Goal: Task Accomplishment & Management: Manage account settings

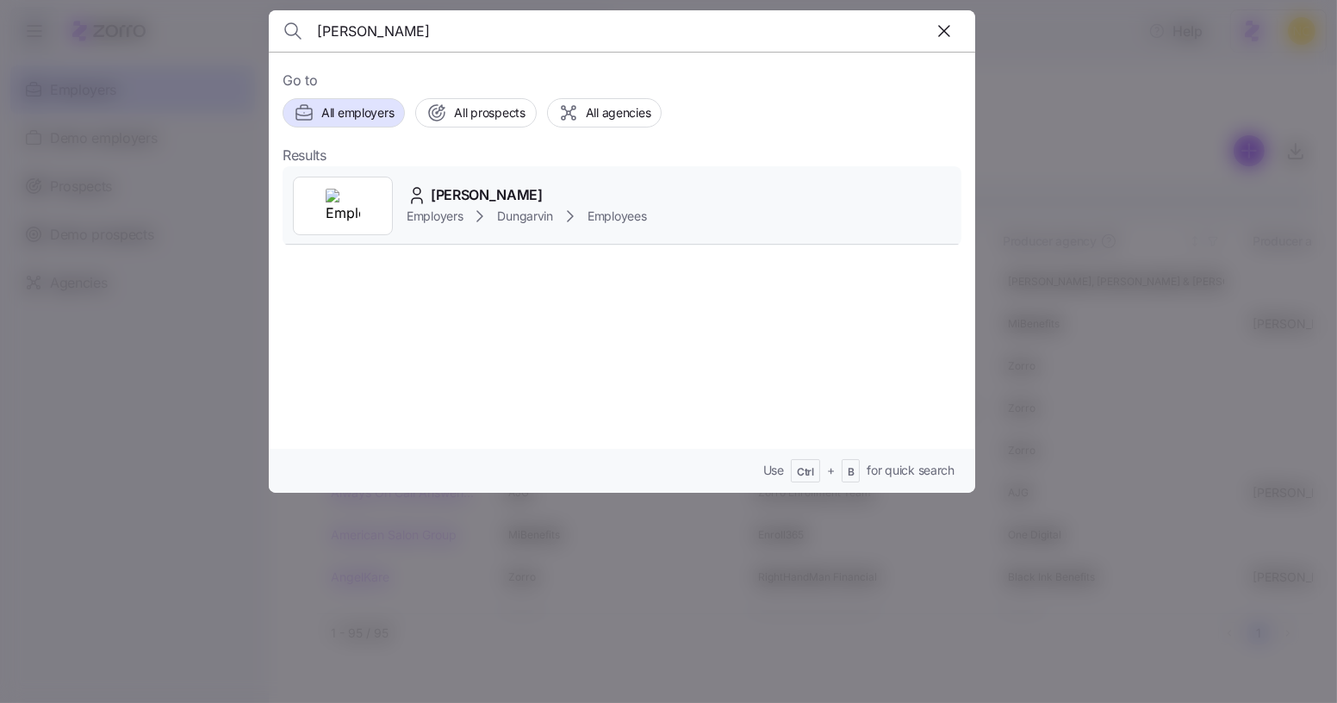
type input "clowie stine"
click at [475, 214] on icon at bounding box center [479, 216] width 21 height 21
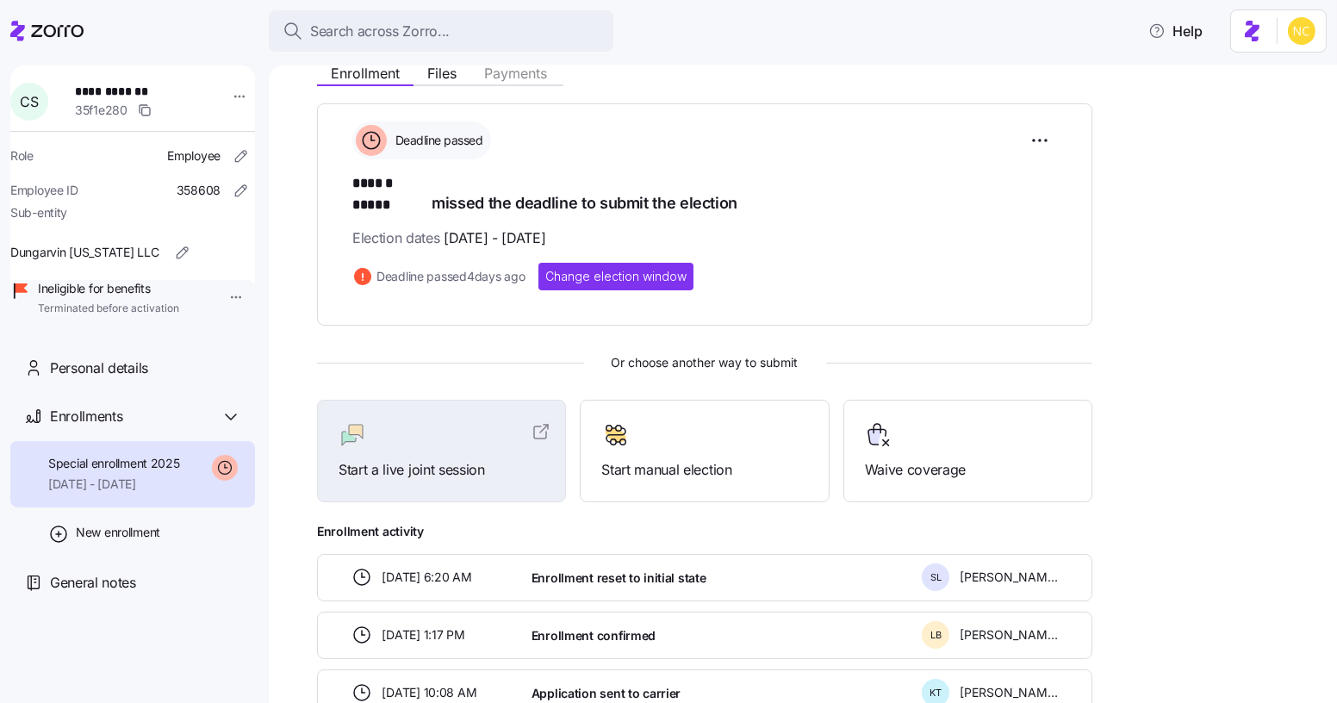
scroll to position [210, 0]
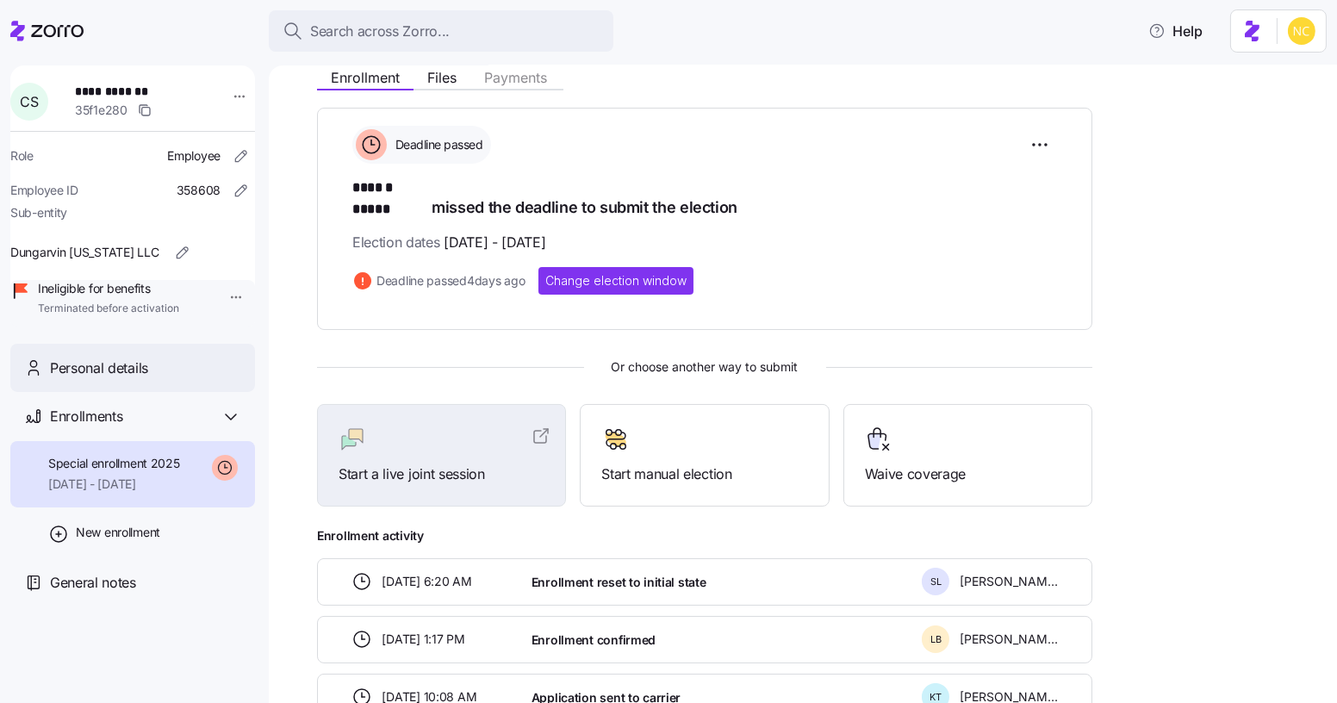
click at [143, 379] on span "Personal details" at bounding box center [99, 368] width 98 height 22
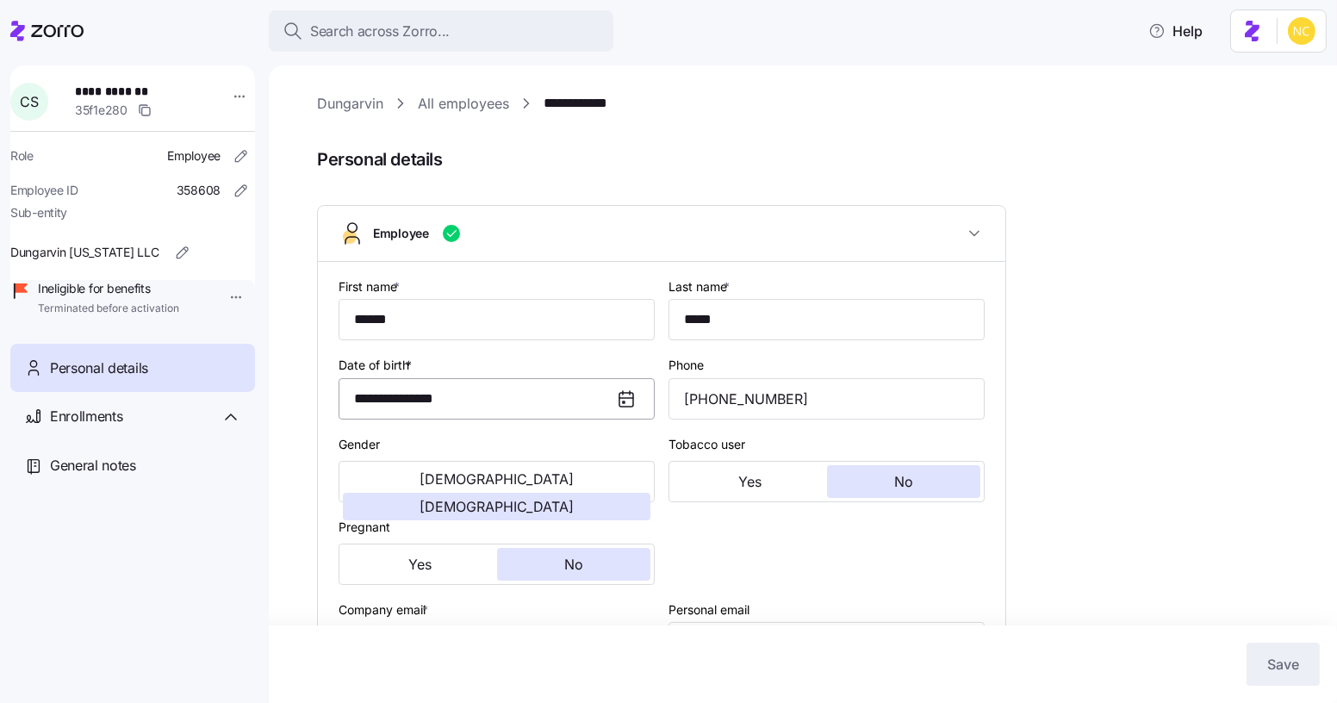
type input "IN"
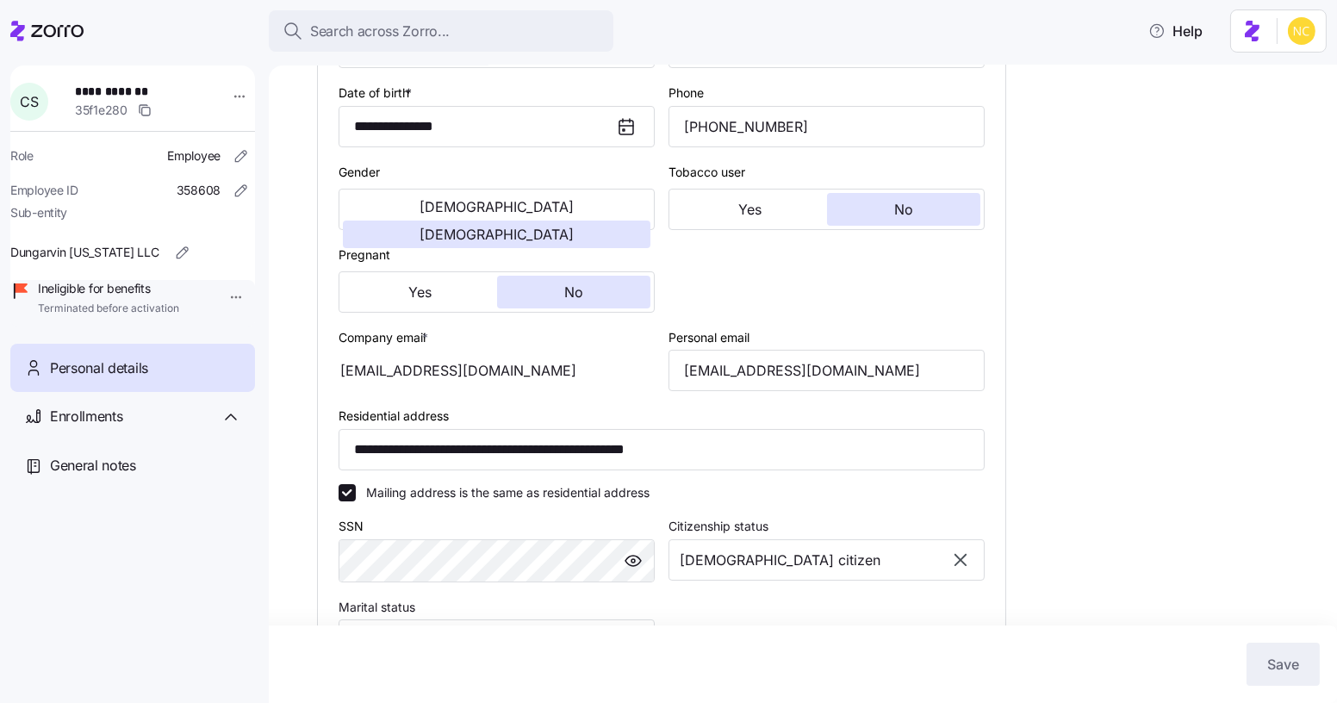
scroll to position [271, 0]
drag, startPoint x: 852, startPoint y: 363, endPoint x: 645, endPoint y: 363, distance: 206.7
click at [645, 363] on div "**********" at bounding box center [662, 438] width 660 height 882
click at [1108, 328] on div "**********" at bounding box center [815, 480] width 996 height 1316
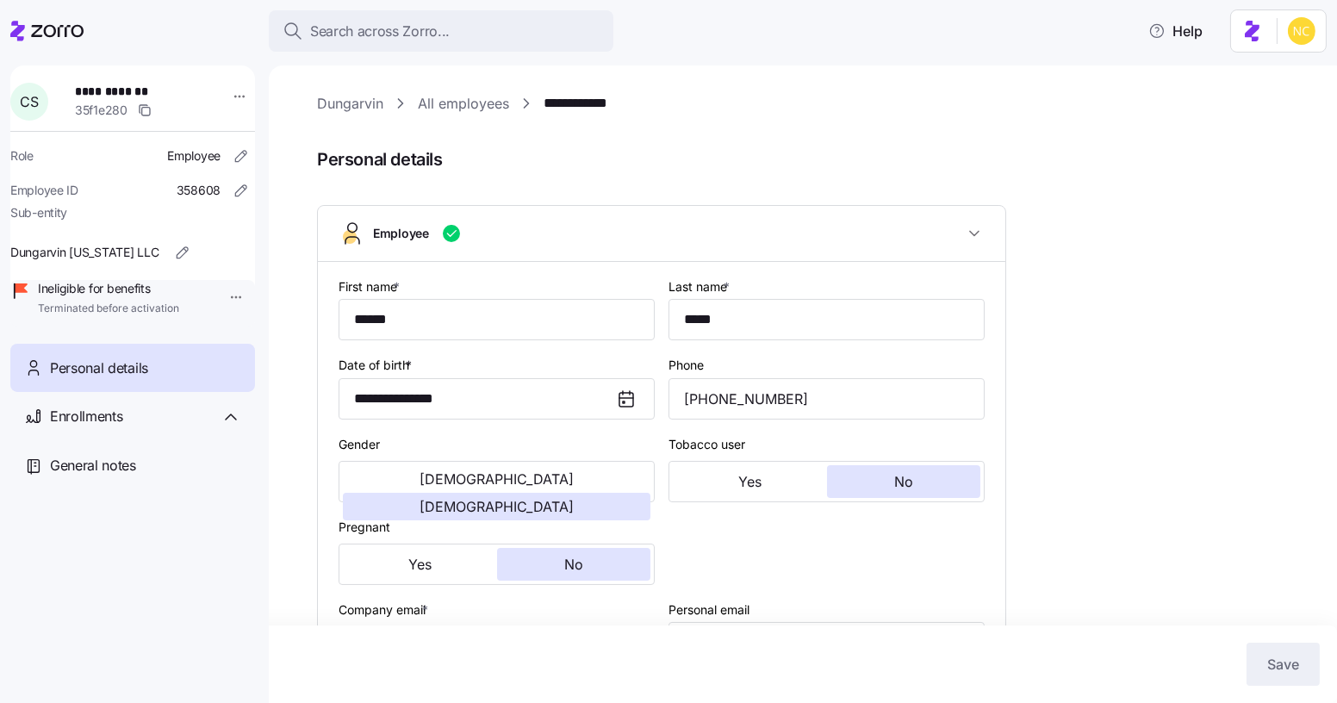
click at [371, 101] on link "Dungarvin" at bounding box center [350, 104] width 66 height 22
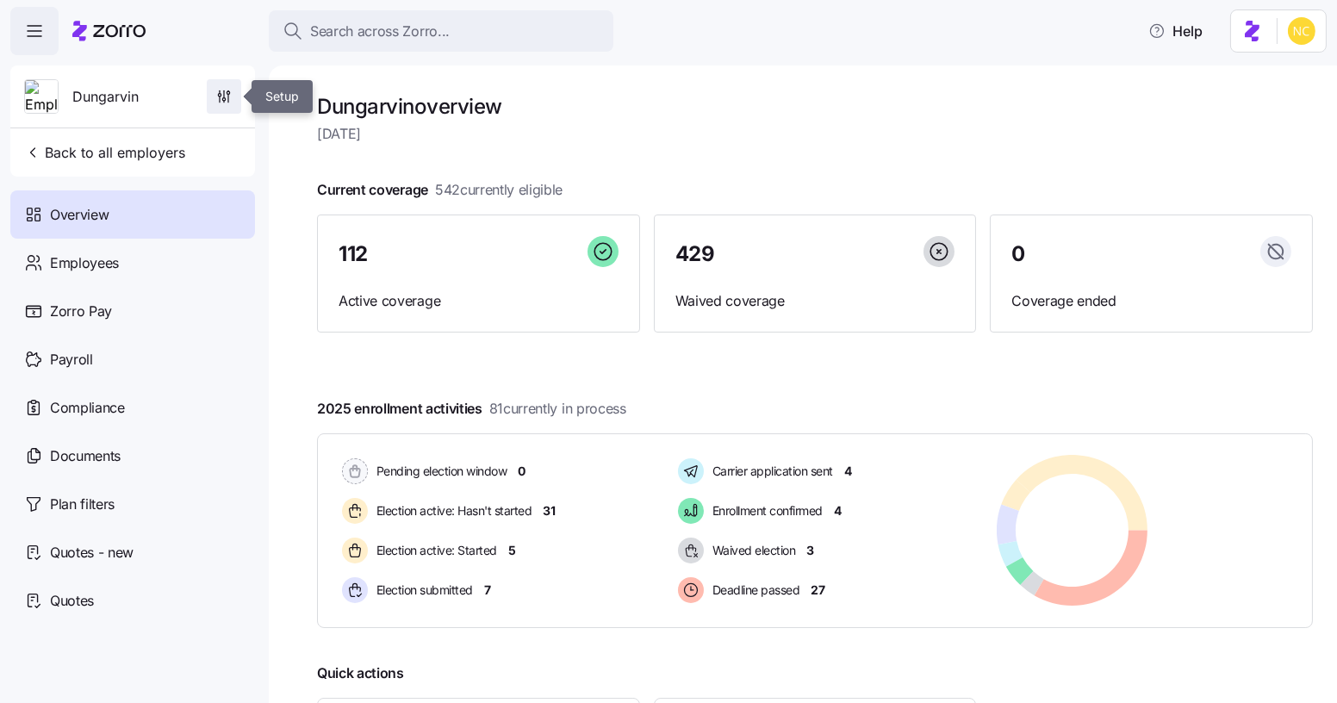
click at [220, 101] on icon "button" at bounding box center [223, 96] width 17 height 17
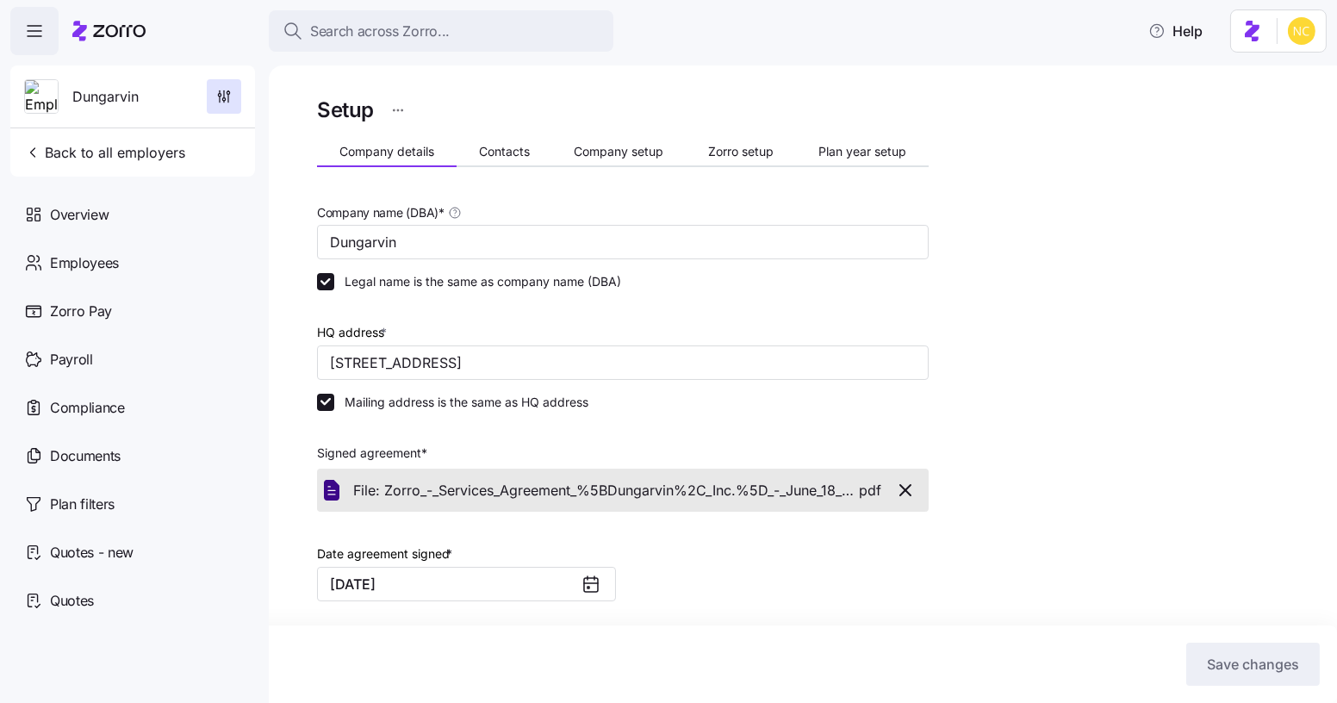
click at [476, 169] on div "Setup Company details Contacts Company setup Zorro setup Plan year setup Compan…" at bounding box center [623, 586] width 612 height 987
click at [491, 157] on span "Contacts" at bounding box center [504, 152] width 51 height 12
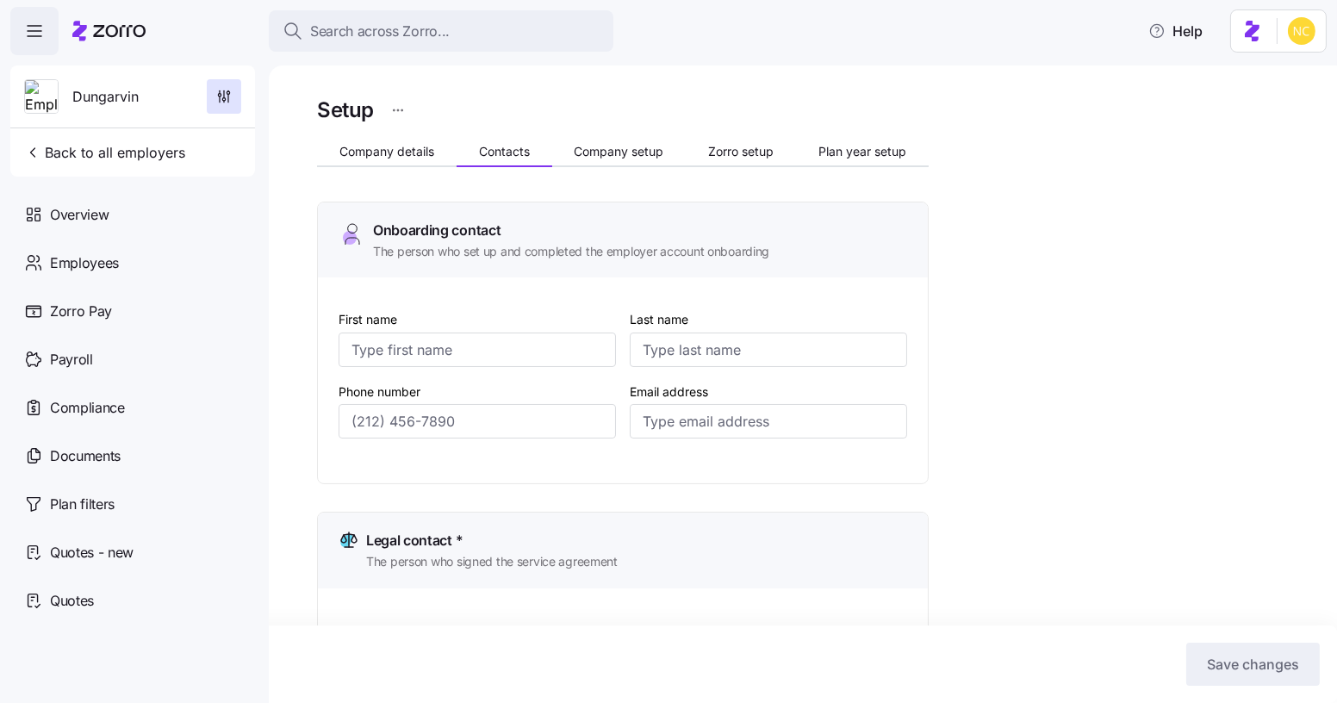
type input "Melanie"
type input "Siepker"
type input "msiepker@dungarvin.com"
type input "Debi"
type input "Allsup"
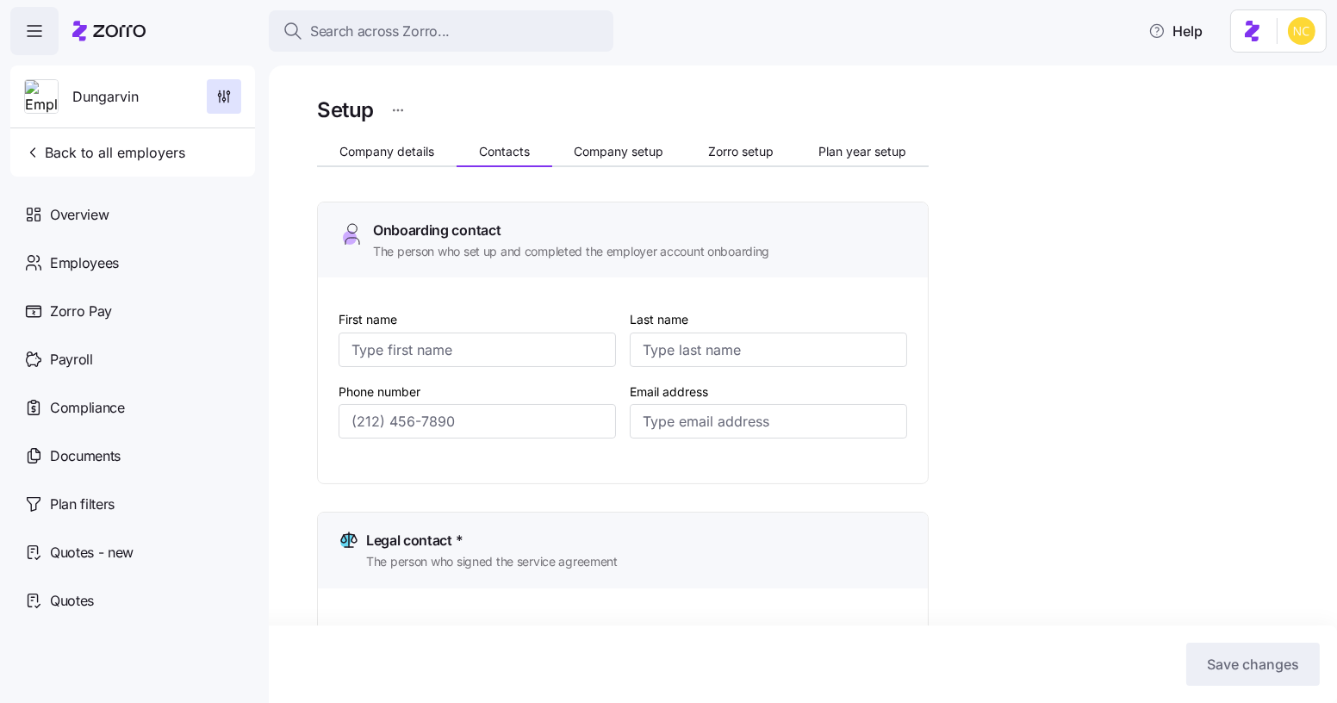
type input "dallsup@dungarvin.com"
type input "Shelby"
type input "Simpson"
type input "ssimpson@dungarvin.com"
type input "Ryan"
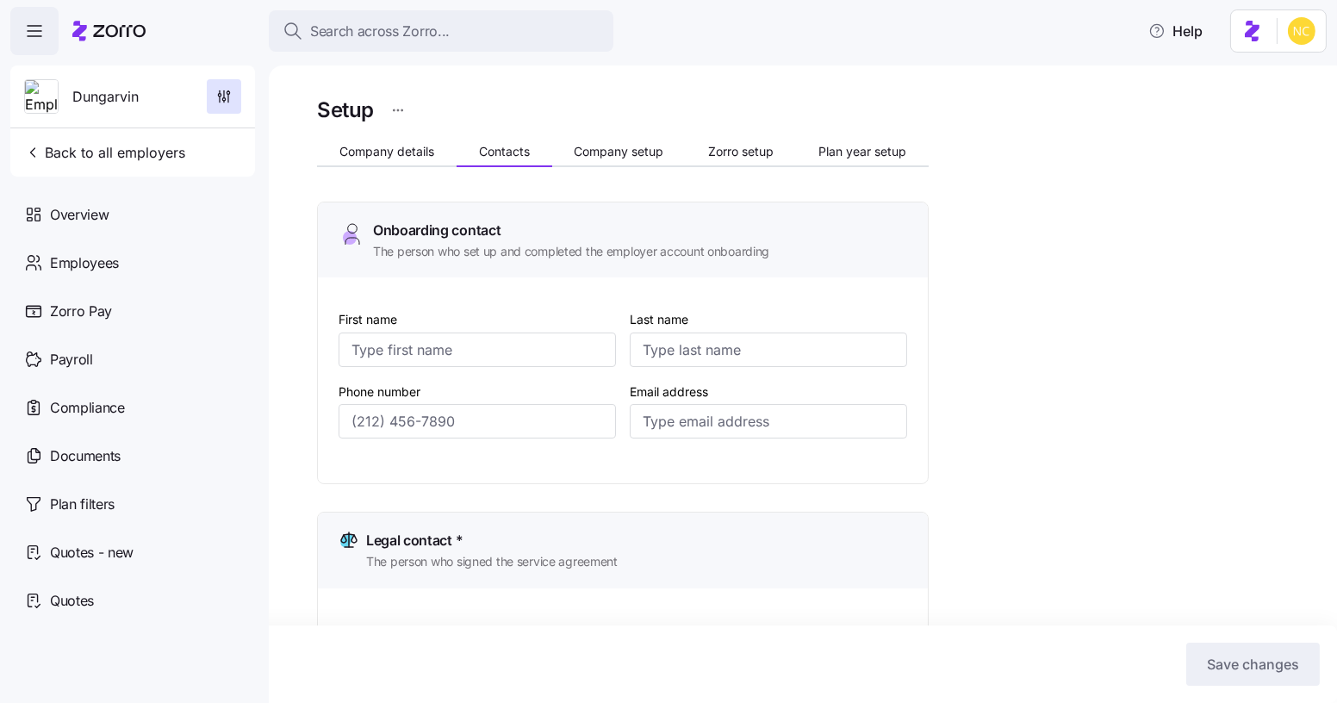
type input "Theisen"
type input "rtheisen@dungarvin.com"
type input "(651) 789-5911"
type input "(651) 789-5914"
type input "(651) 789-5938"
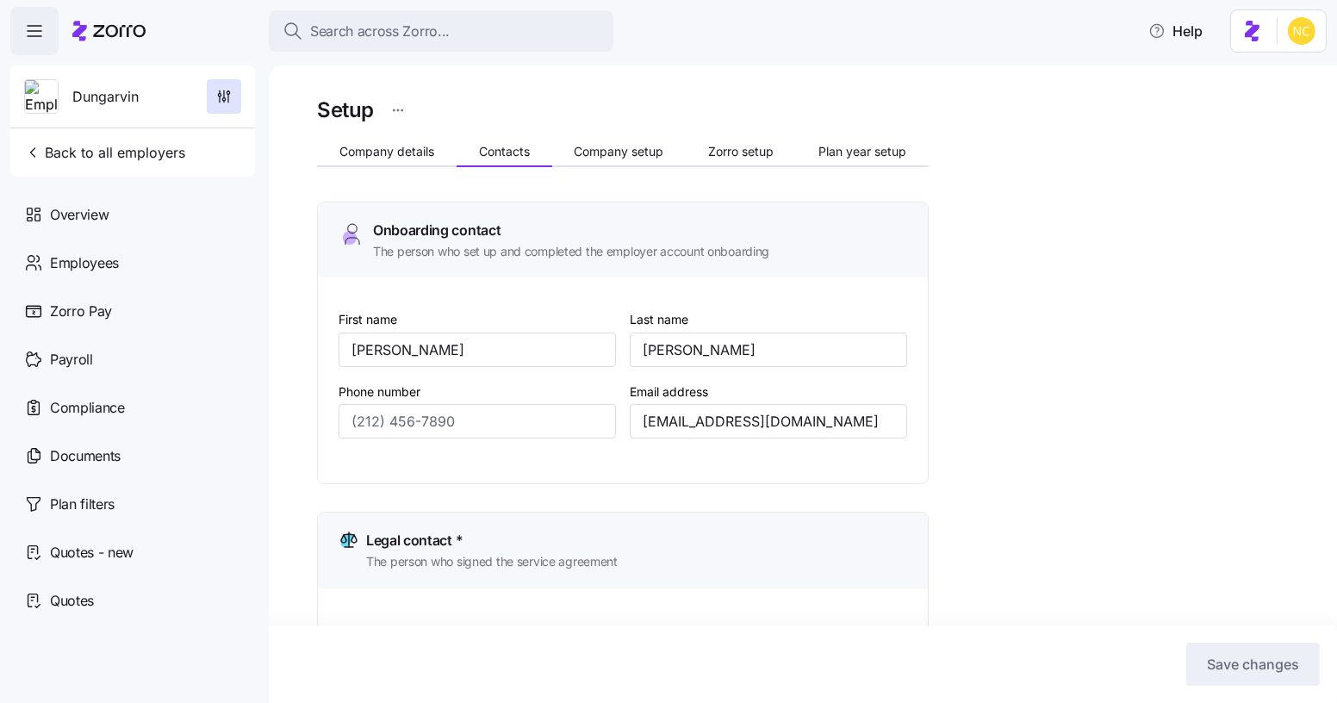
type input "(651) 789-5941"
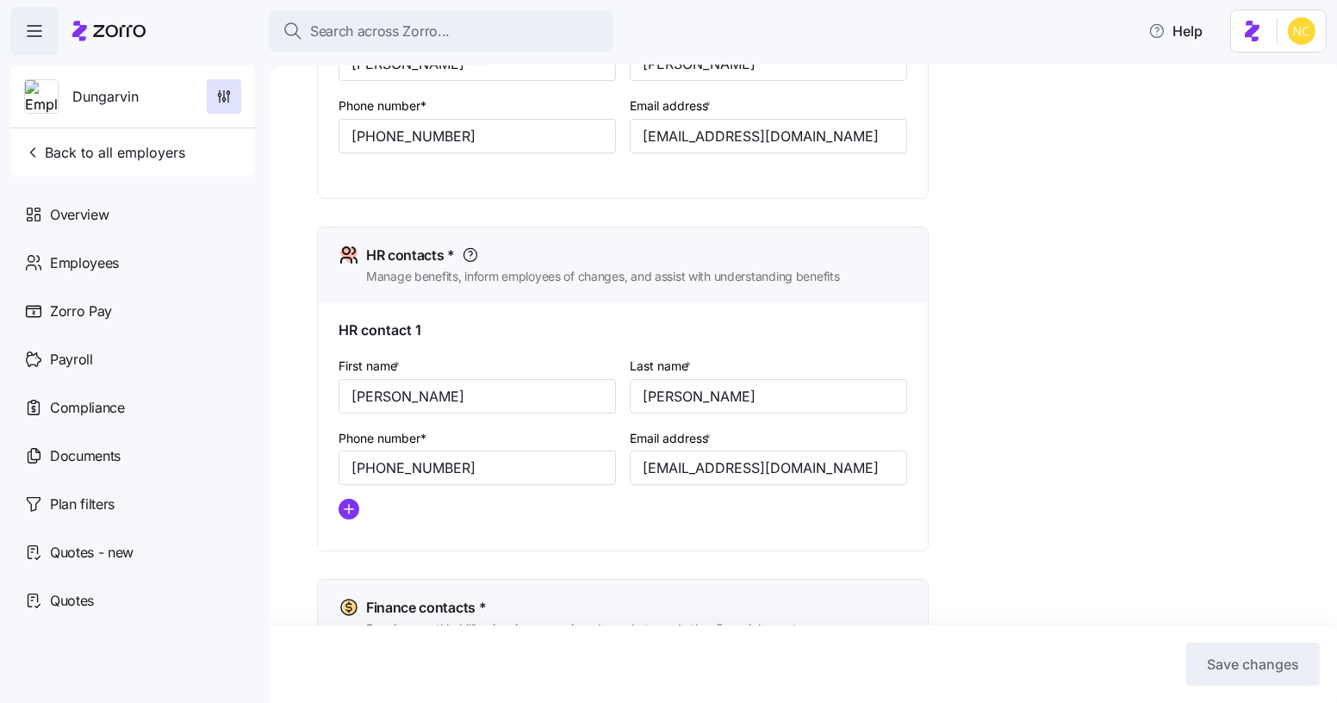
scroll to position [659, 0]
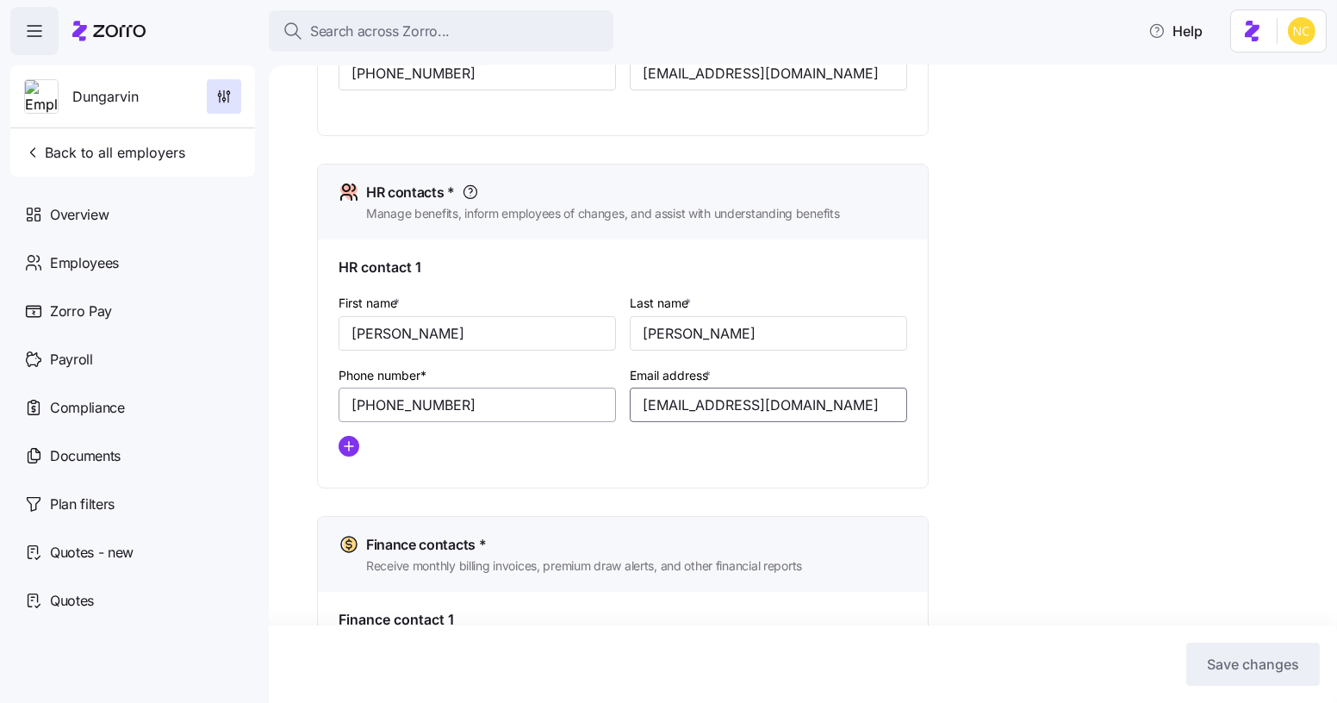
drag, startPoint x: 853, startPoint y: 407, endPoint x: 596, endPoint y: 390, distance: 257.3
click at [596, 390] on div "First name * Shelby Last name * Simpson Phone number* (651) 789-5938 Email addr…" at bounding box center [623, 381] width 582 height 192
click at [979, 320] on div "Setup Company details Contacts Company setup Zorro setup Plan year setup Onboar…" at bounding box center [815, 392] width 996 height 1916
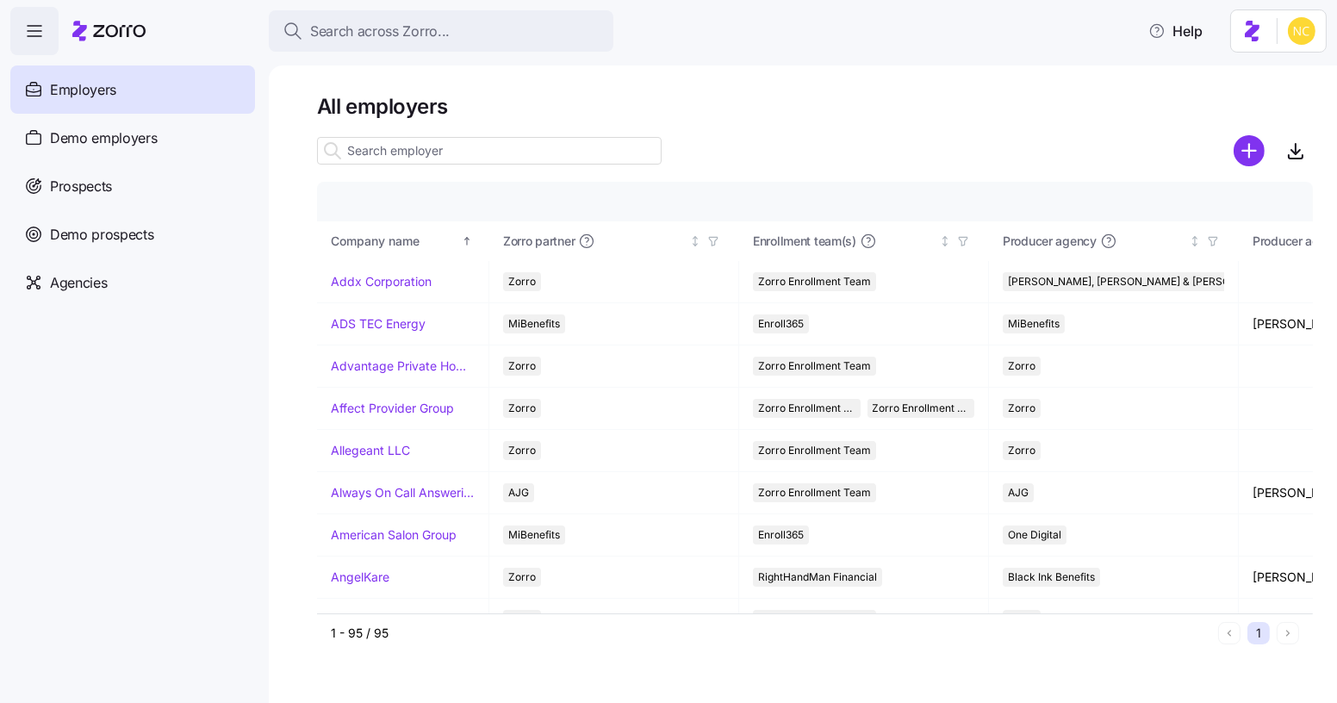
click at [107, 34] on icon at bounding box center [119, 31] width 53 height 12
click at [372, 47] on button "Search across Zorro..." at bounding box center [441, 30] width 345 height 41
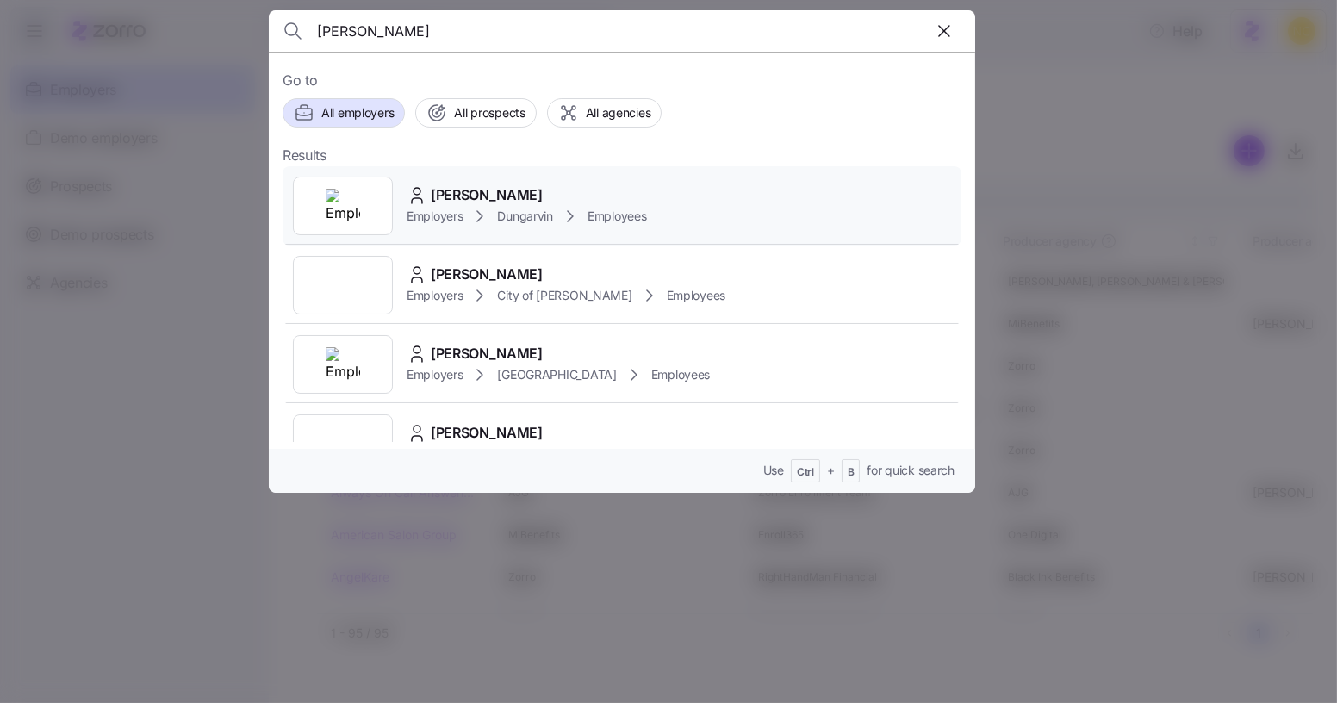
type input "angelia jiles"
click at [488, 188] on span "[PERSON_NAME]" at bounding box center [487, 195] width 112 height 22
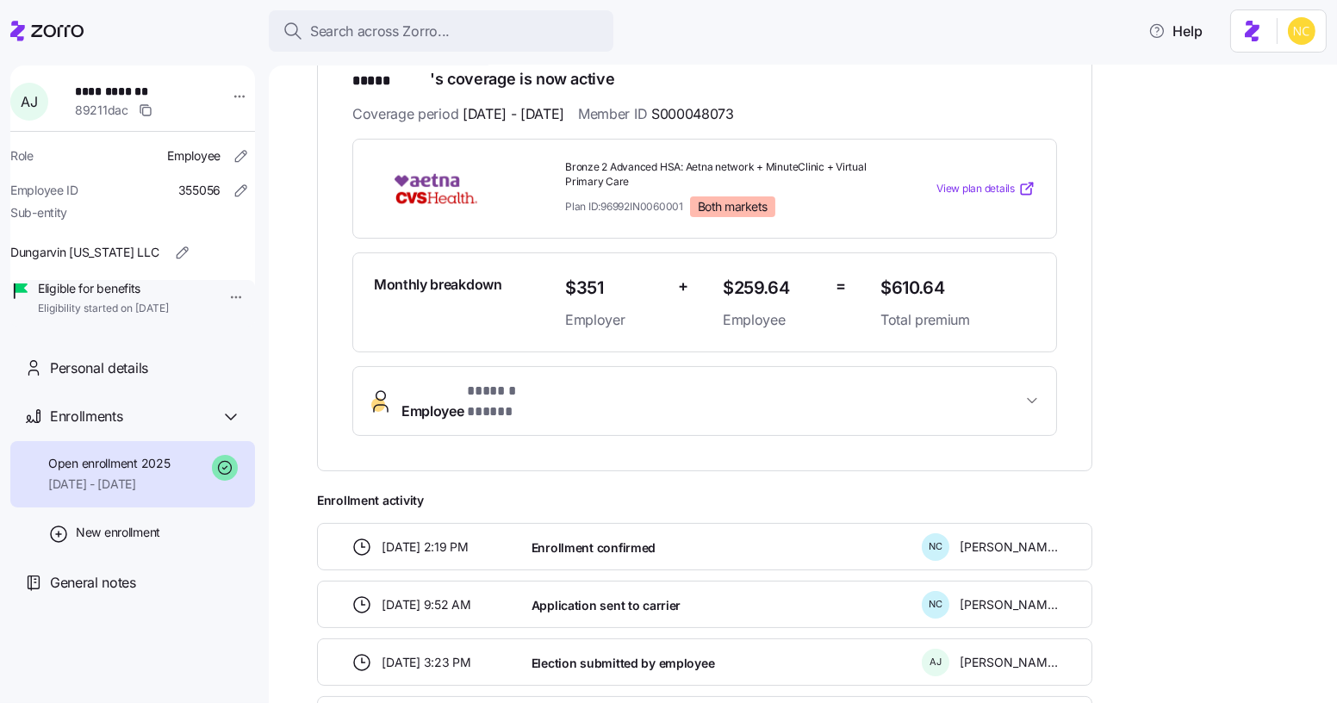
click at [478, 367] on button "Employee * ****** ***** *" at bounding box center [704, 401] width 703 height 69
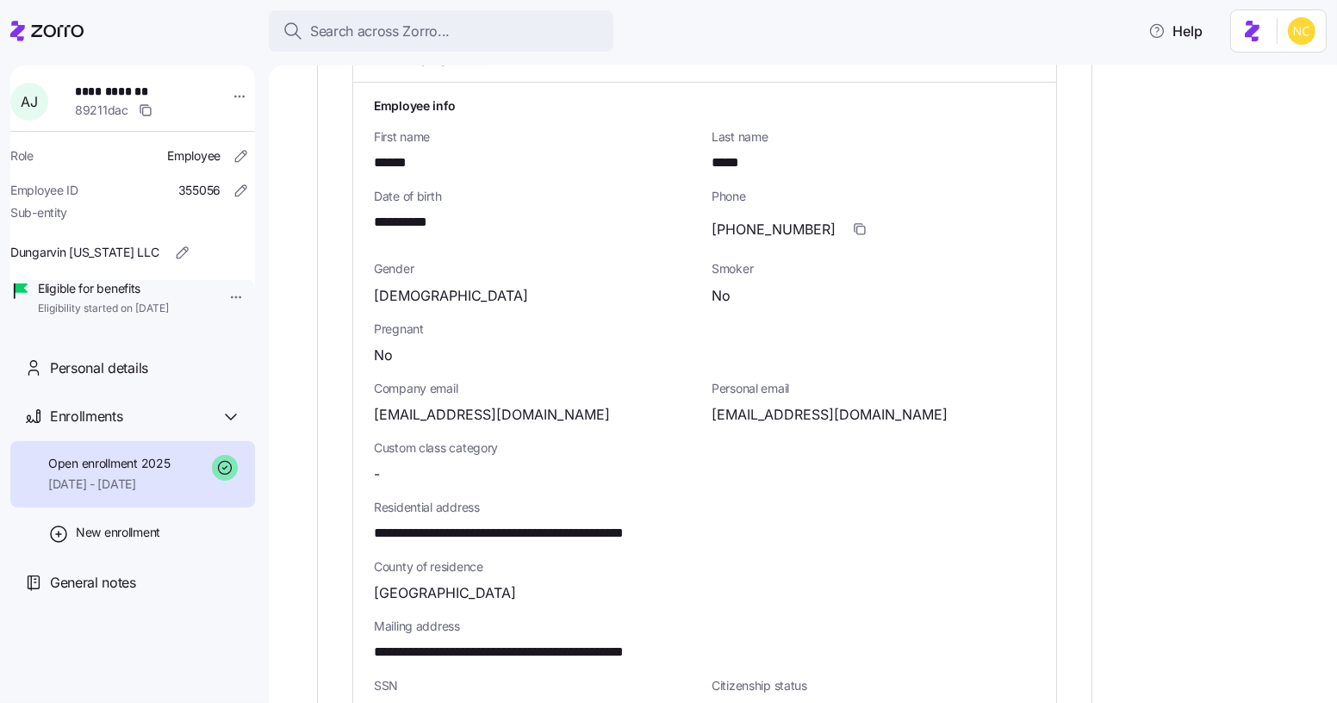
scroll to position [768, 0]
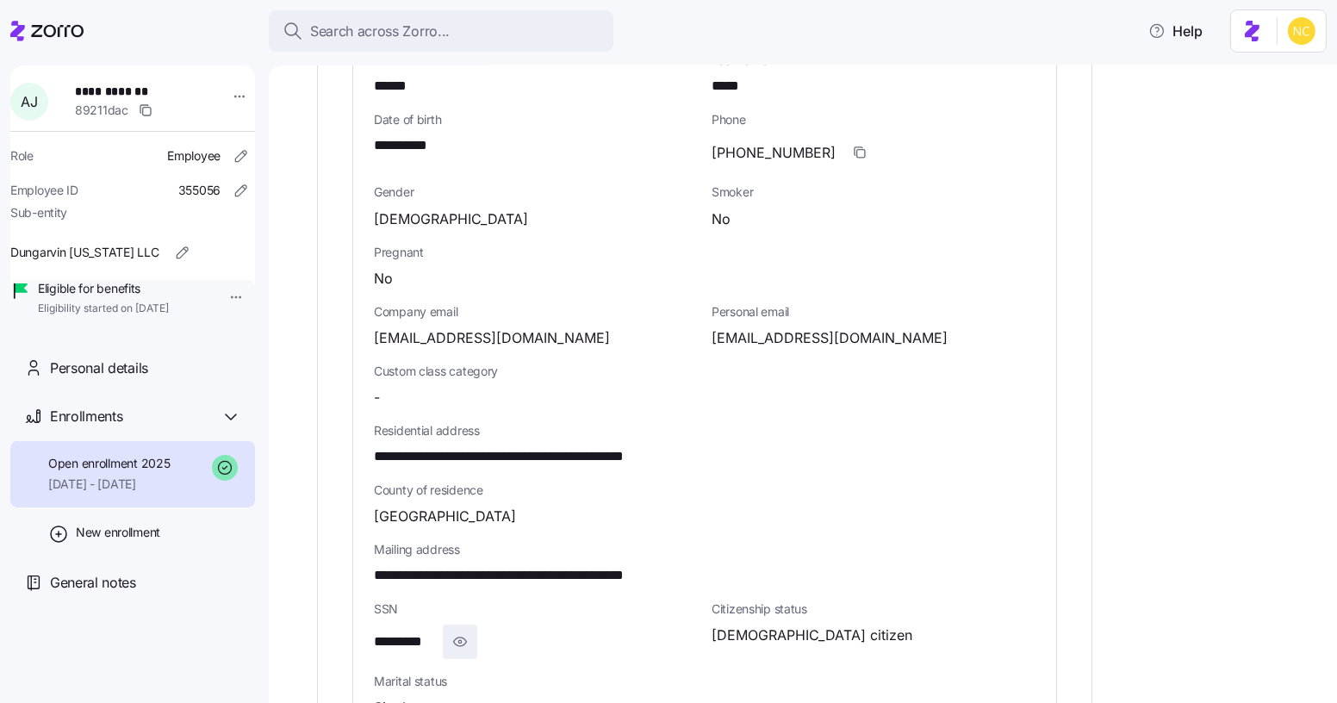
click at [462, 631] on icon "button" at bounding box center [459, 641] width 17 height 21
click at [1256, 359] on div "**********" at bounding box center [815, 346] width 996 height 1690
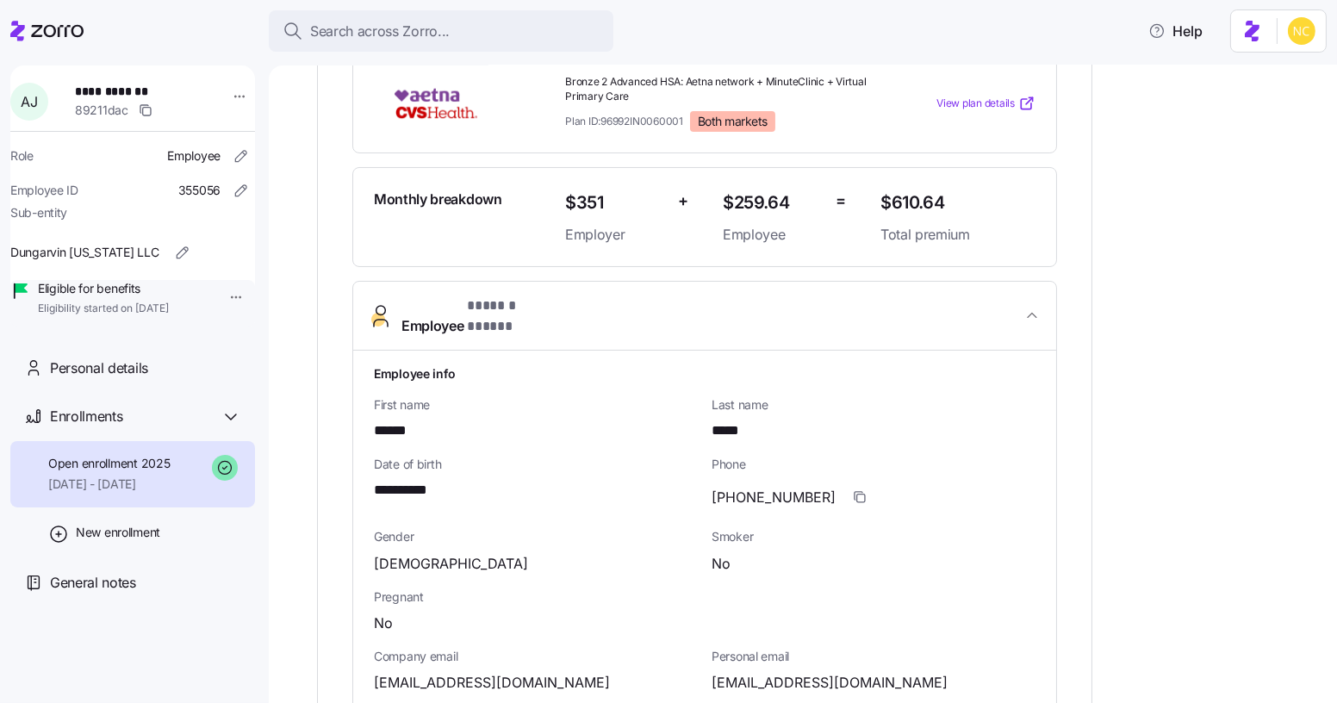
scroll to position [425, 0]
click at [1165, 432] on div "**********" at bounding box center [815, 690] width 996 height 1690
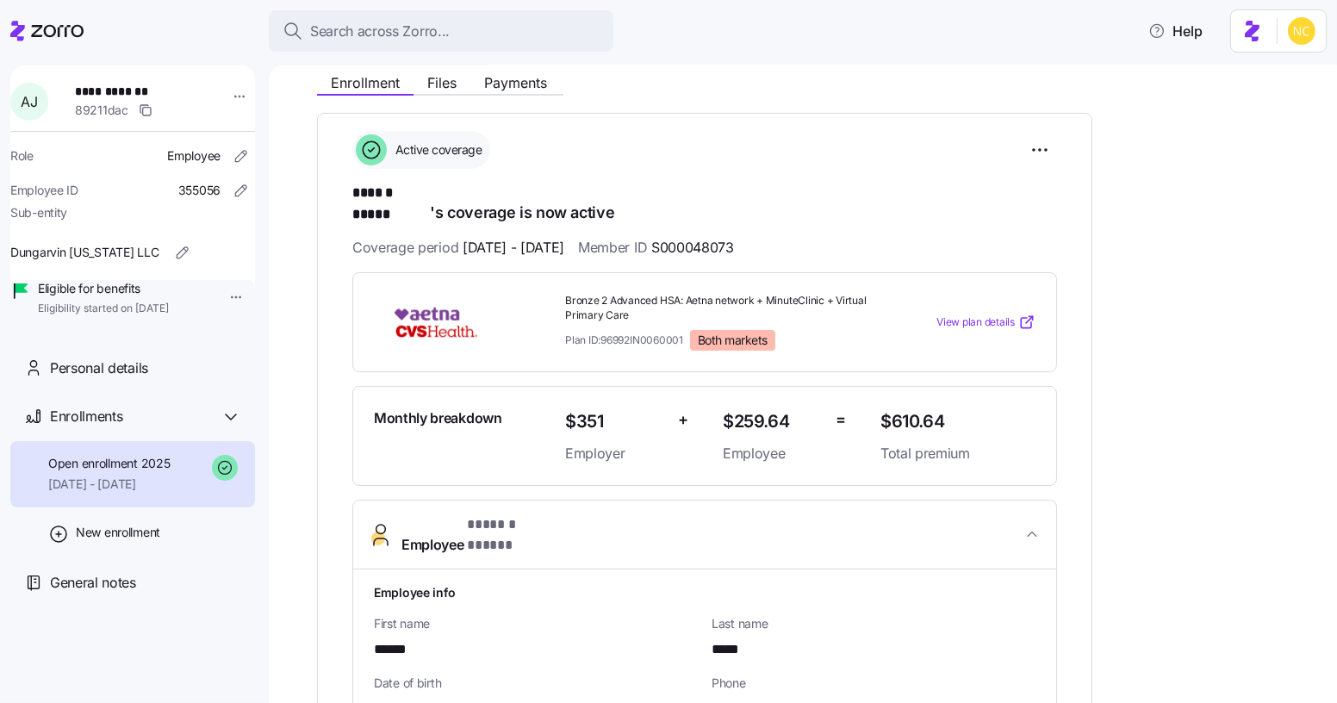
scroll to position [183, 0]
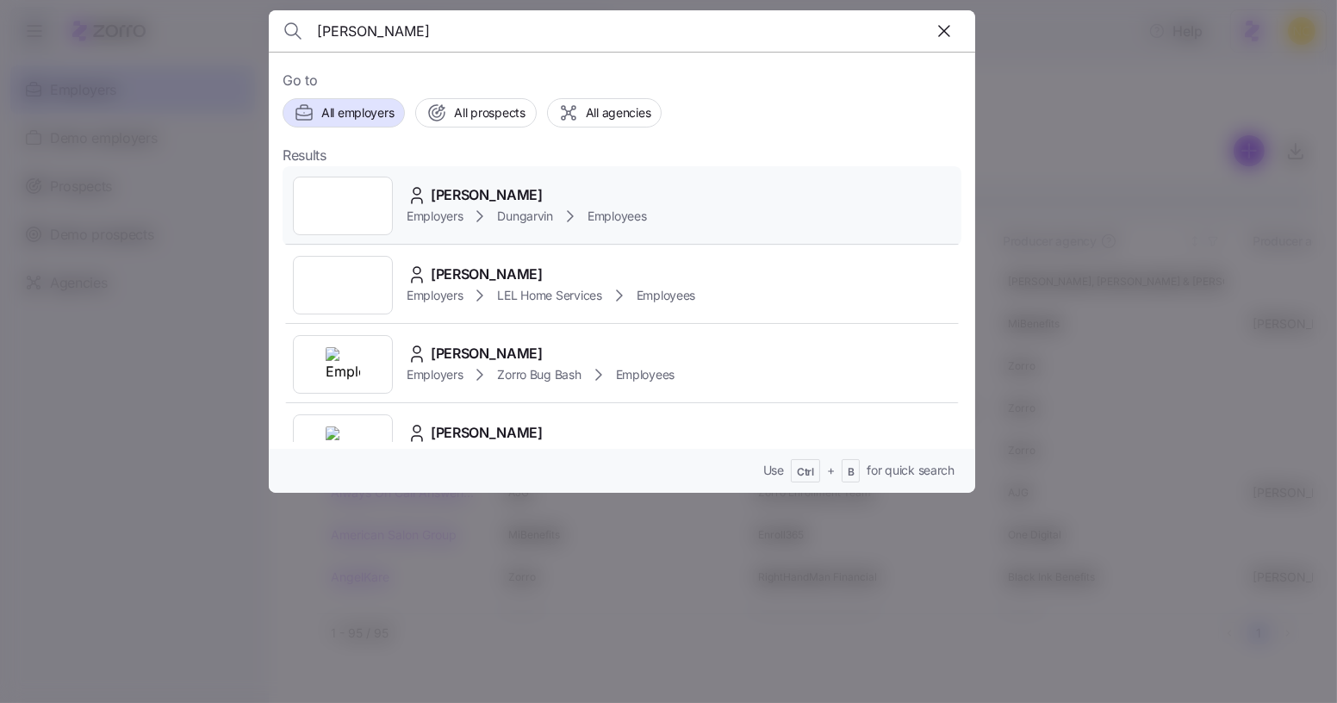
type input "[PERSON_NAME]"
click at [518, 188] on div "[PERSON_NAME]" at bounding box center [526, 195] width 239 height 22
type input "domingos mon"
click at [543, 186] on span "DOMINGOS MONTEIRO" at bounding box center [487, 195] width 112 height 22
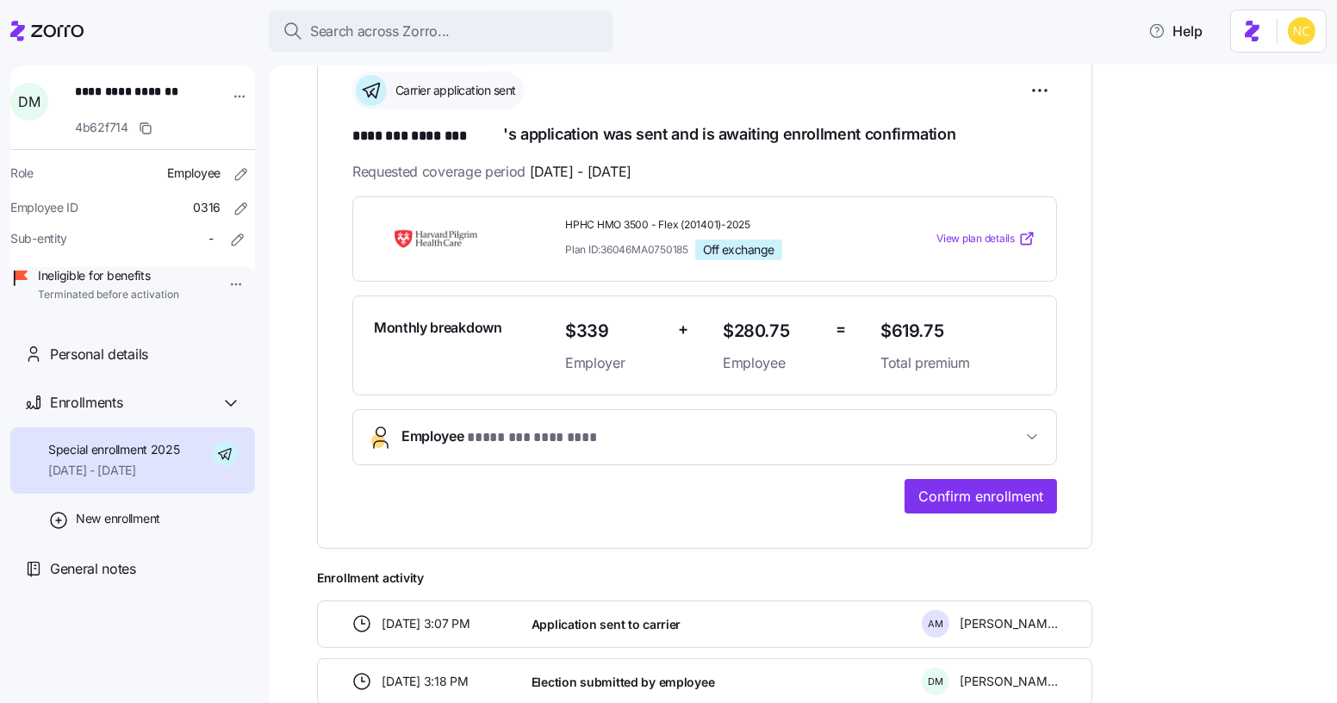
scroll to position [120, 0]
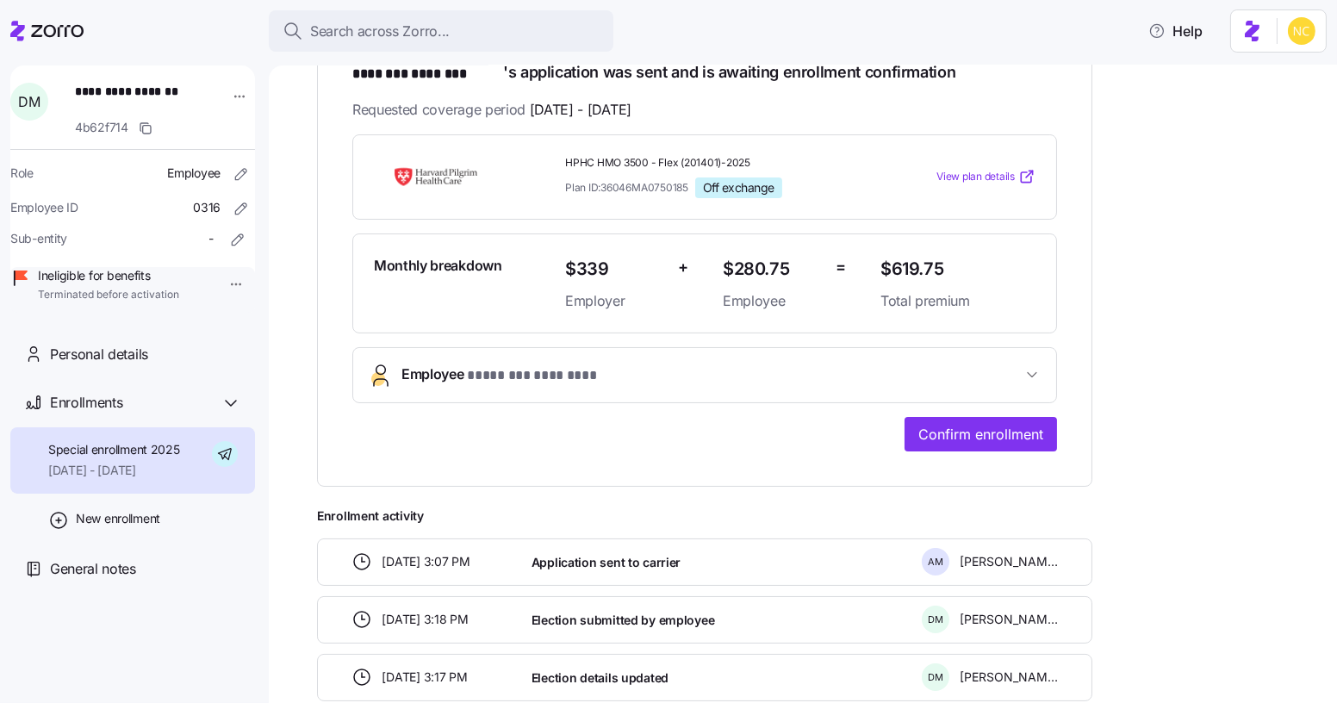
click at [549, 365] on span "* ******** ******** *" at bounding box center [546, 376] width 159 height 22
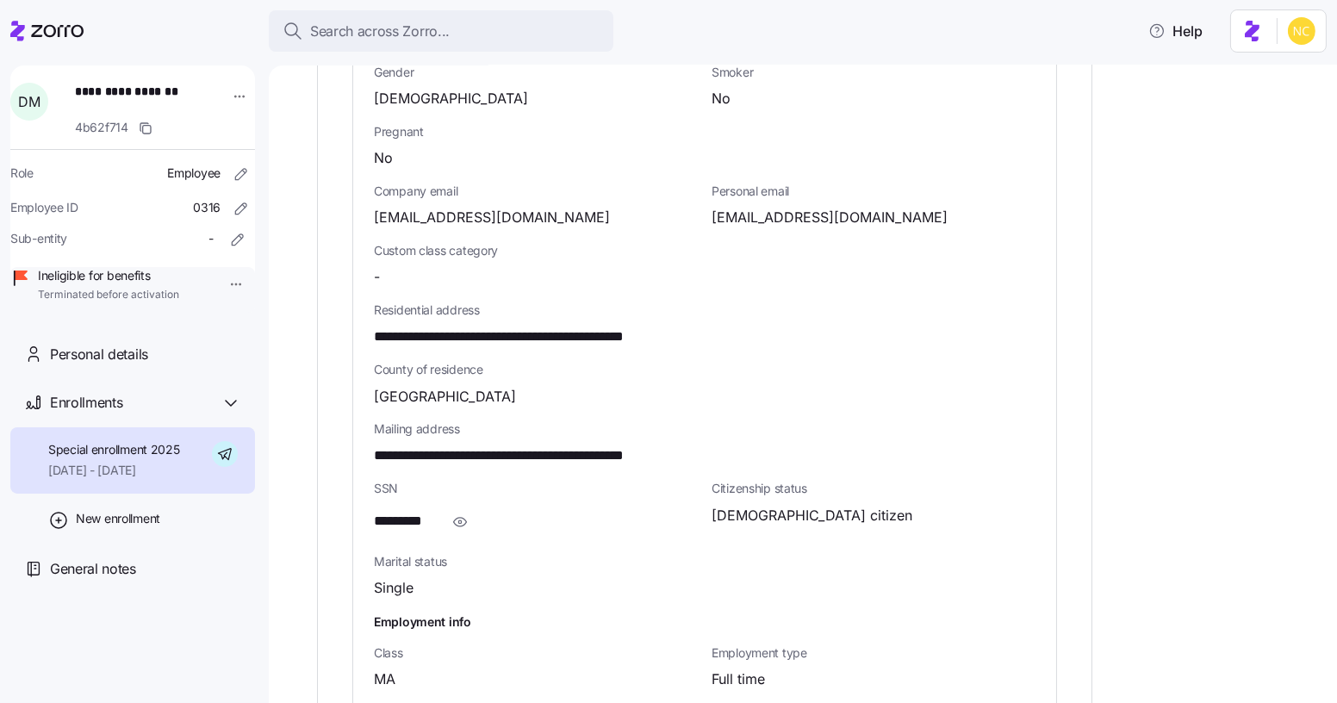
scroll to position [845, 0]
click at [459, 526] on span "button" at bounding box center [460, 520] width 33 height 33
drag, startPoint x: 358, startPoint y: 507, endPoint x: 461, endPoint y: 514, distance: 102.7
click at [461, 514] on div "**********" at bounding box center [704, 323] width 703 height 877
copy span "**********"
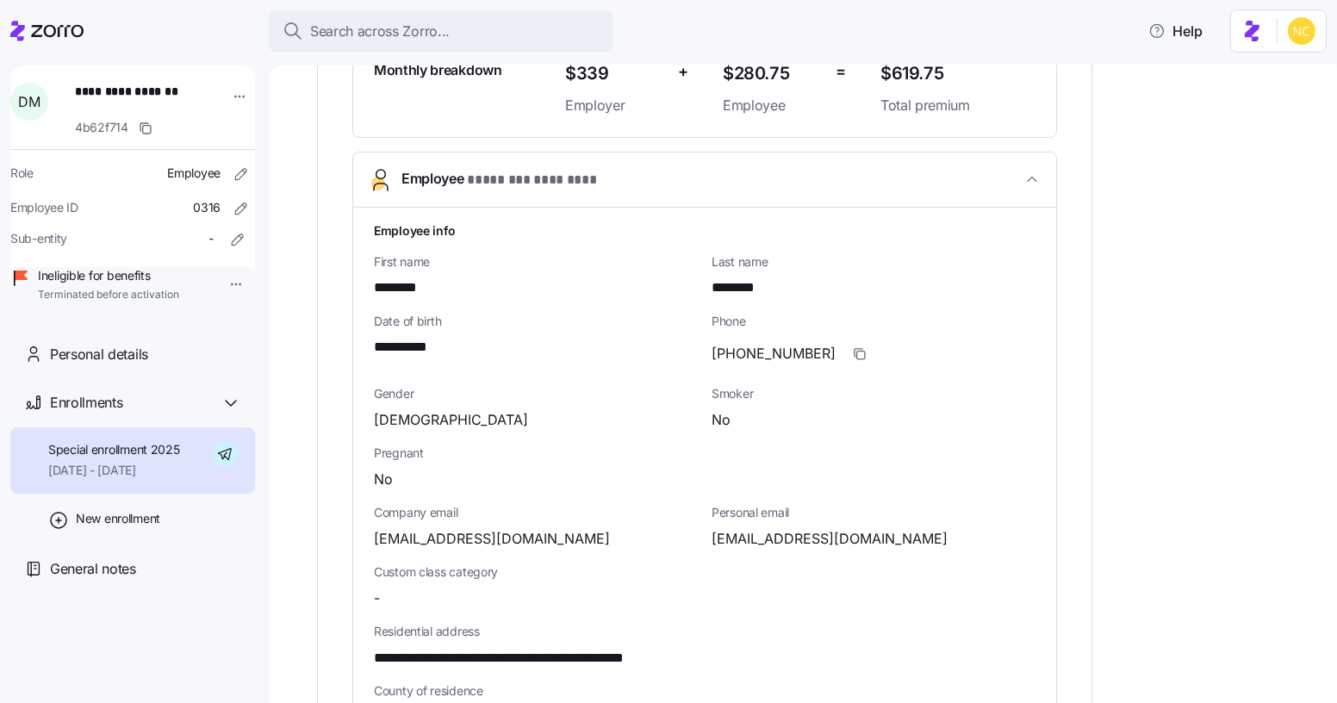
scroll to position [206, 0]
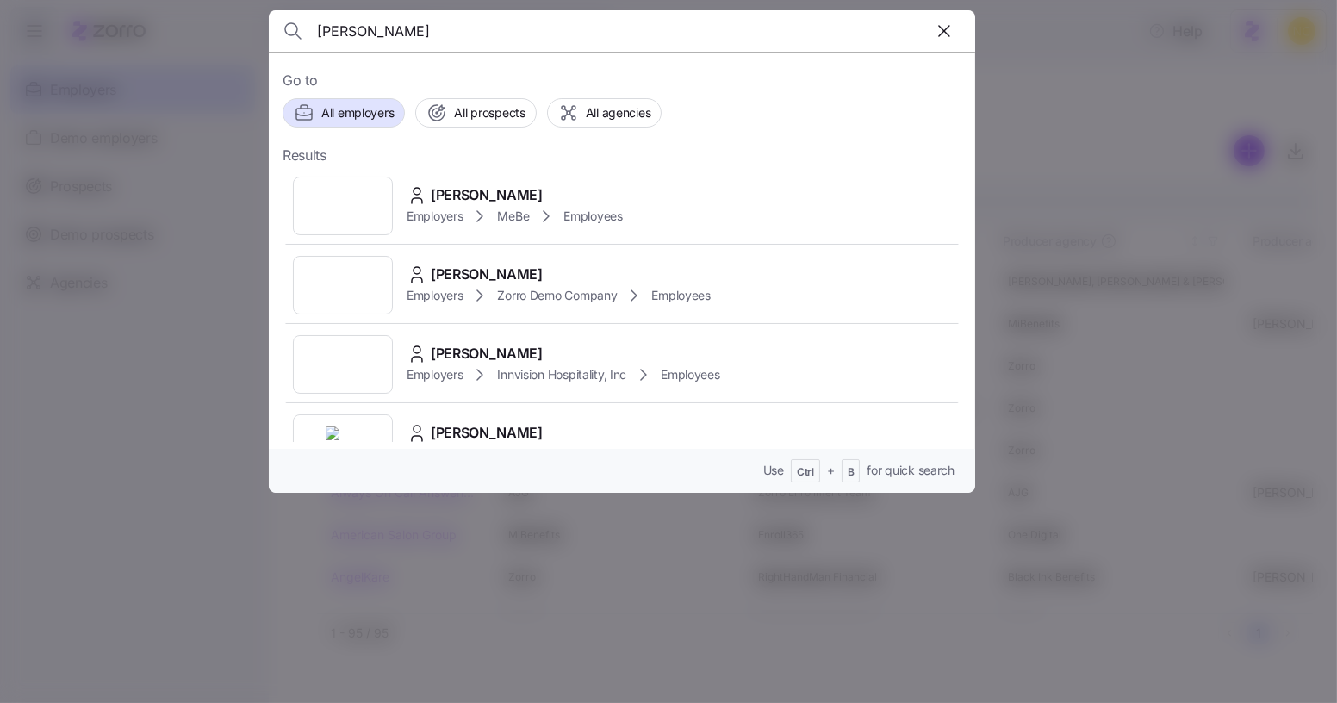
type input "peyton robertson"
click at [554, 184] on div "Peyton Robertson" at bounding box center [515, 195] width 216 height 22
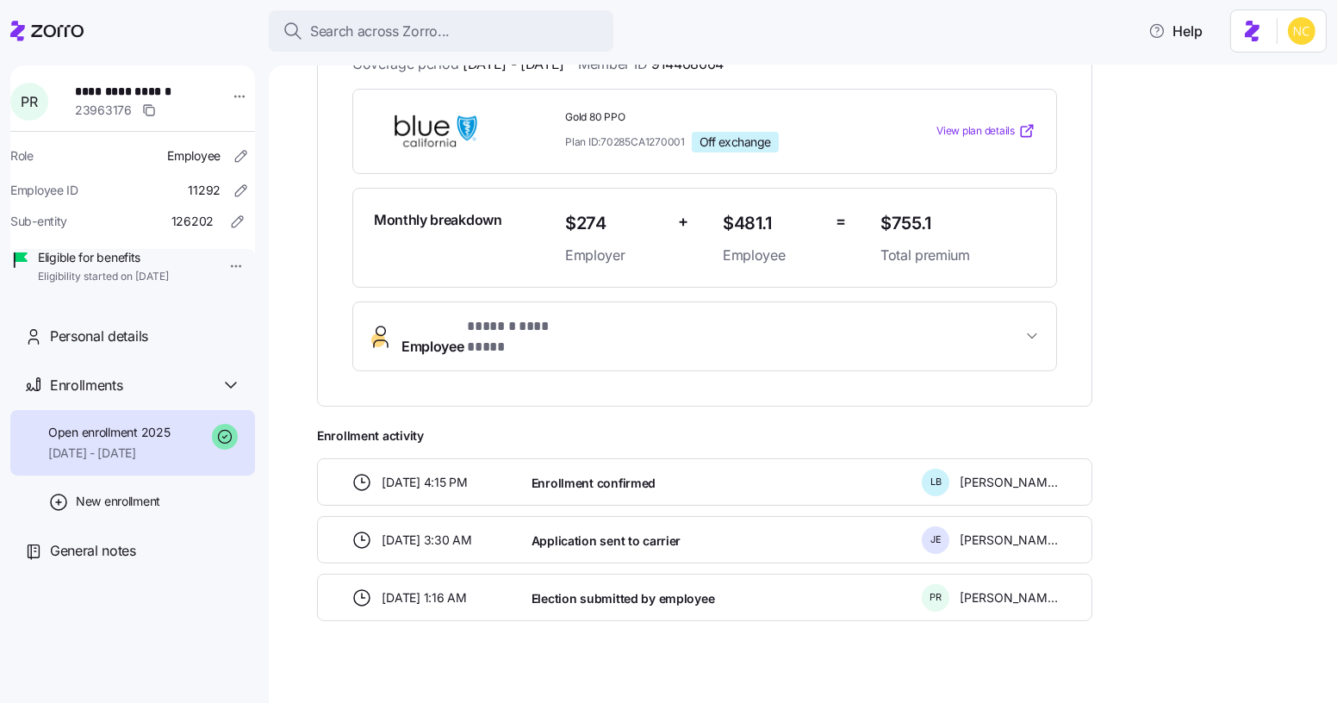
scroll to position [339, 0]
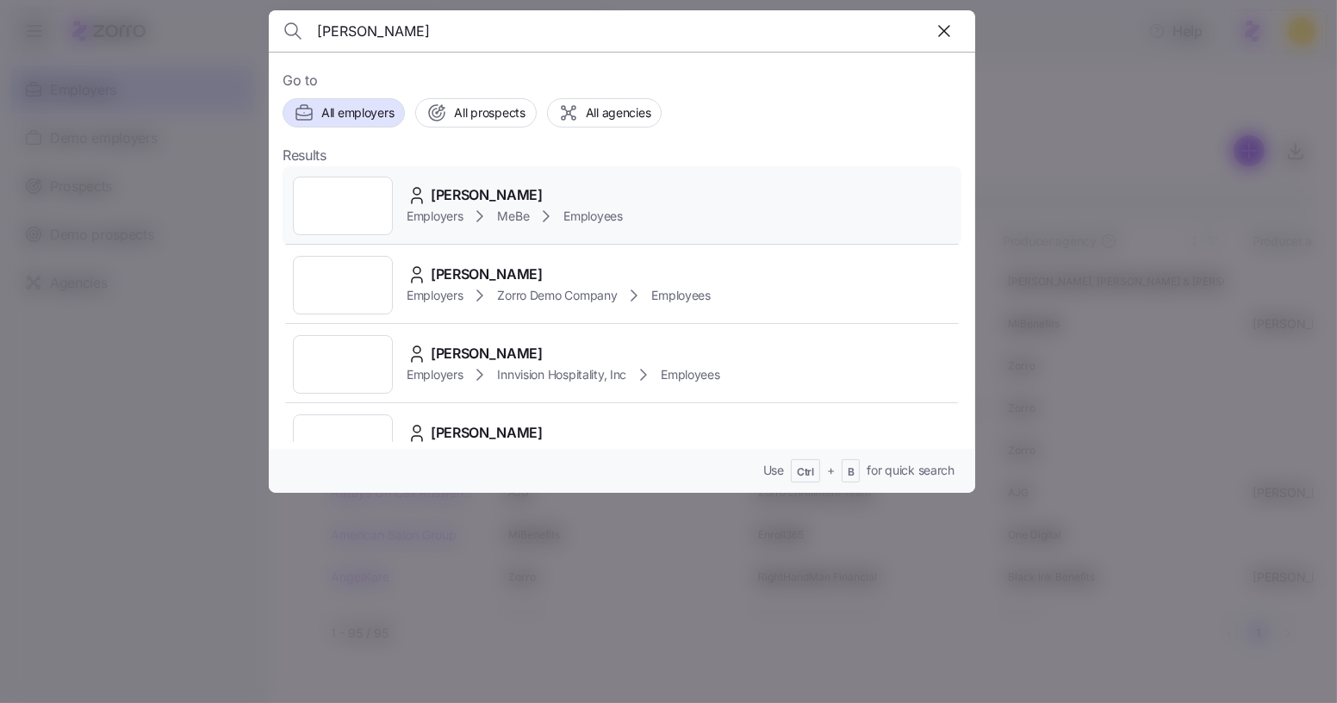
type input "[PERSON_NAME]"
click at [481, 189] on span "Peyton Robertson" at bounding box center [487, 195] width 112 height 22
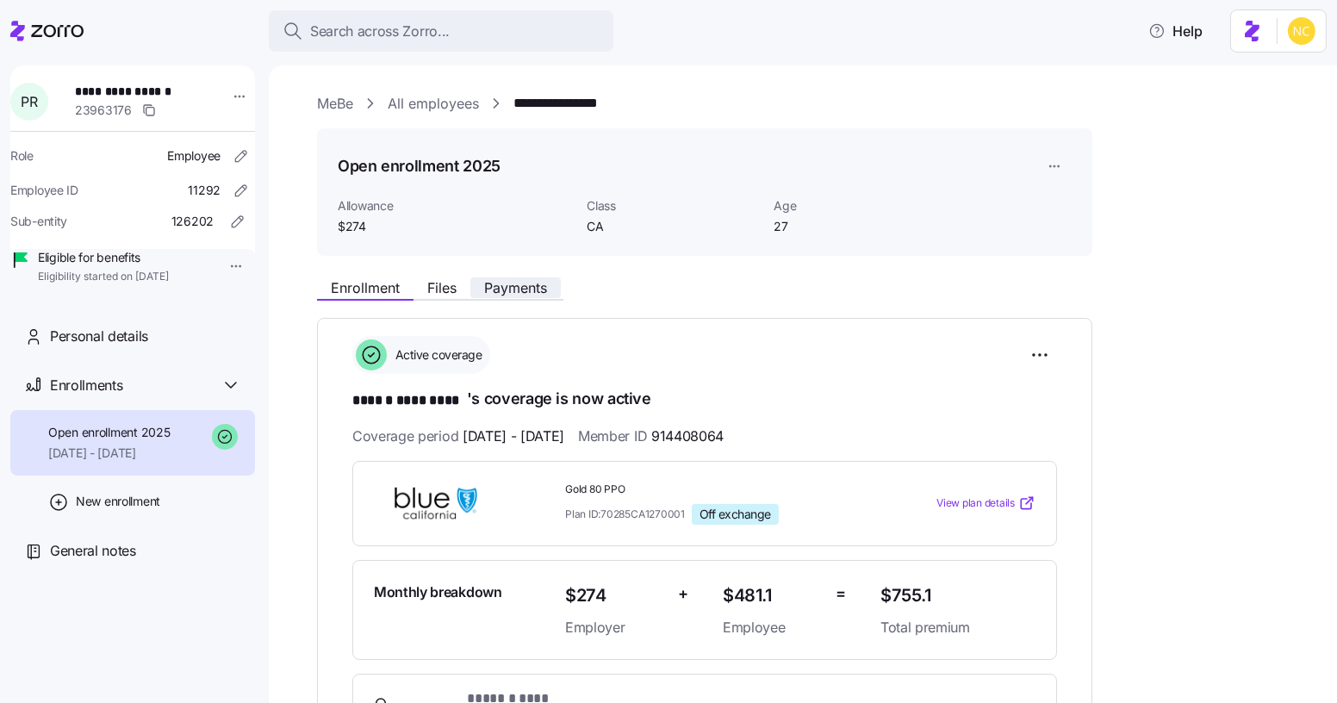
click at [536, 284] on span "Payments" at bounding box center [515, 288] width 63 height 14
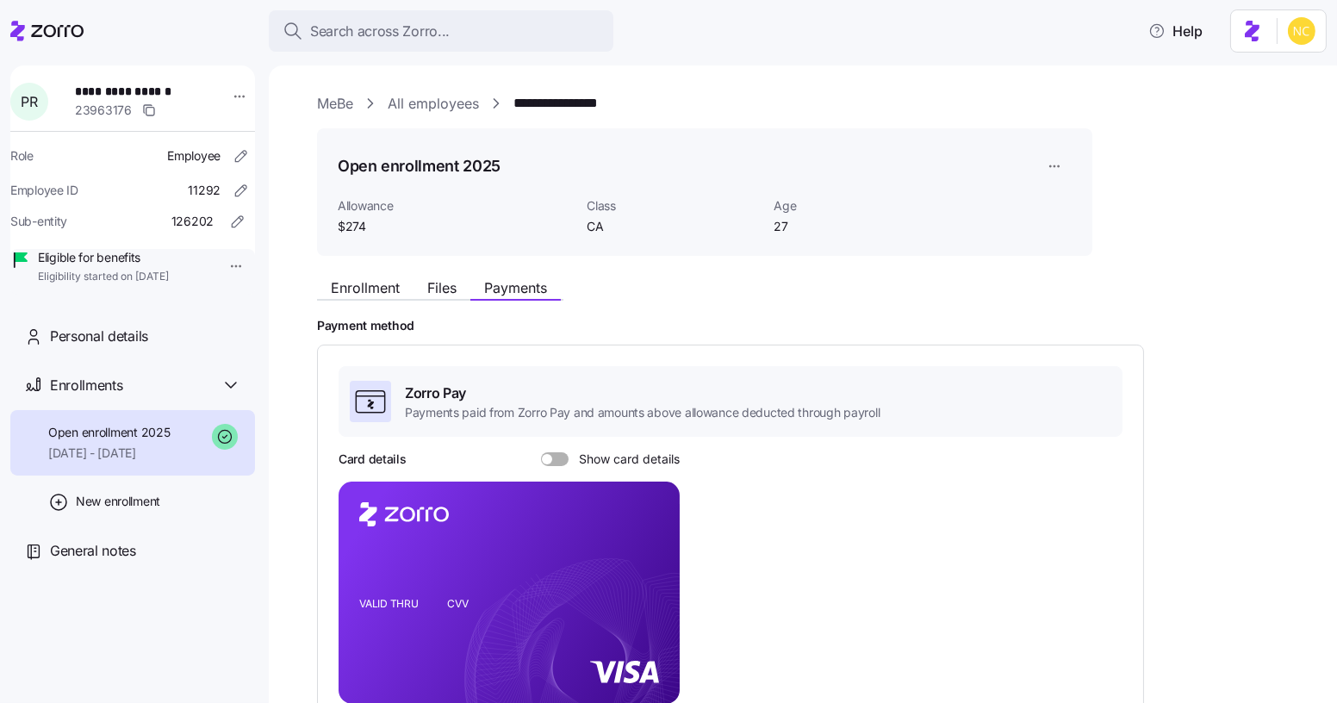
click at [363, 276] on div "Enrollment Files Payments" at bounding box center [704, 285] width 775 height 31
click at [390, 293] on span "Enrollment" at bounding box center [365, 288] width 69 height 14
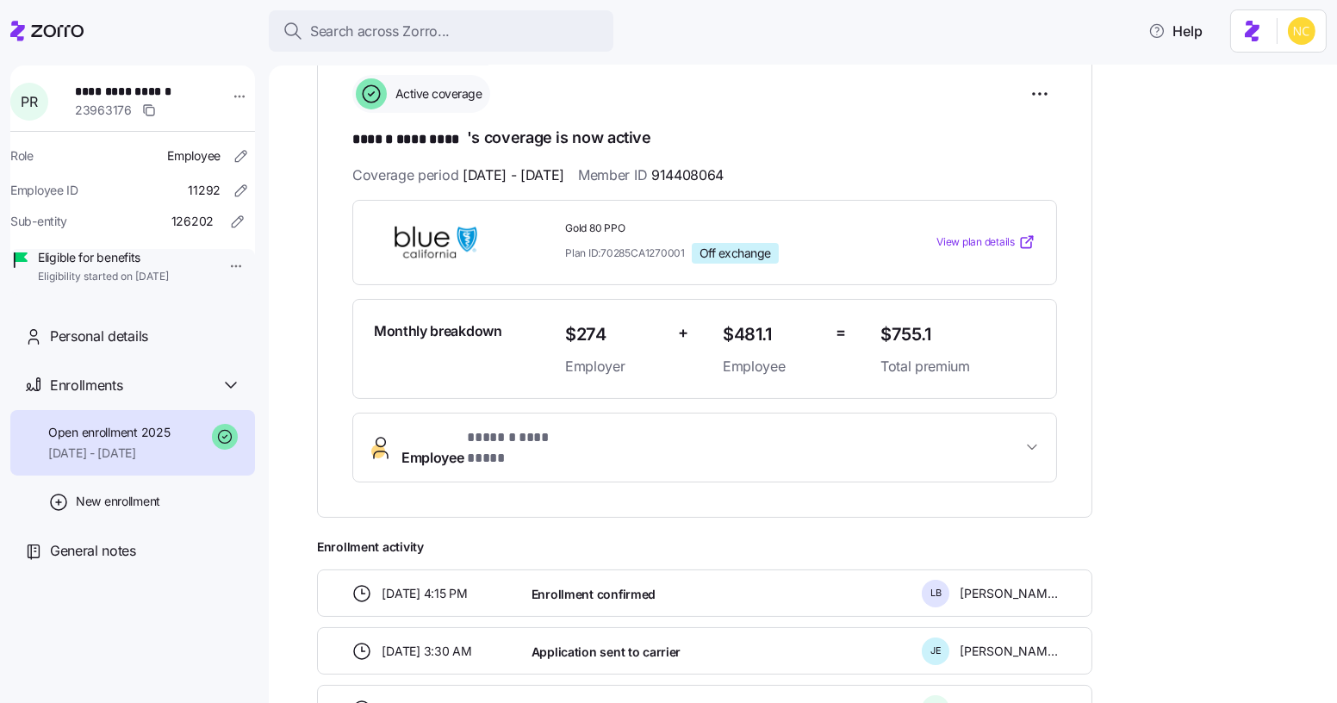
scroll to position [286, 0]
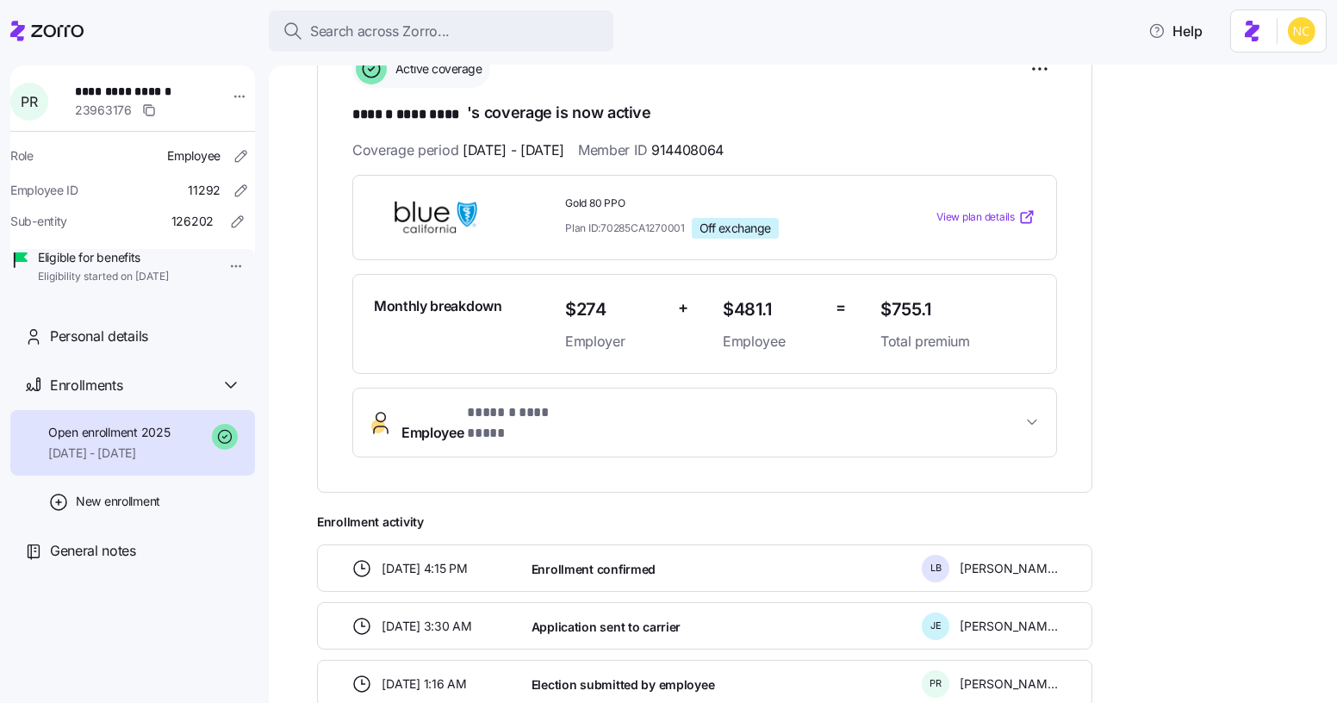
click at [648, 415] on span "Employee * ****** ********* *" at bounding box center [711, 422] width 620 height 41
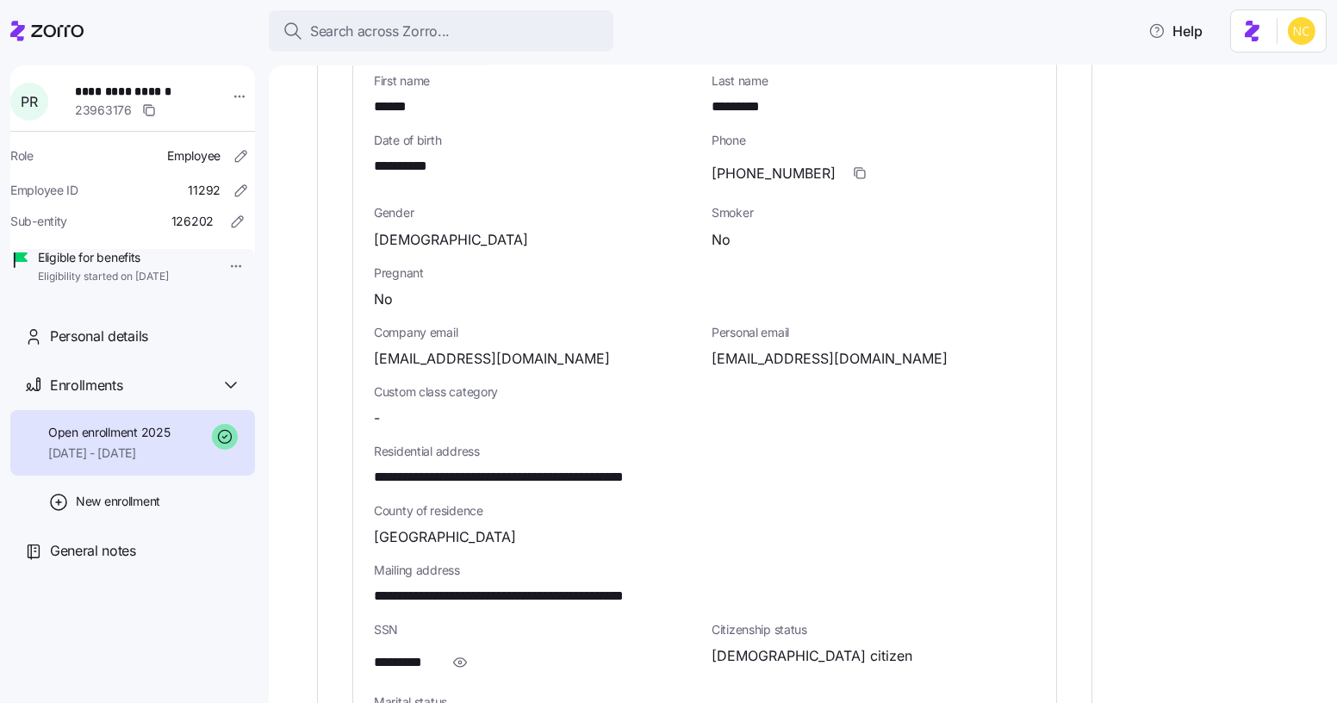
scroll to position [717, 0]
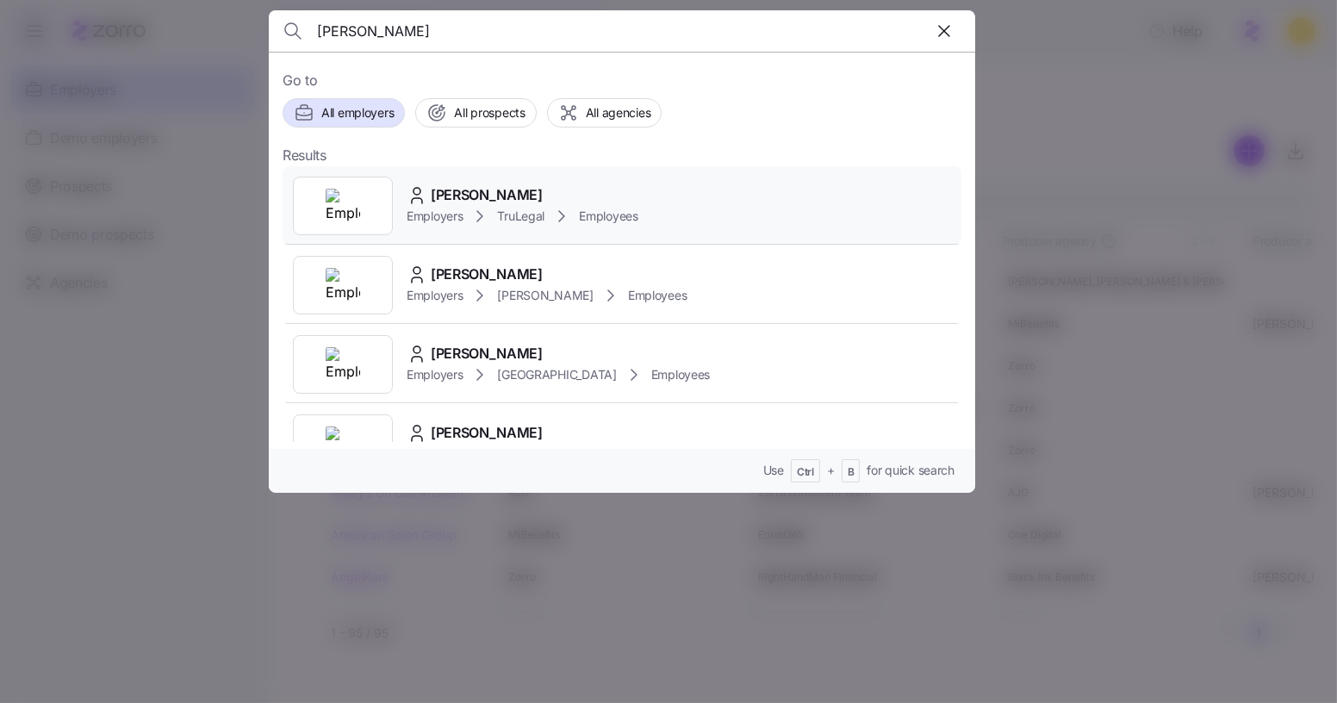
type input "[PERSON_NAME]"
click at [510, 188] on span "[PERSON_NAME]" at bounding box center [487, 195] width 112 height 22
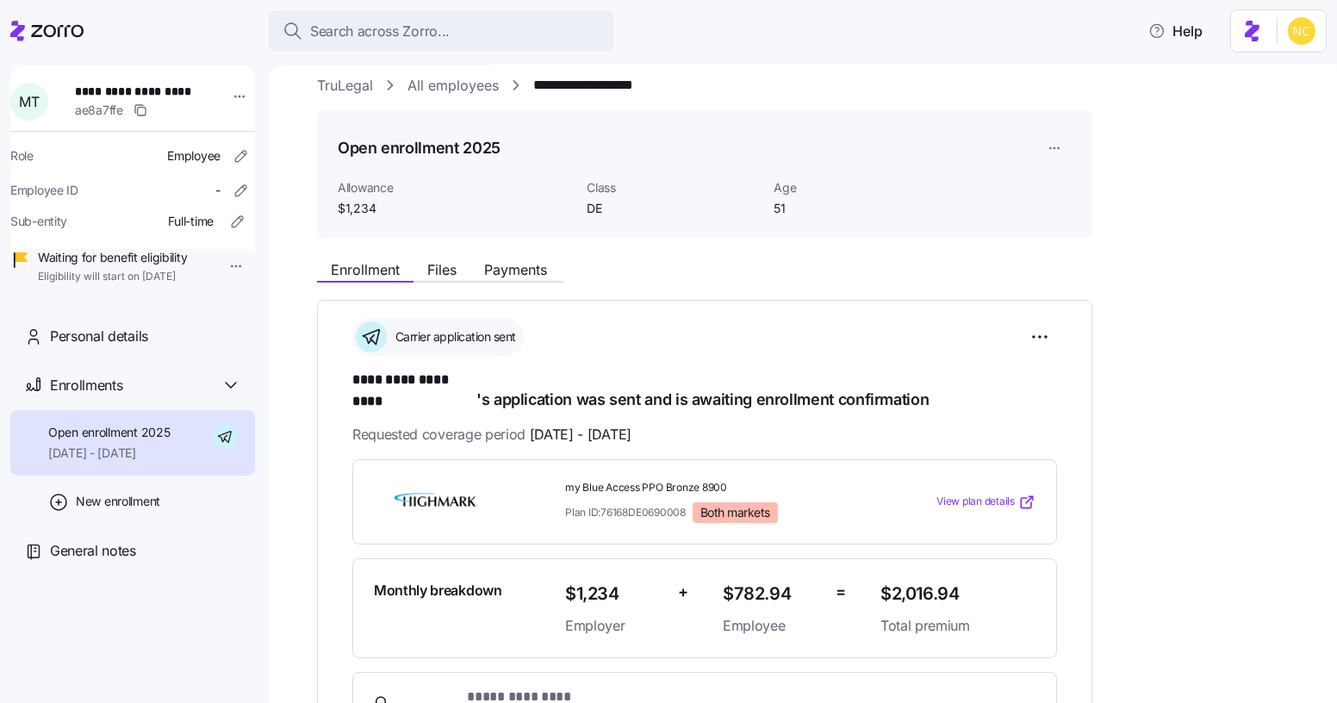
scroll to position [14, 0]
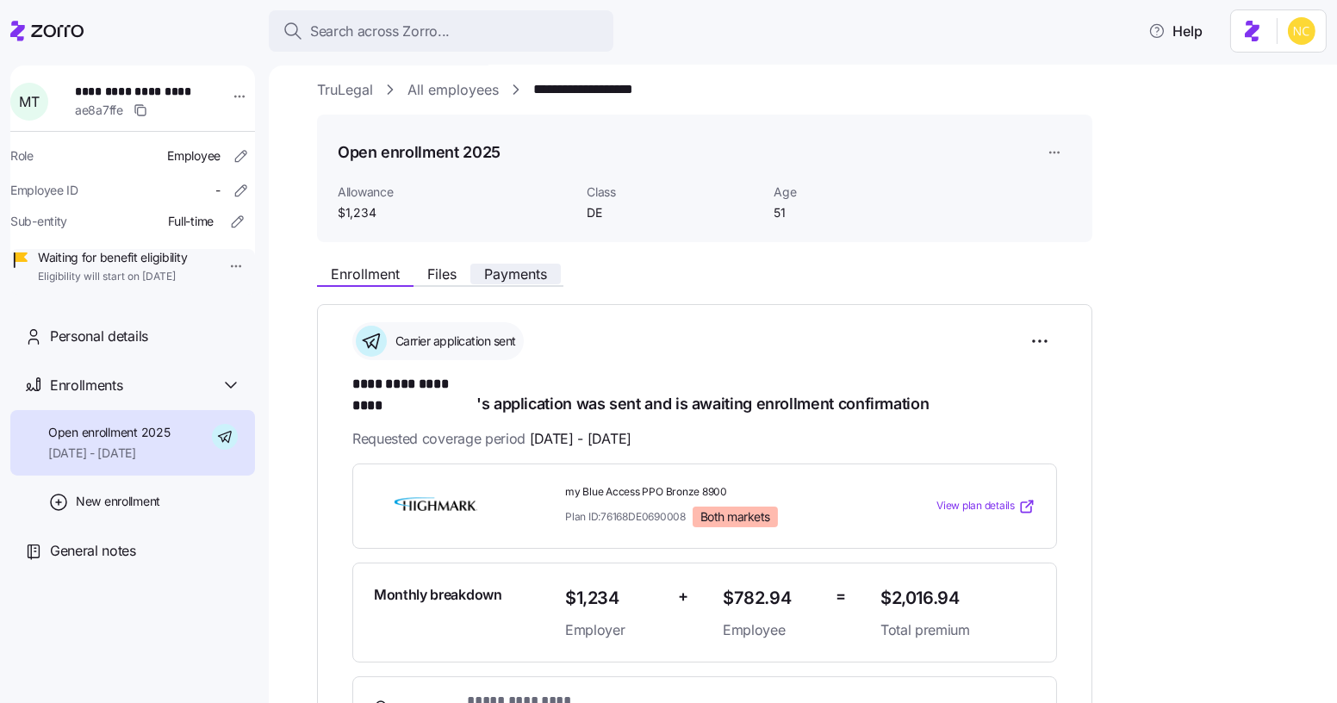
click at [537, 268] on span "Payments" at bounding box center [515, 274] width 63 height 14
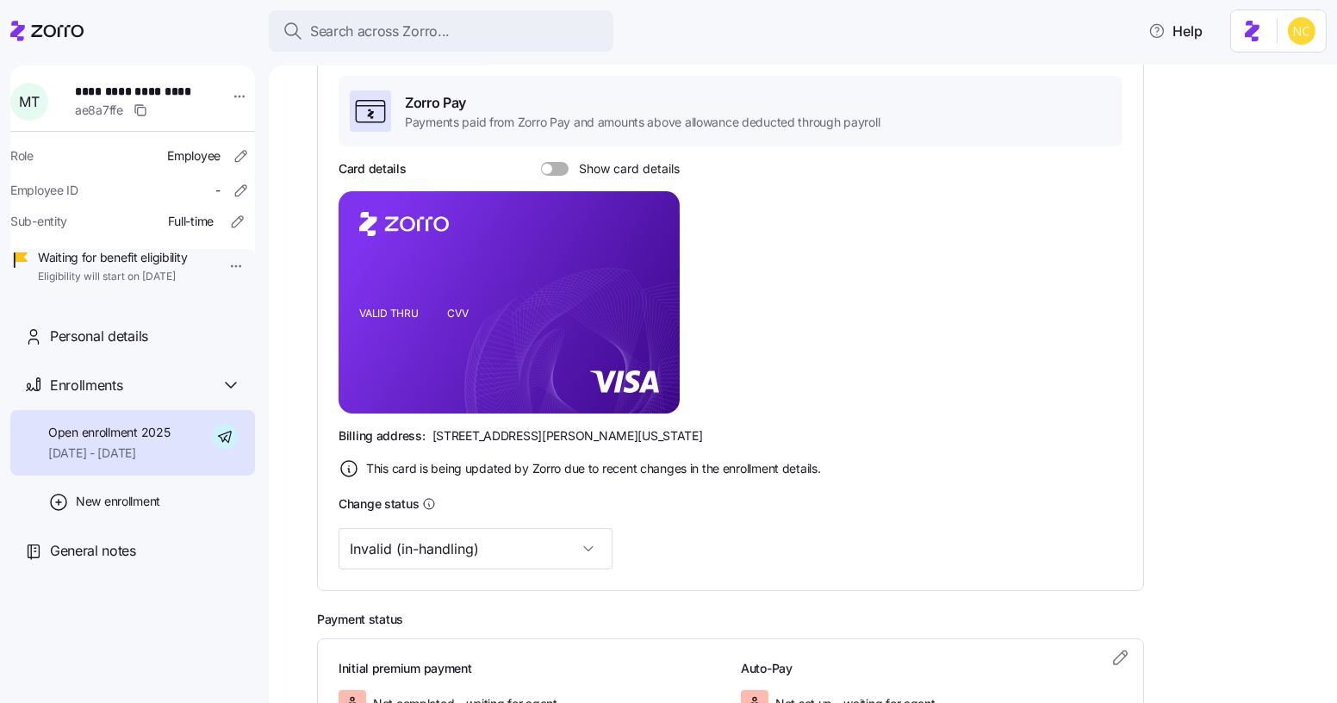
scroll to position [252, 0]
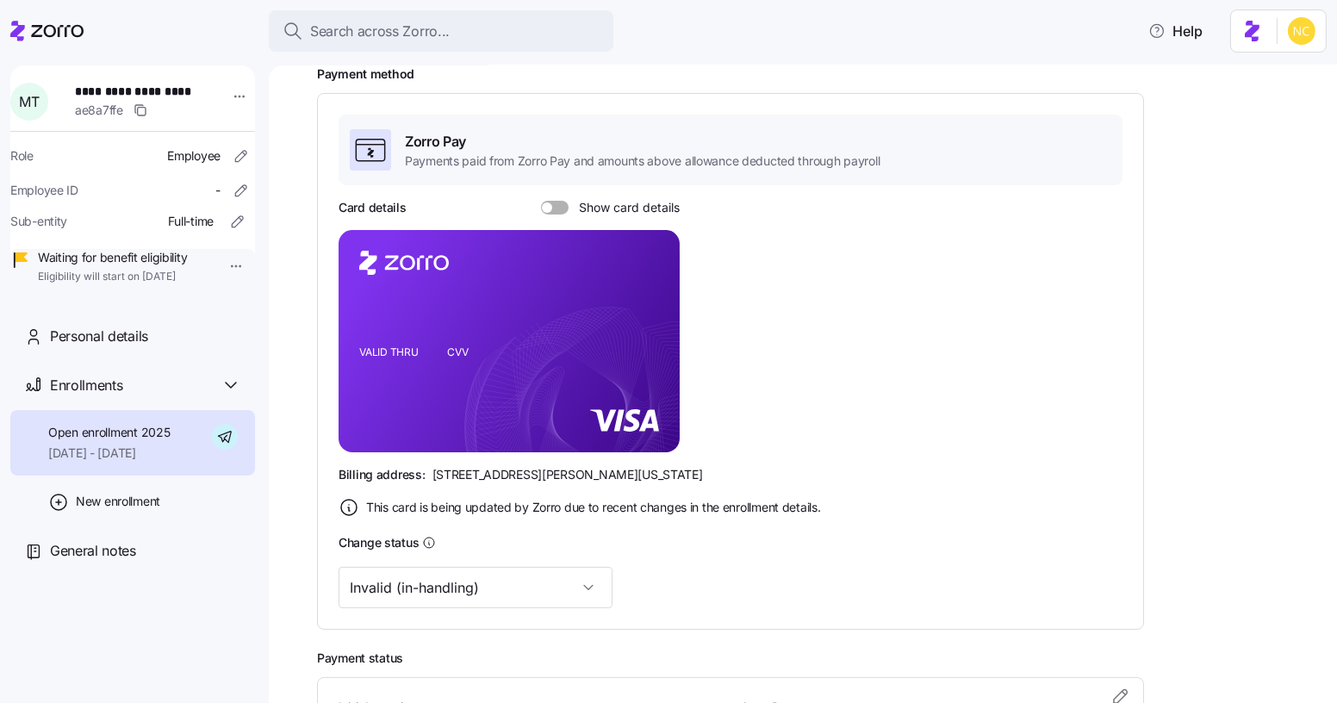
click at [550, 209] on div at bounding box center [555, 208] width 28 height 14
click at [541, 201] on input "Show card details" at bounding box center [541, 201] width 0 height 0
click at [638, 313] on rect at bounding box center [509, 341] width 341 height 222
click at [655, 304] on foreignobject at bounding box center [650, 312] width 21 height 21
click at [650, 311] on icon "copy-to-clipboard" at bounding box center [648, 310] width 16 height 16
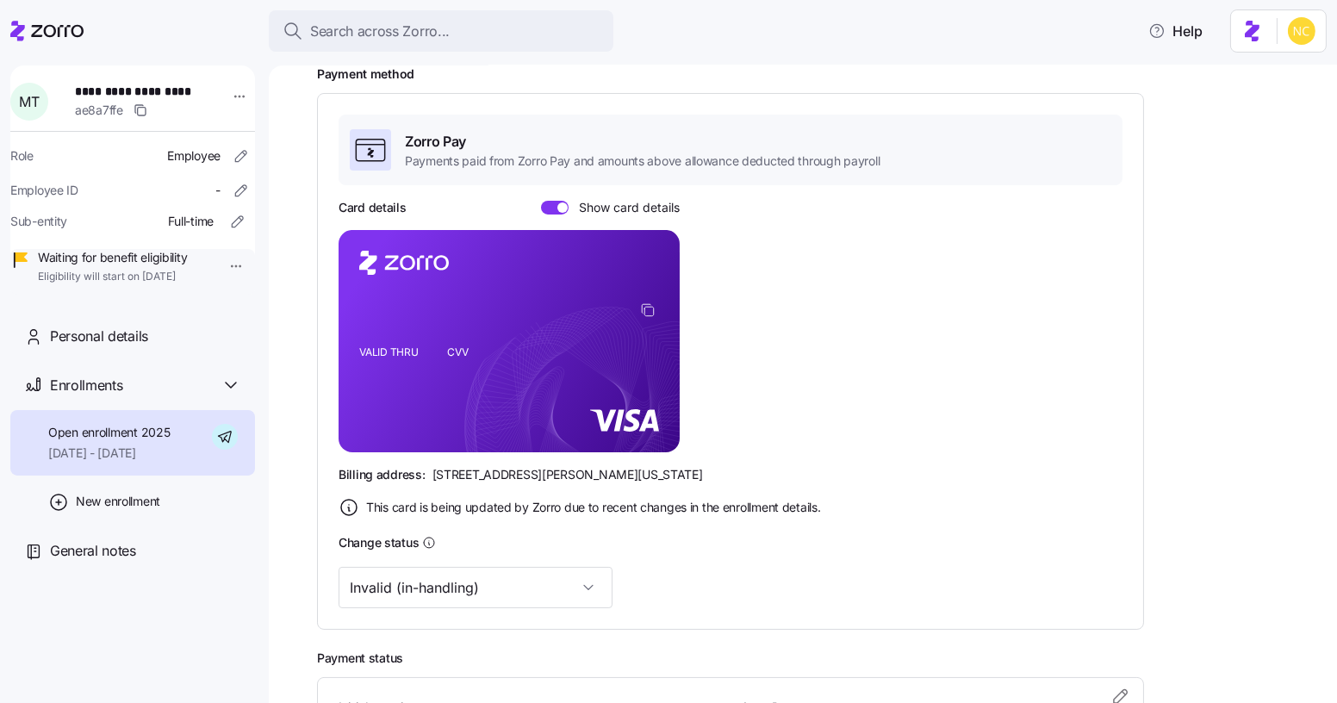
scroll to position [320, 0]
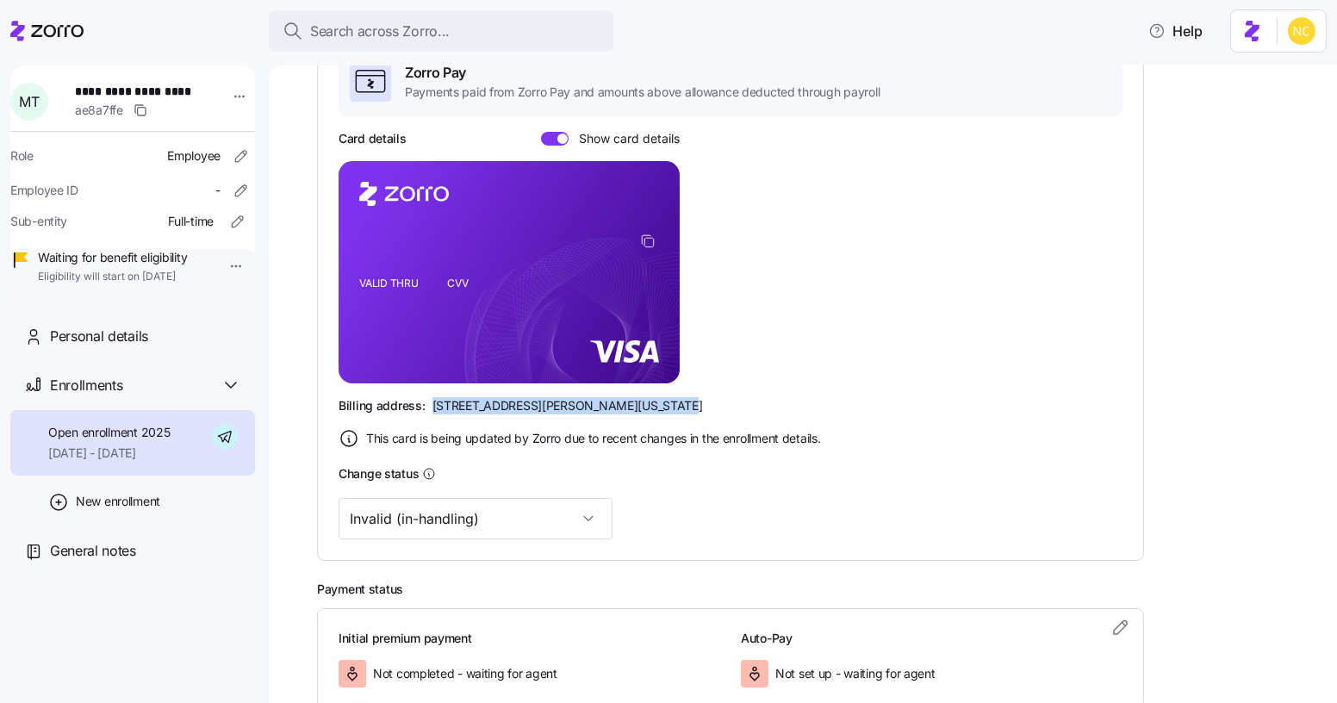
drag, startPoint x: 429, startPoint y: 401, endPoint x: 661, endPoint y: 393, distance: 231.9
click at [661, 393] on div "Card details Show card details VALID THRU CVV Billing address: 810 Sharon Drive…" at bounding box center [731, 289] width 784 height 319
copy span "810 Sharon Drive, Westlake, Ohio 44145"
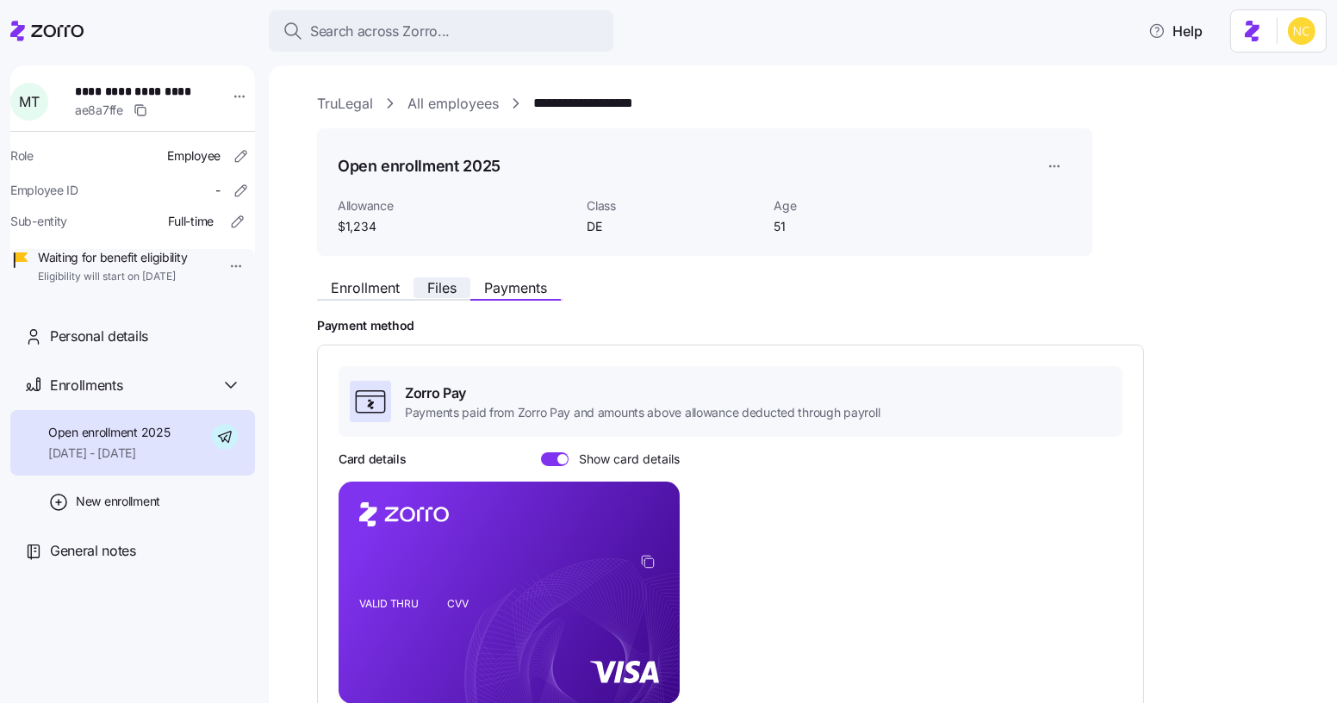
click at [438, 297] on button "Files" at bounding box center [441, 287] width 57 height 21
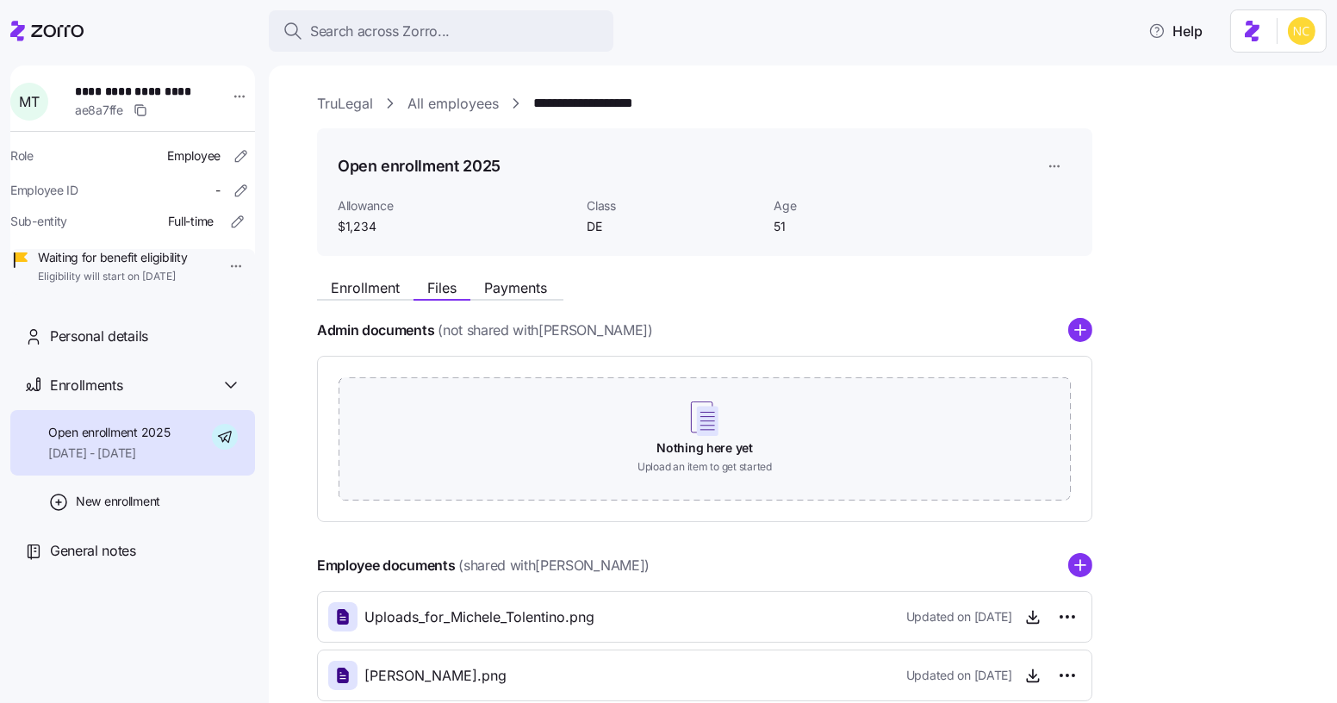
scroll to position [100, 0]
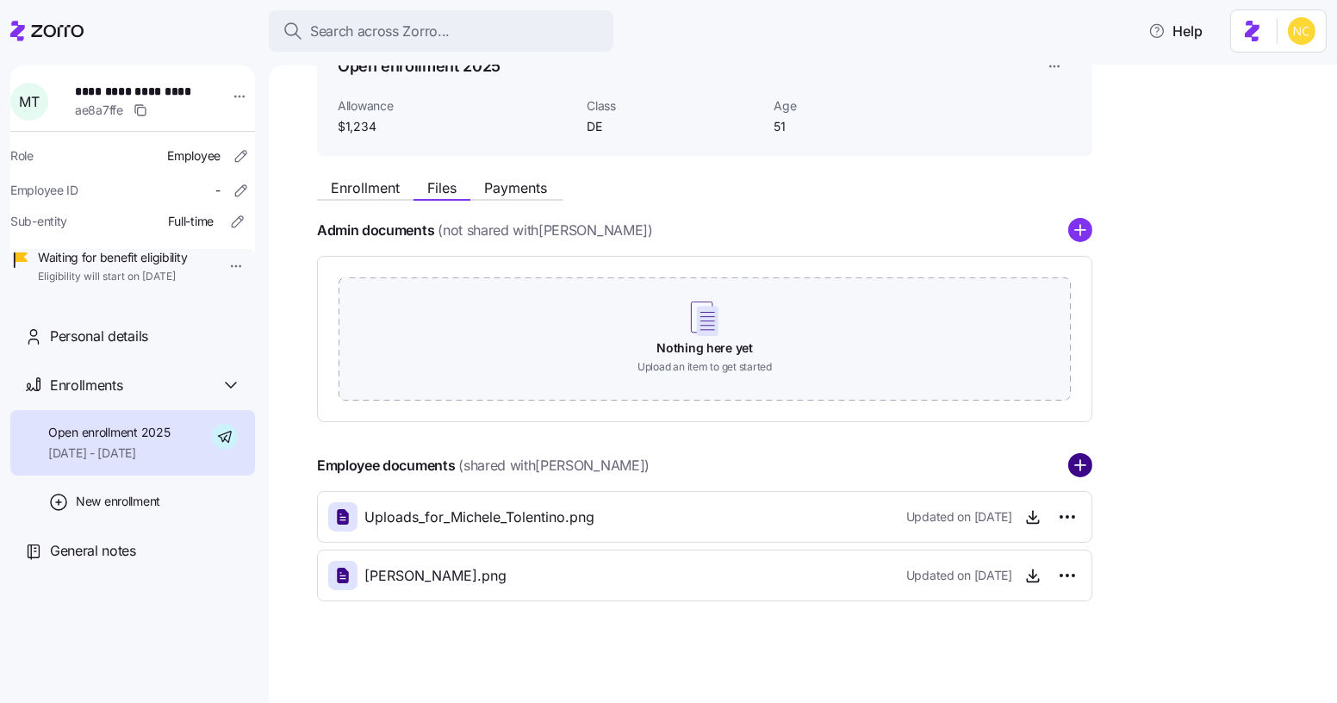
click at [1088, 468] on circle "add icon" at bounding box center [1080, 466] width 22 height 22
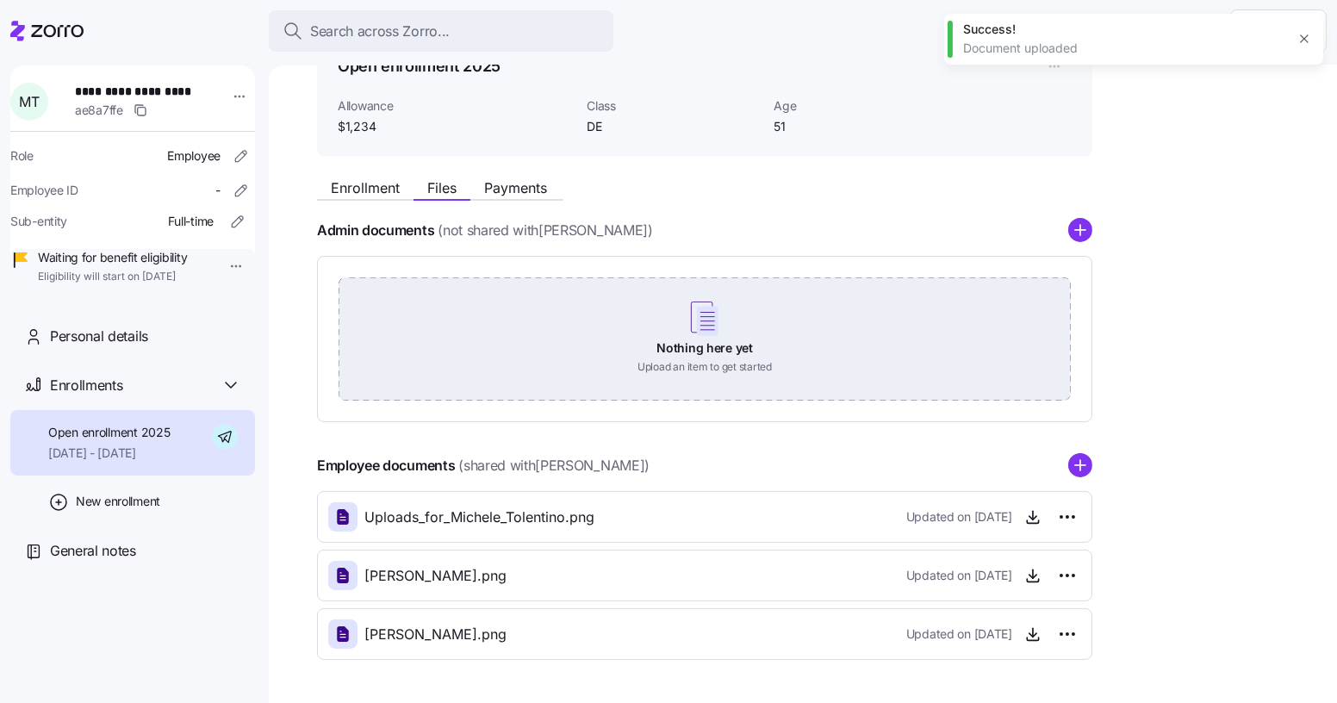
scroll to position [158, 0]
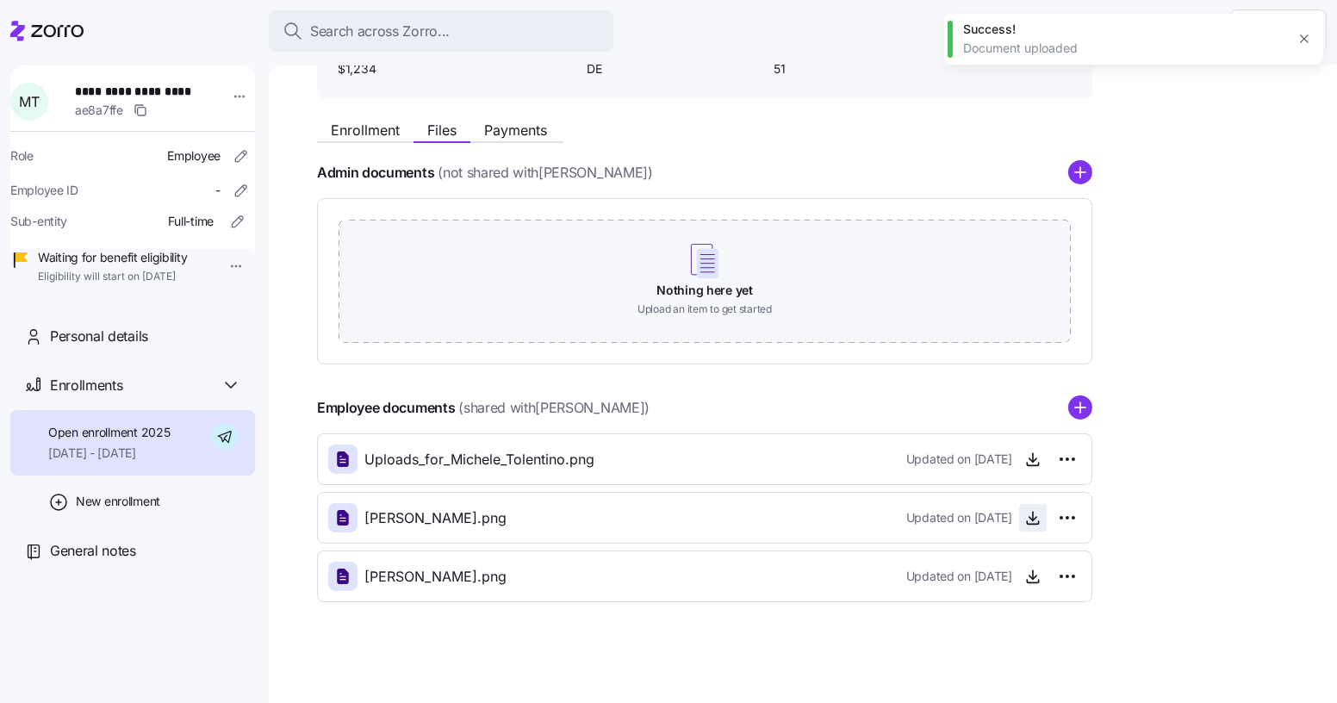
click at [1022, 519] on span "button" at bounding box center [1033, 518] width 26 height 26
click at [1034, 519] on icon "button" at bounding box center [1032, 517] width 17 height 17
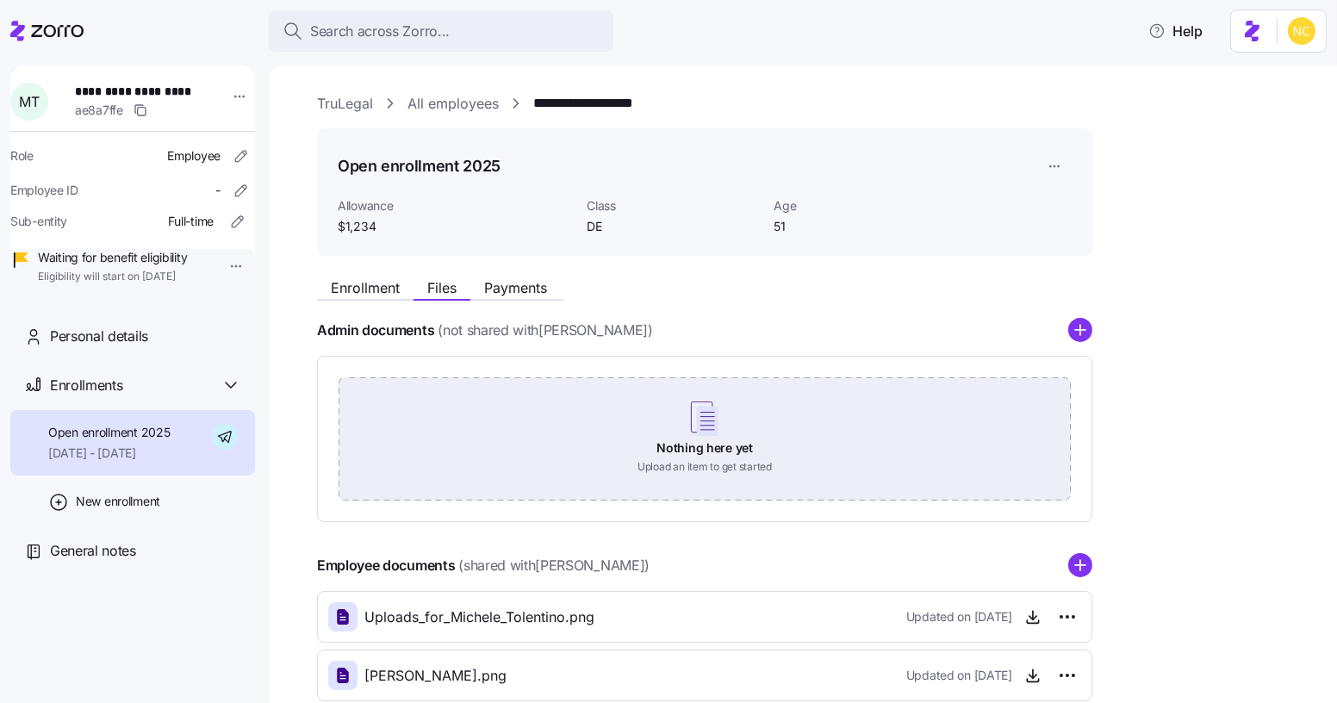
scroll to position [42, 0]
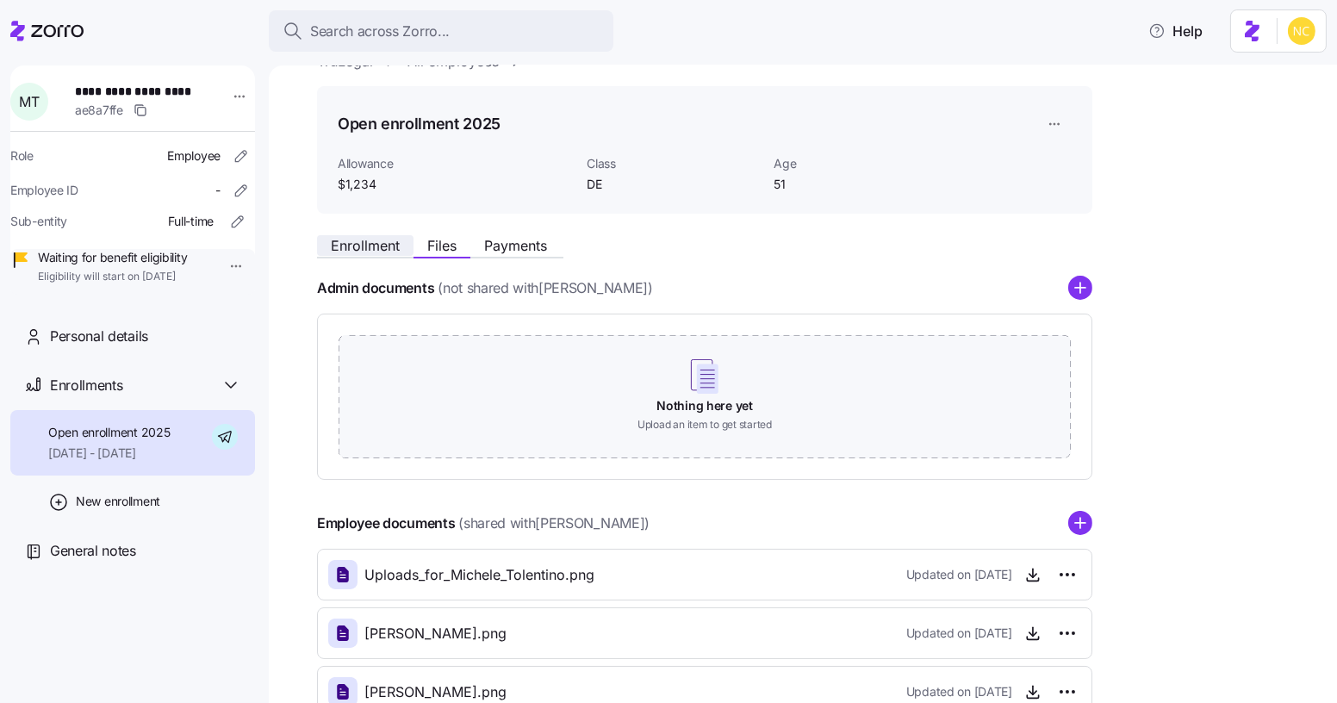
click at [373, 236] on div "Enrollment Files Payments" at bounding box center [704, 242] width 775 height 31
click at [373, 239] on span "Enrollment" at bounding box center [365, 246] width 69 height 14
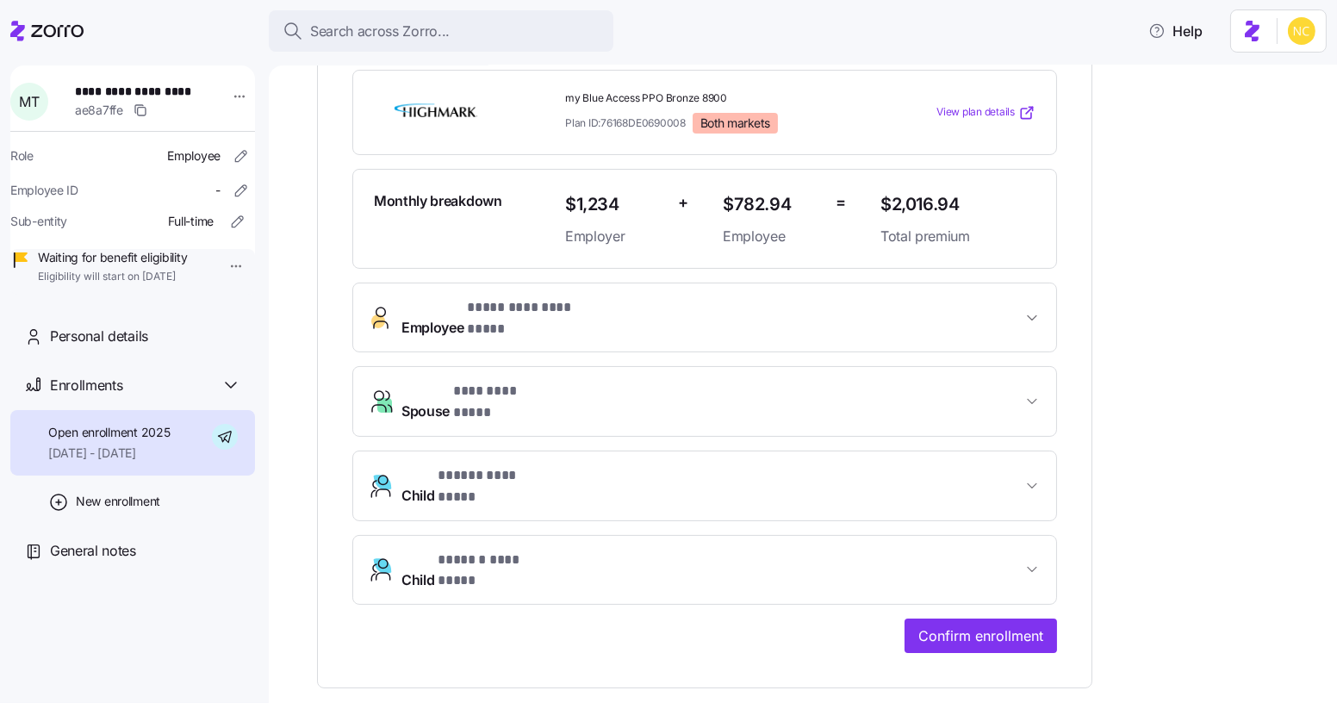
scroll to position [505, 0]
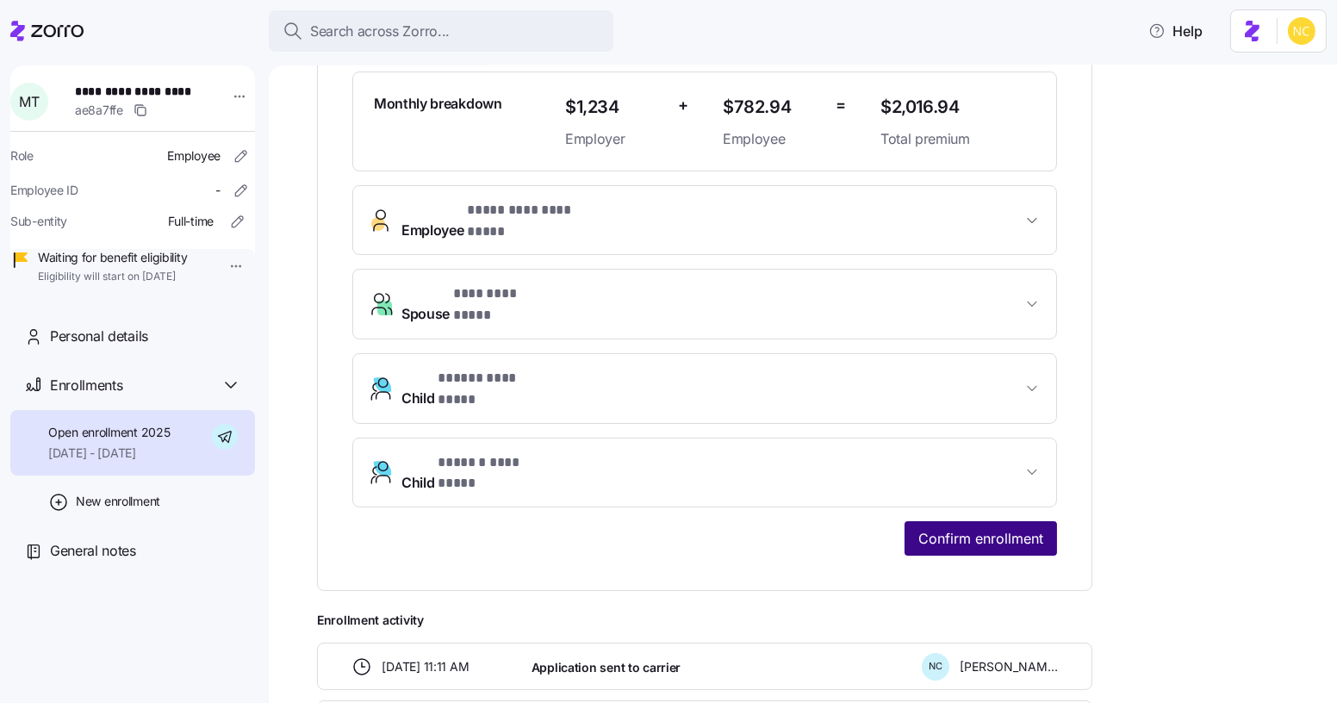
click at [1037, 528] on span "Confirm enrollment" at bounding box center [980, 538] width 125 height 21
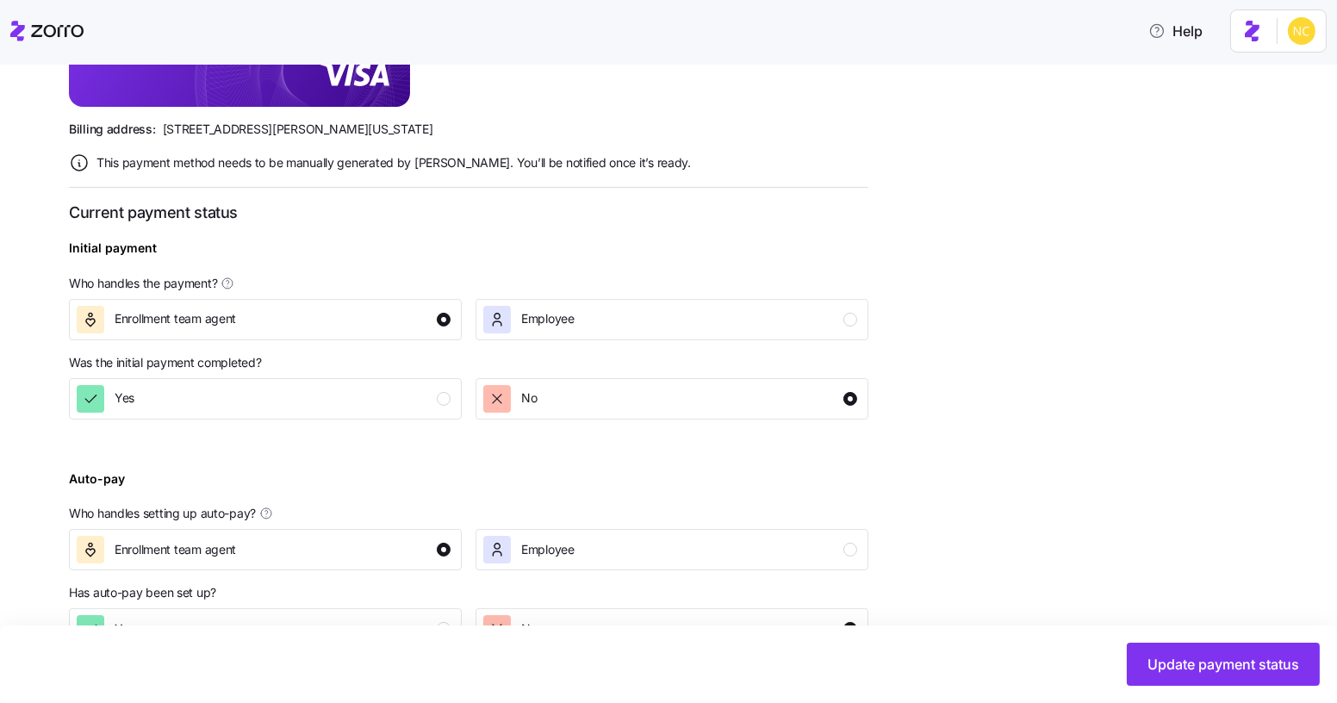
scroll to position [556, 0]
click at [225, 412] on button "Yes" at bounding box center [265, 397] width 393 height 41
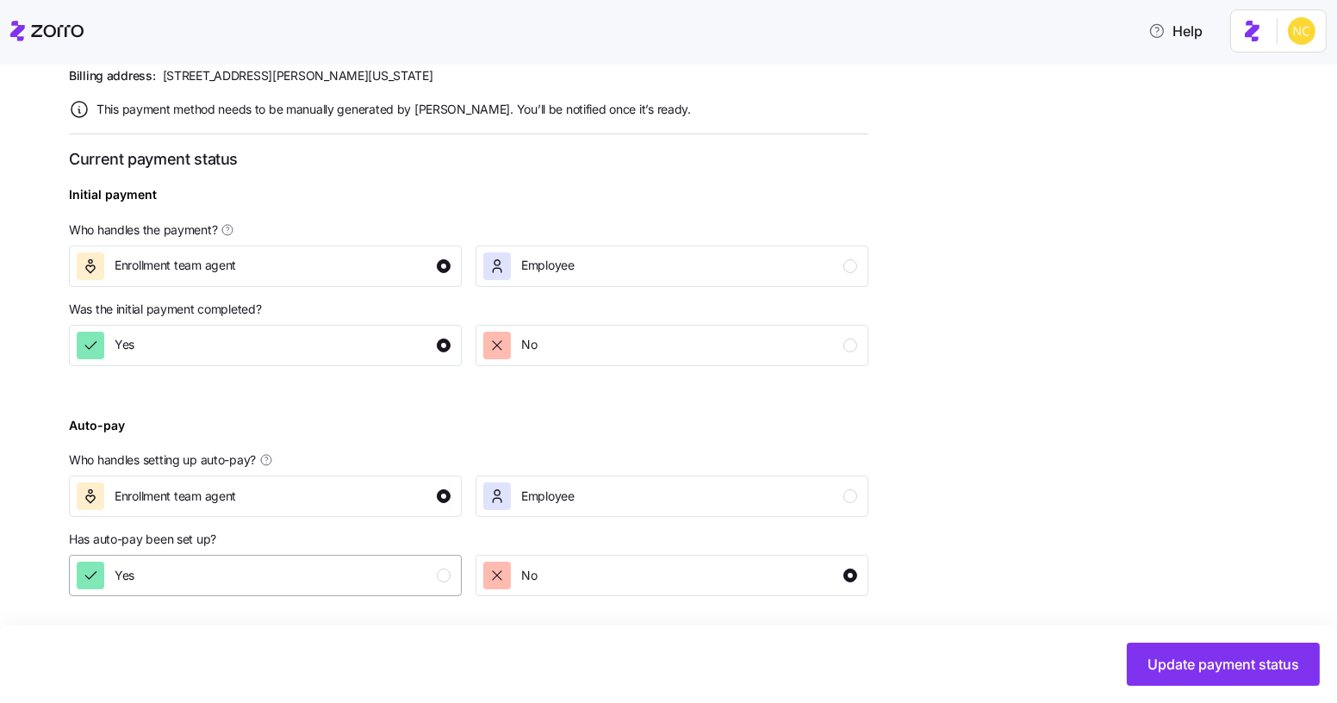
click at [233, 563] on div "Yes" at bounding box center [264, 576] width 374 height 28
click at [1165, 647] on button "Update payment status" at bounding box center [1223, 664] width 193 height 43
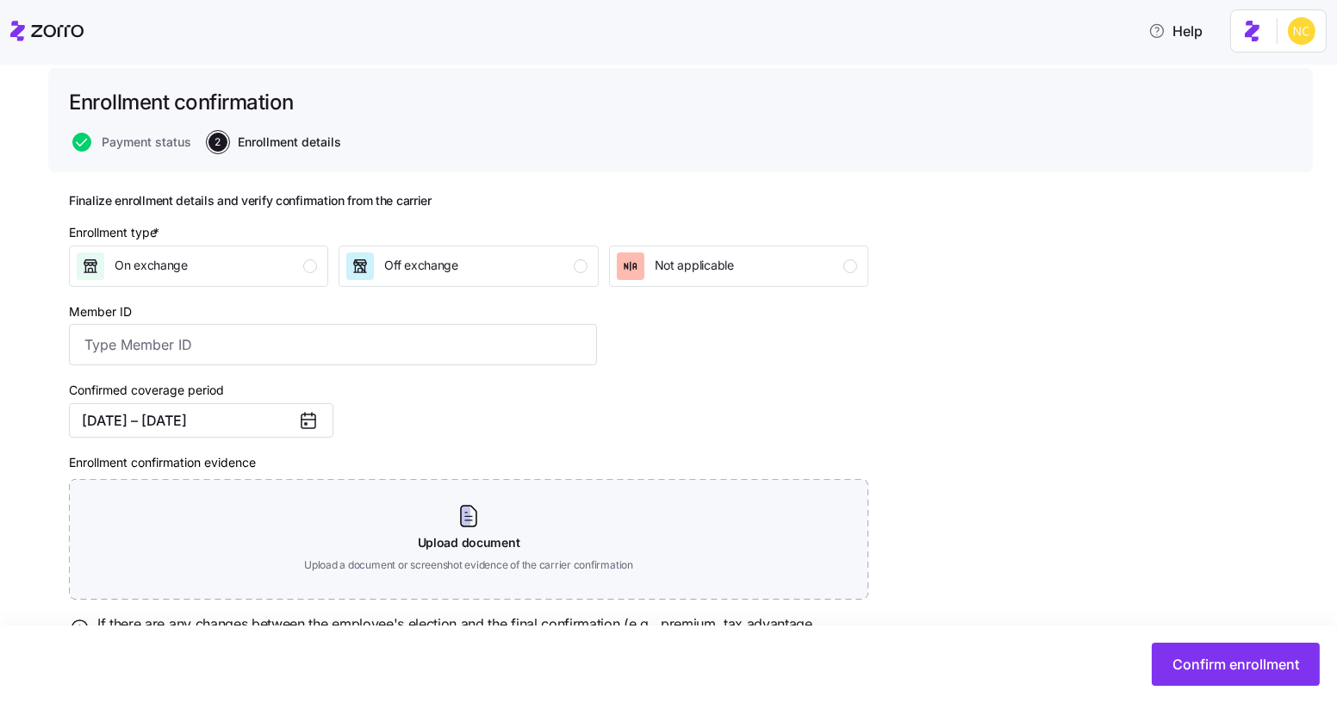
scroll to position [194, 0]
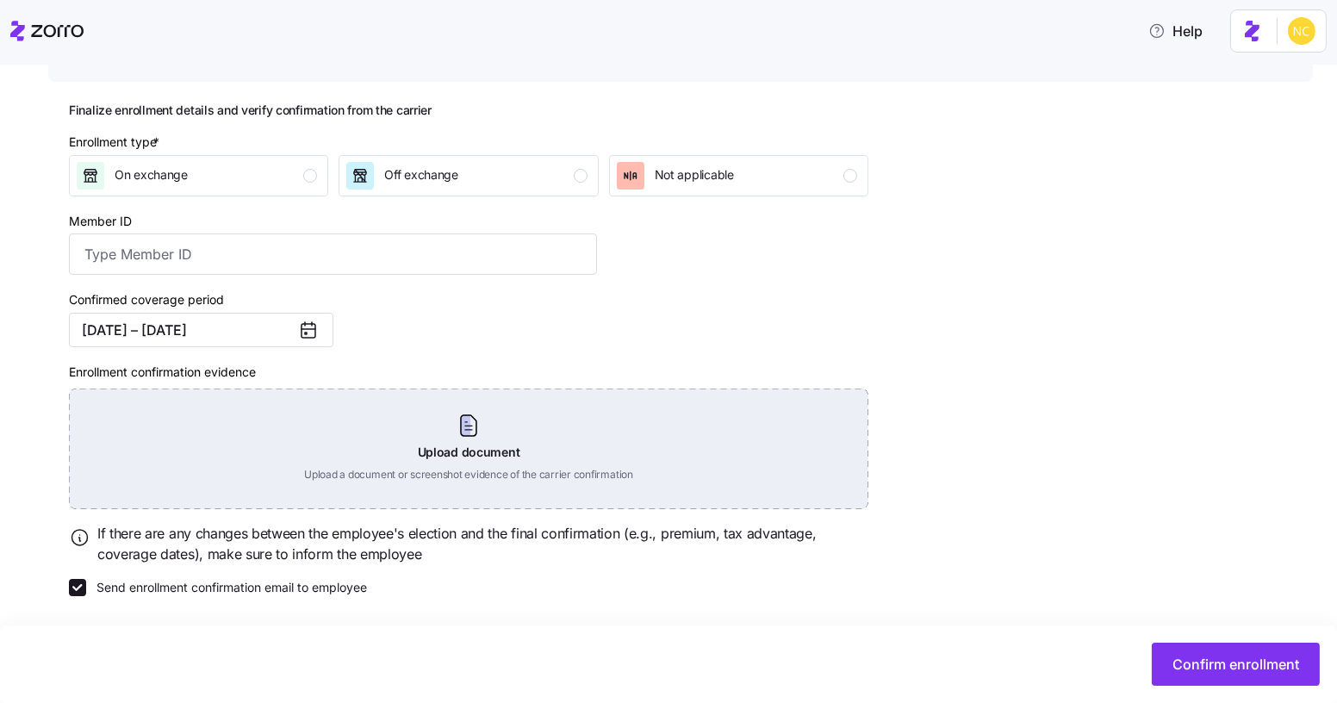
click at [478, 453] on div "Upload document Upload a document or screenshot evidence of the carrier confirm…" at bounding box center [468, 448] width 799 height 121
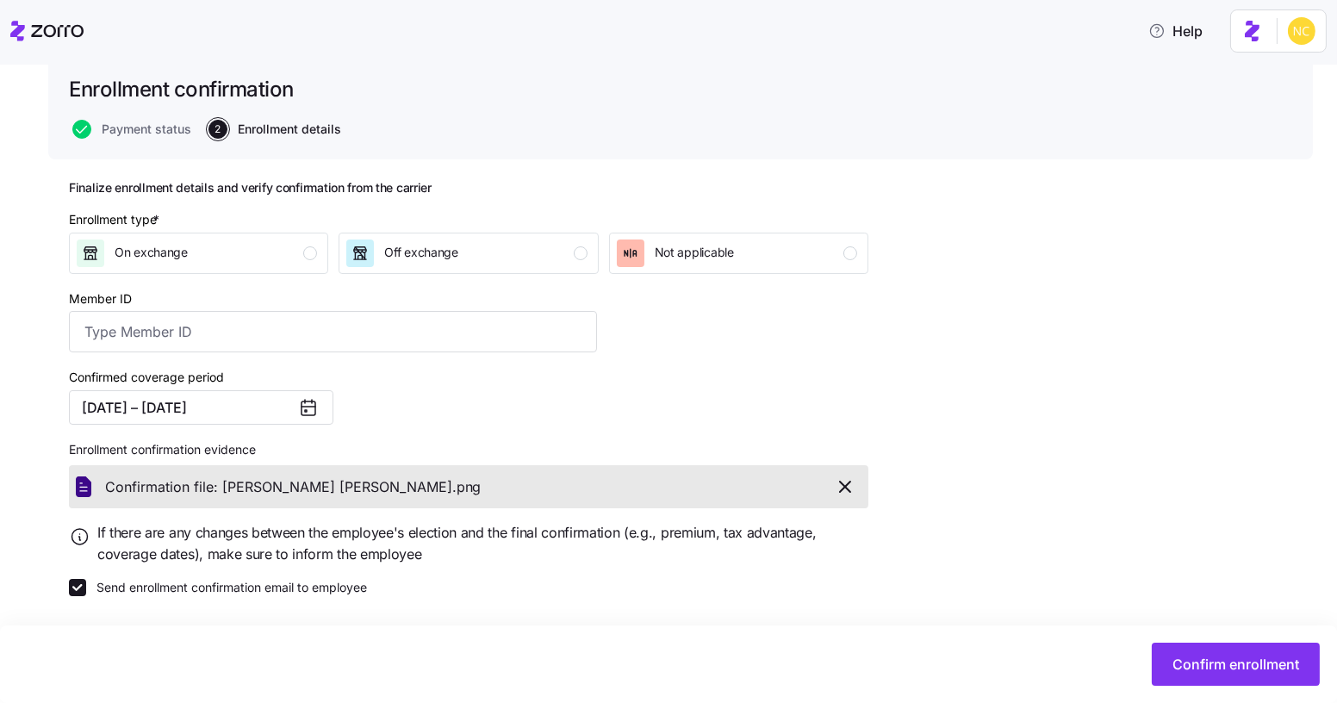
click at [264, 298] on div "Member ID" at bounding box center [333, 320] width 528 height 65
click at [265, 322] on input "Member ID" at bounding box center [333, 331] width 528 height 41
click at [1109, 161] on div "TruLegal All employees Michele L Tolentino Enrollment confirmation Enrollment c…" at bounding box center [680, 344] width 1264 height 676
click at [276, 335] on input "Member ID" at bounding box center [333, 331] width 528 height 41
paste input "1006557002000"
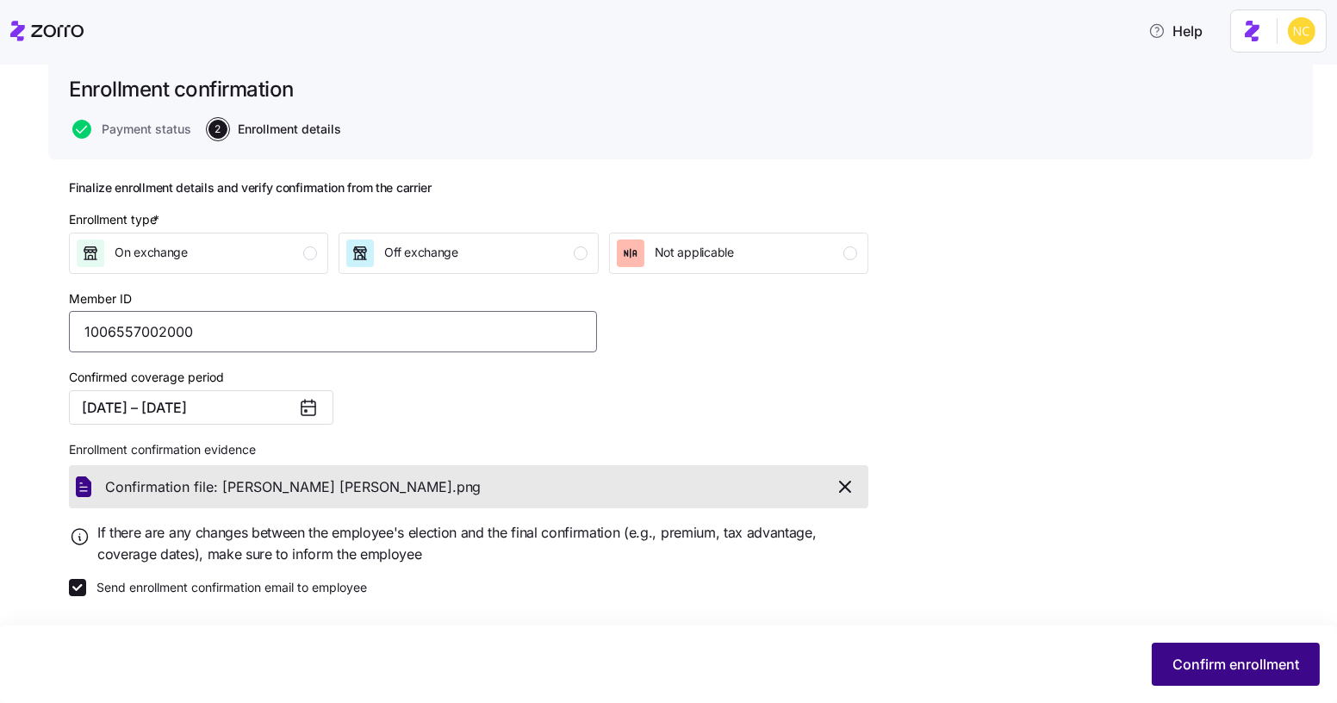
type input "1006557002000"
click at [1259, 656] on span "Confirm enrollment" at bounding box center [1235, 664] width 127 height 21
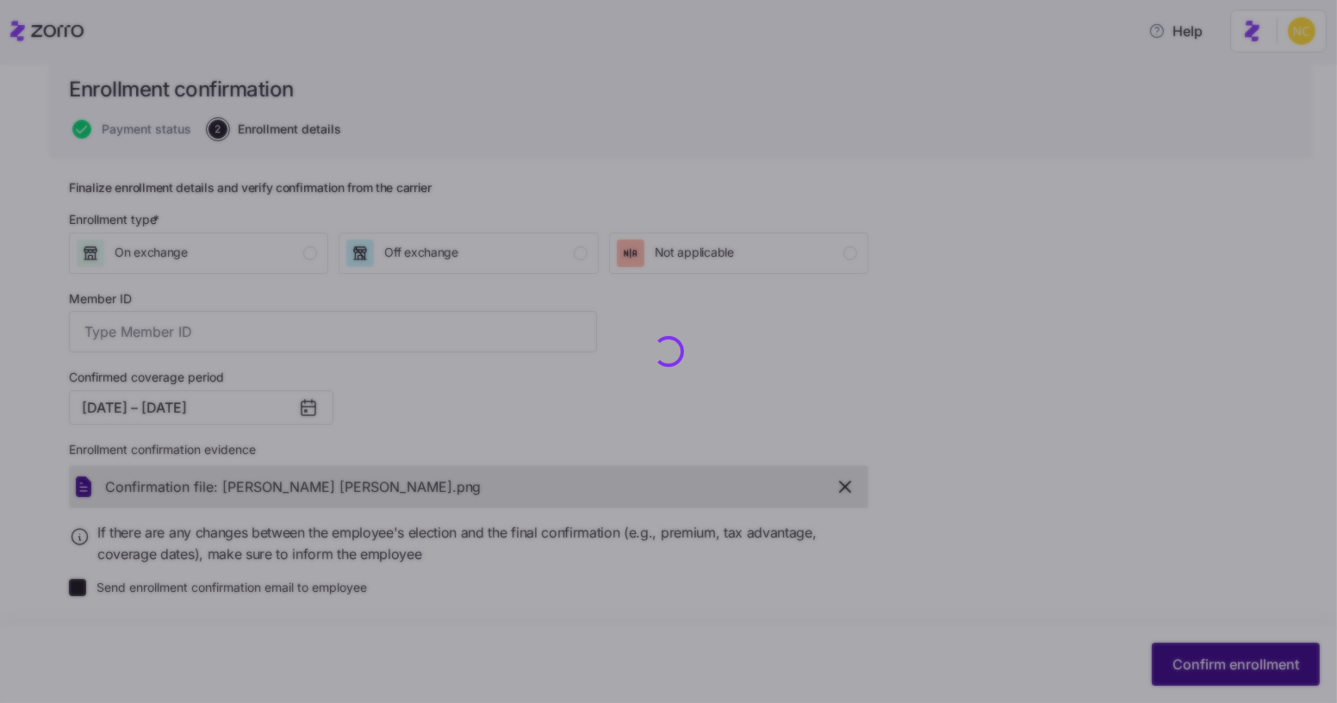
type input "1006557002000"
checkbox input "false"
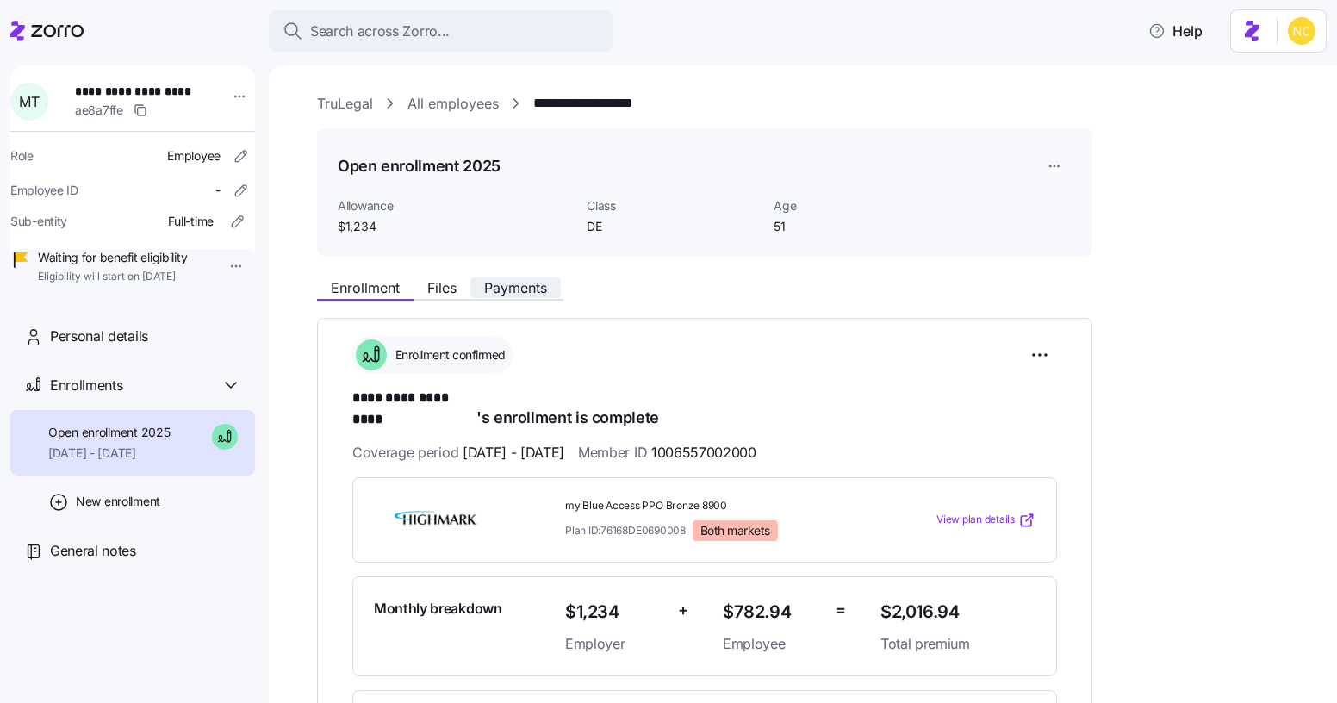
click at [502, 281] on span "Payments" at bounding box center [515, 288] width 63 height 14
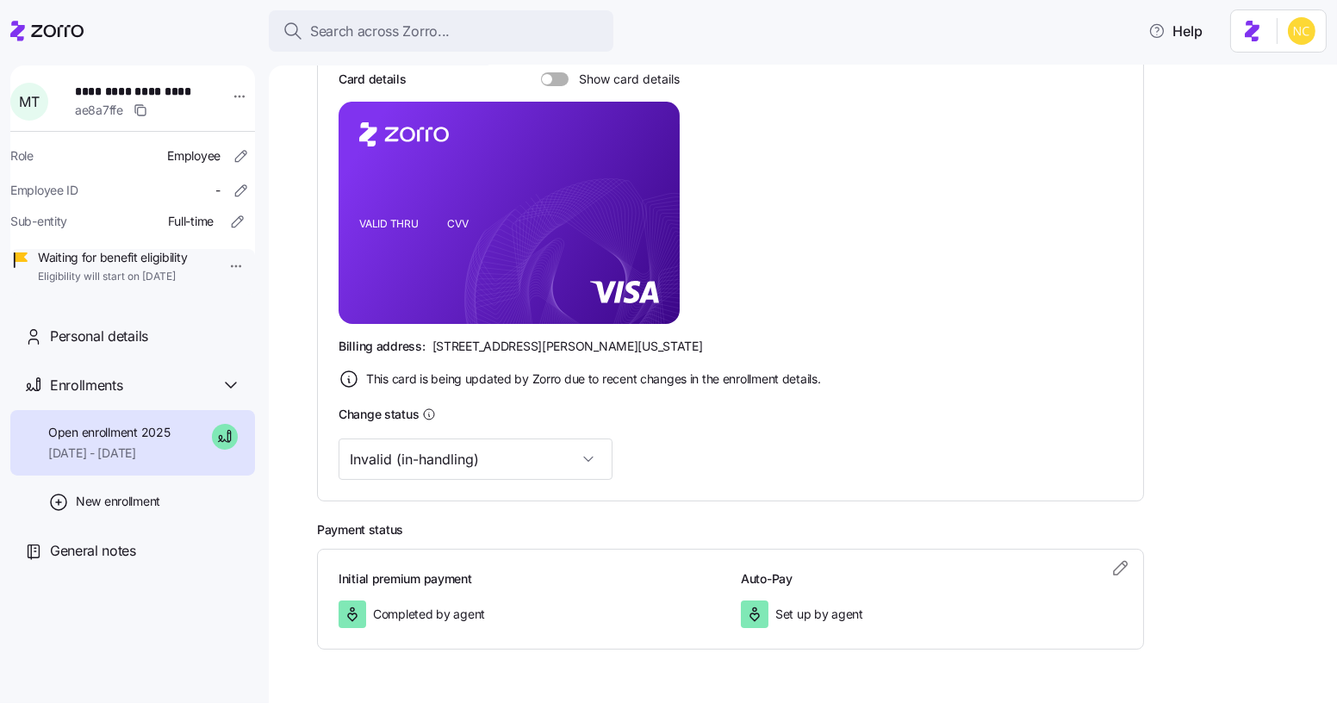
scroll to position [427, 0]
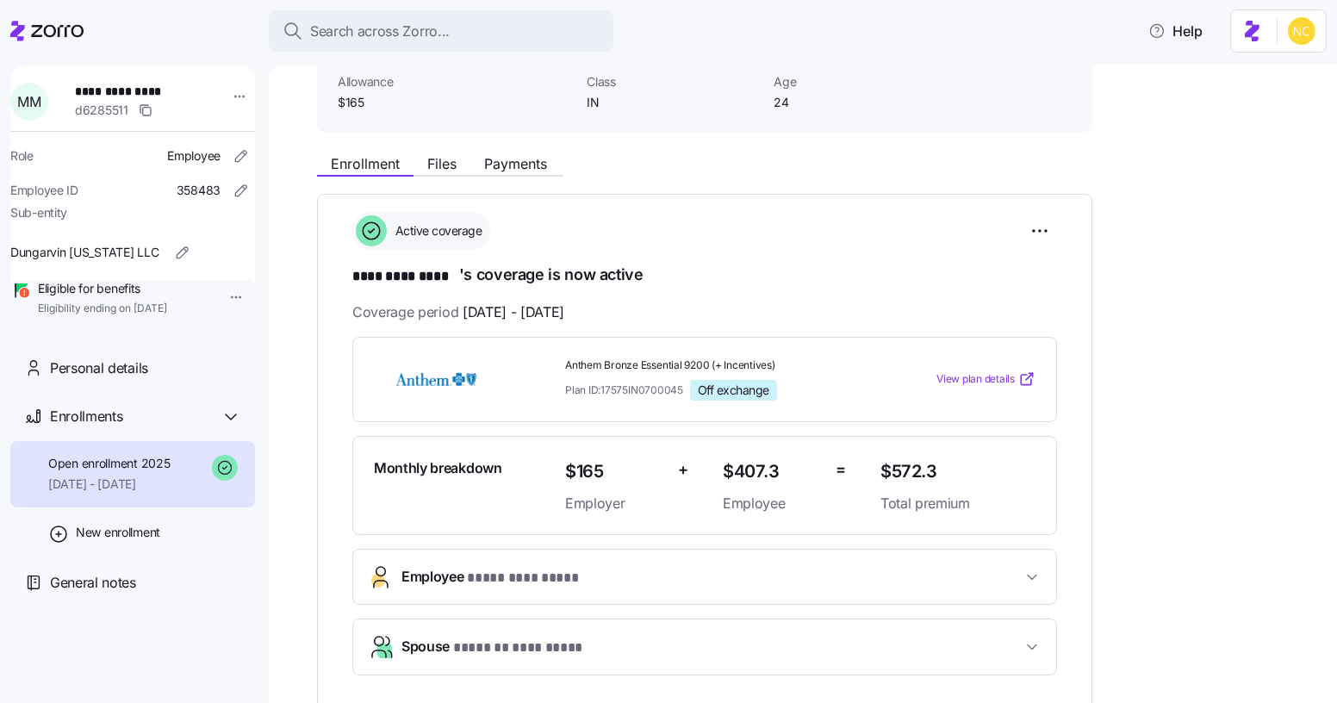
scroll to position [111, 0]
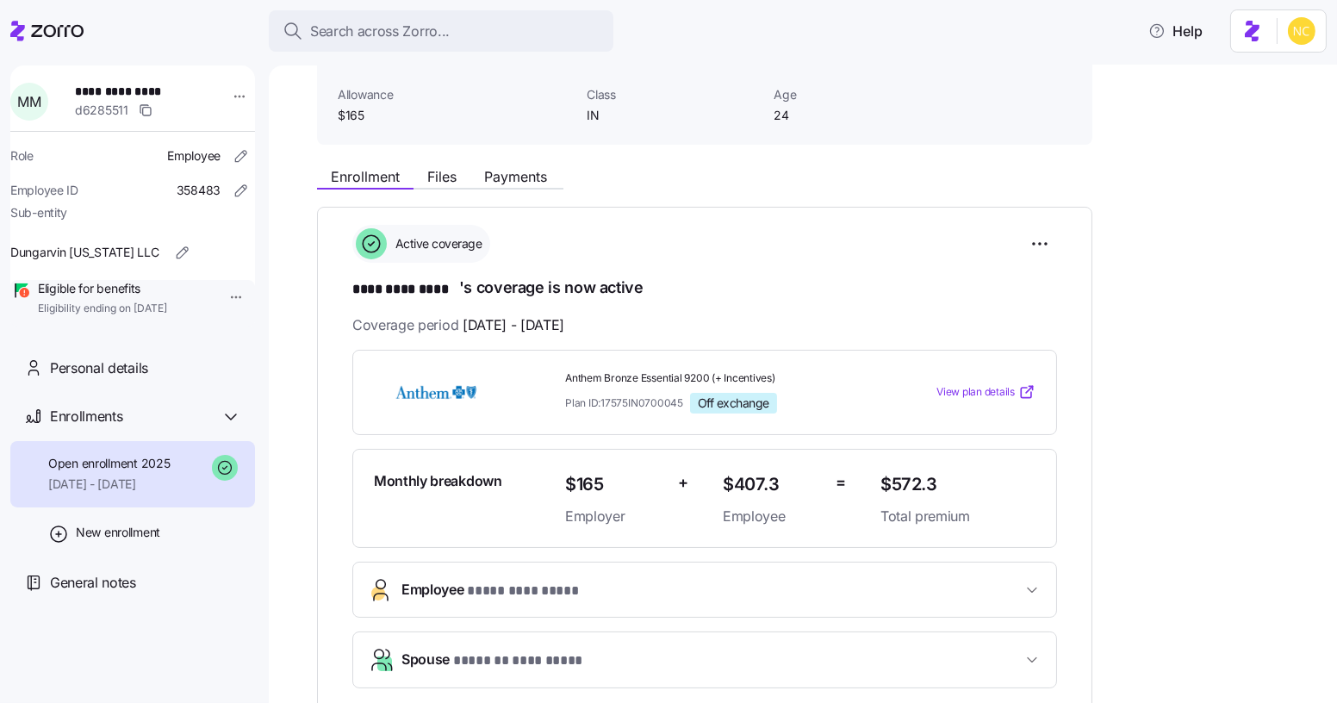
click at [1283, 326] on div "**********" at bounding box center [815, 692] width 996 height 1068
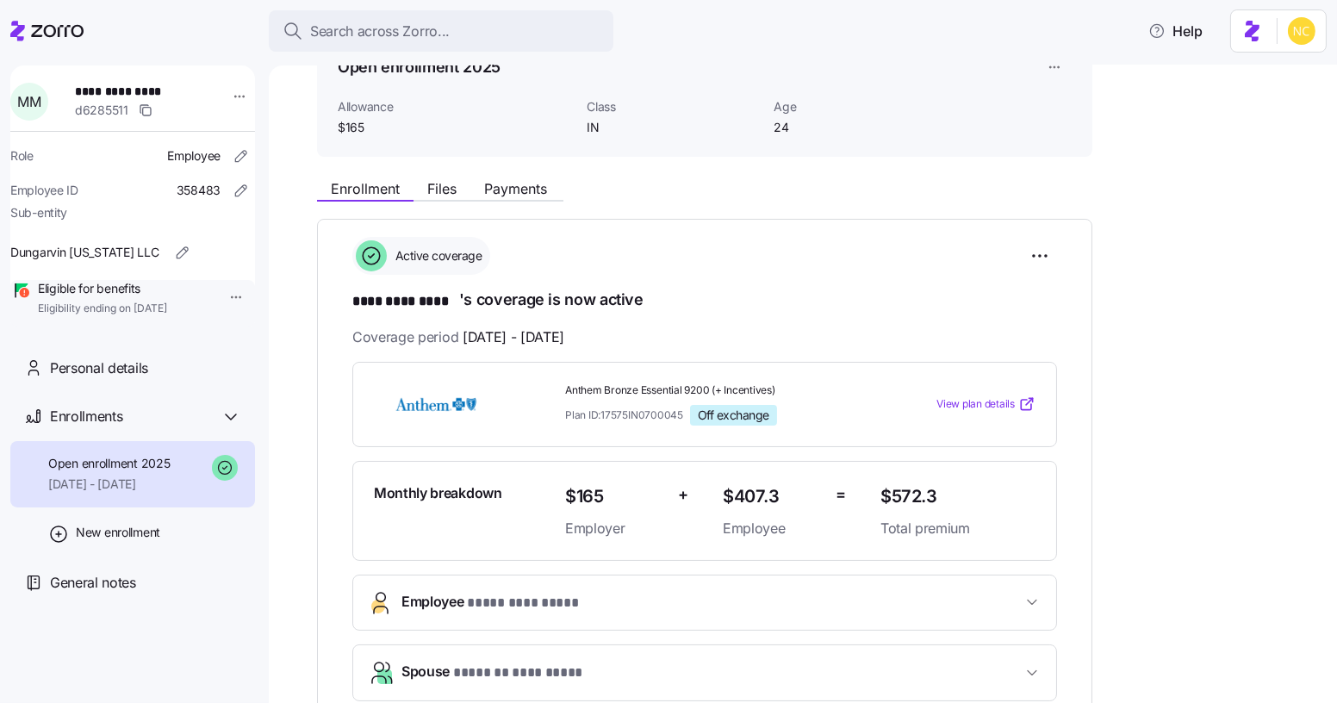
scroll to position [98, 0]
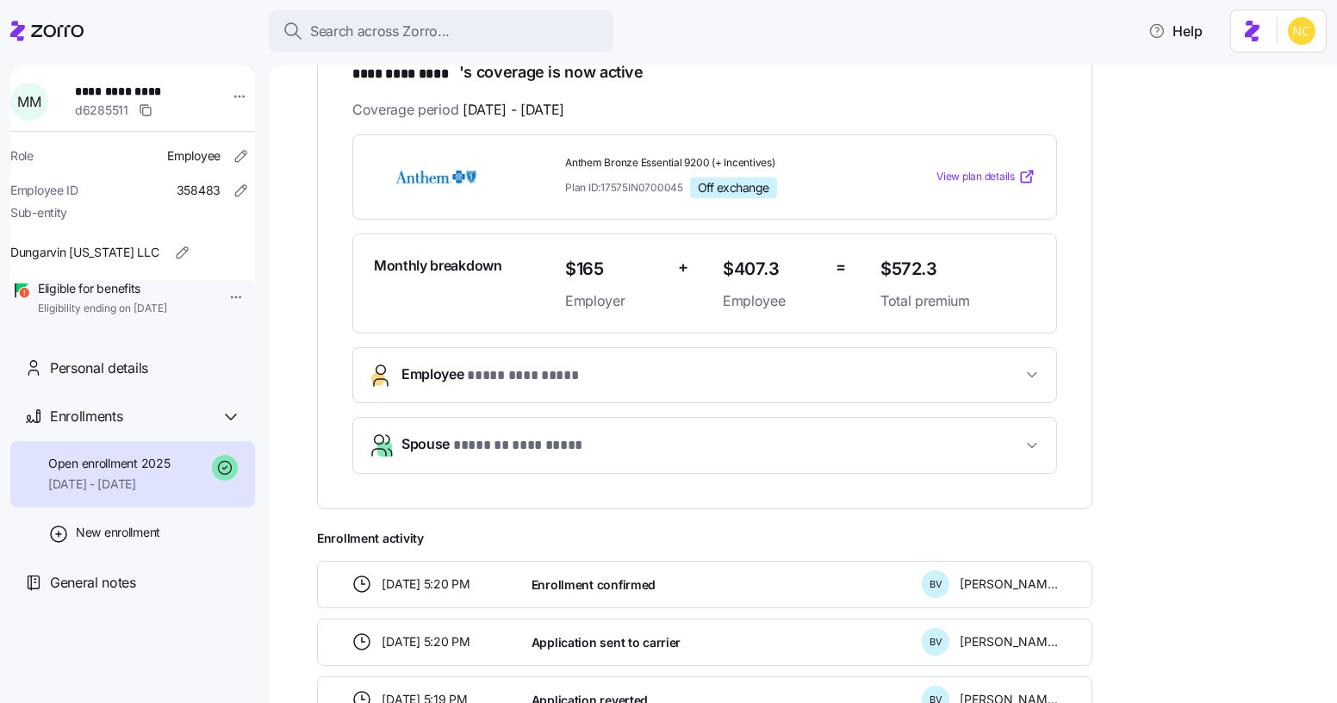
click at [636, 382] on button "Employee * **** ********* *" at bounding box center [704, 375] width 703 height 54
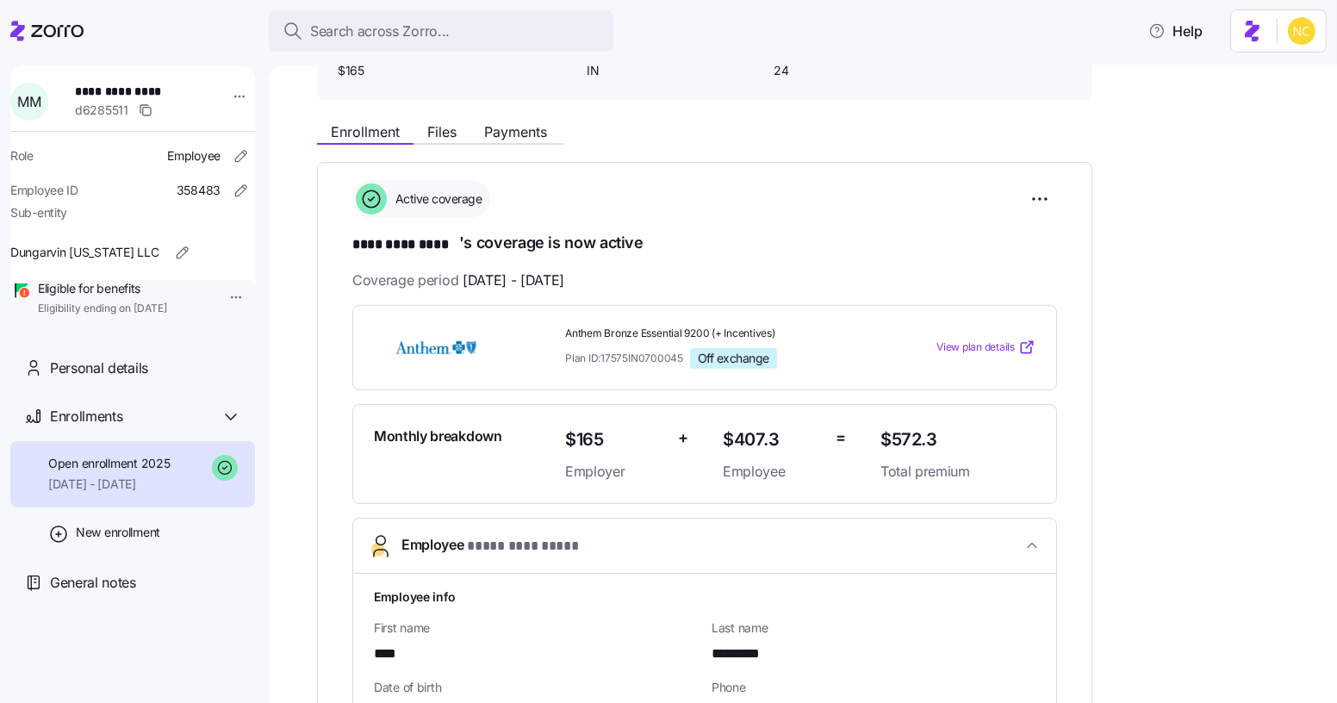
scroll to position [0, 0]
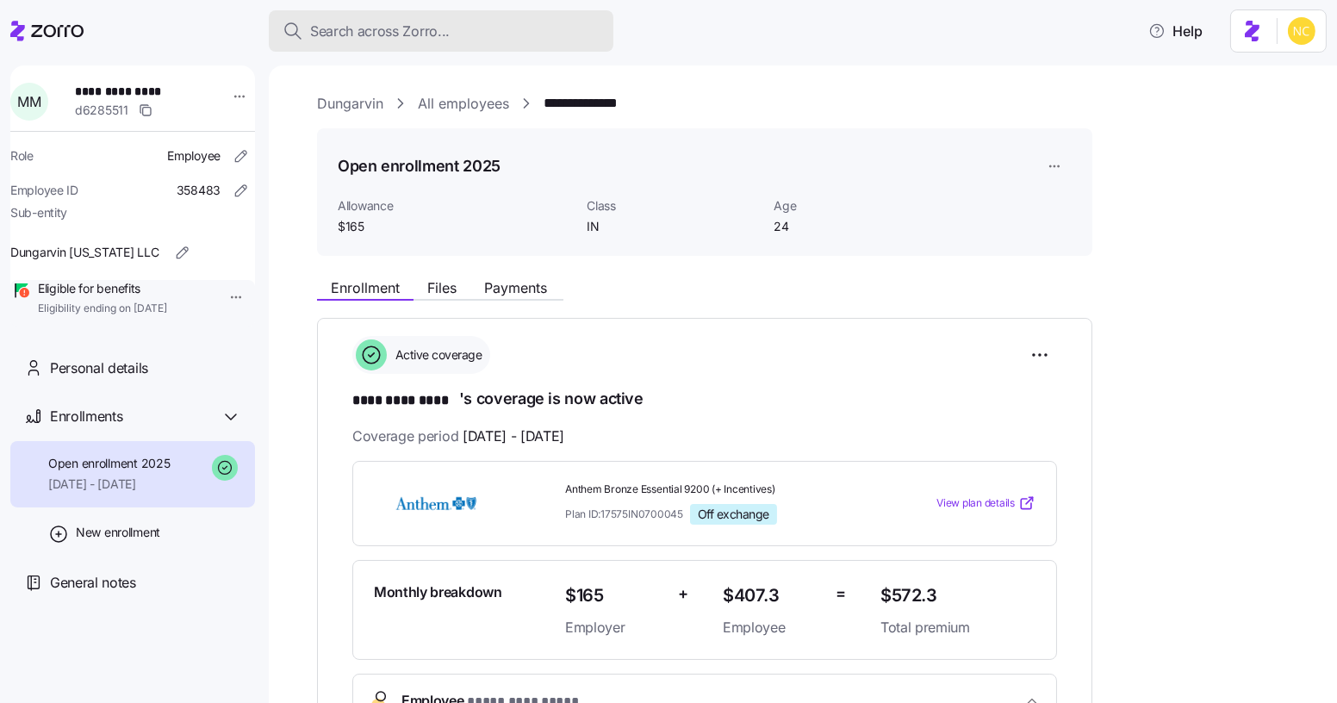
click at [384, 27] on span "Search across Zorro..." at bounding box center [380, 32] width 140 height 22
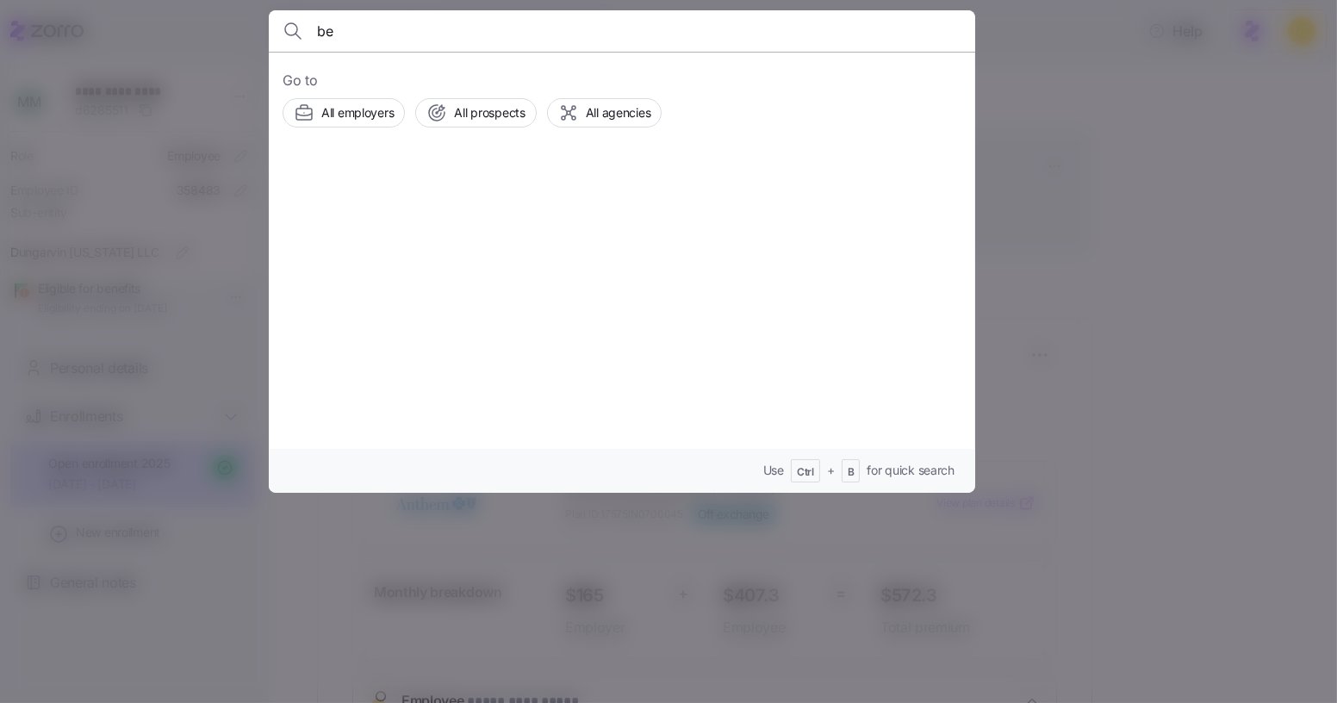
type input "b"
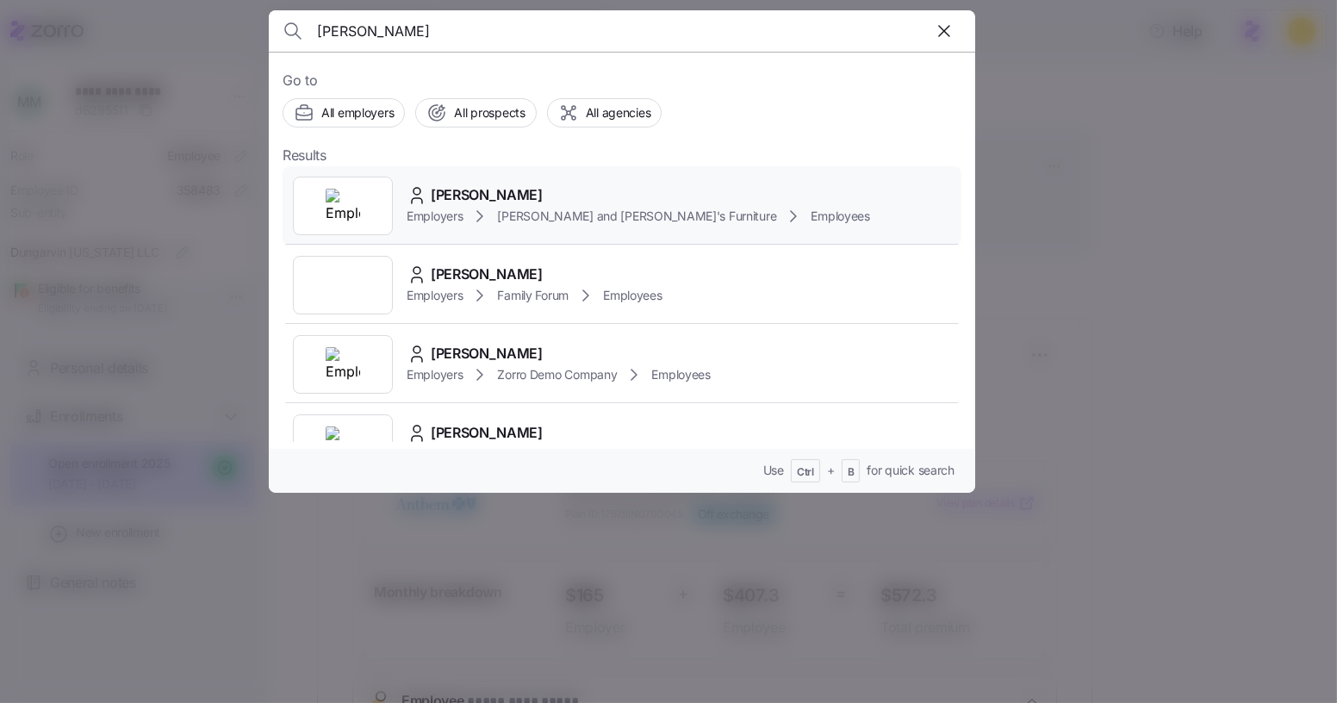
type input "[PERSON_NAME]"
click at [723, 194] on div "[PERSON_NAME]" at bounding box center [638, 195] width 463 height 22
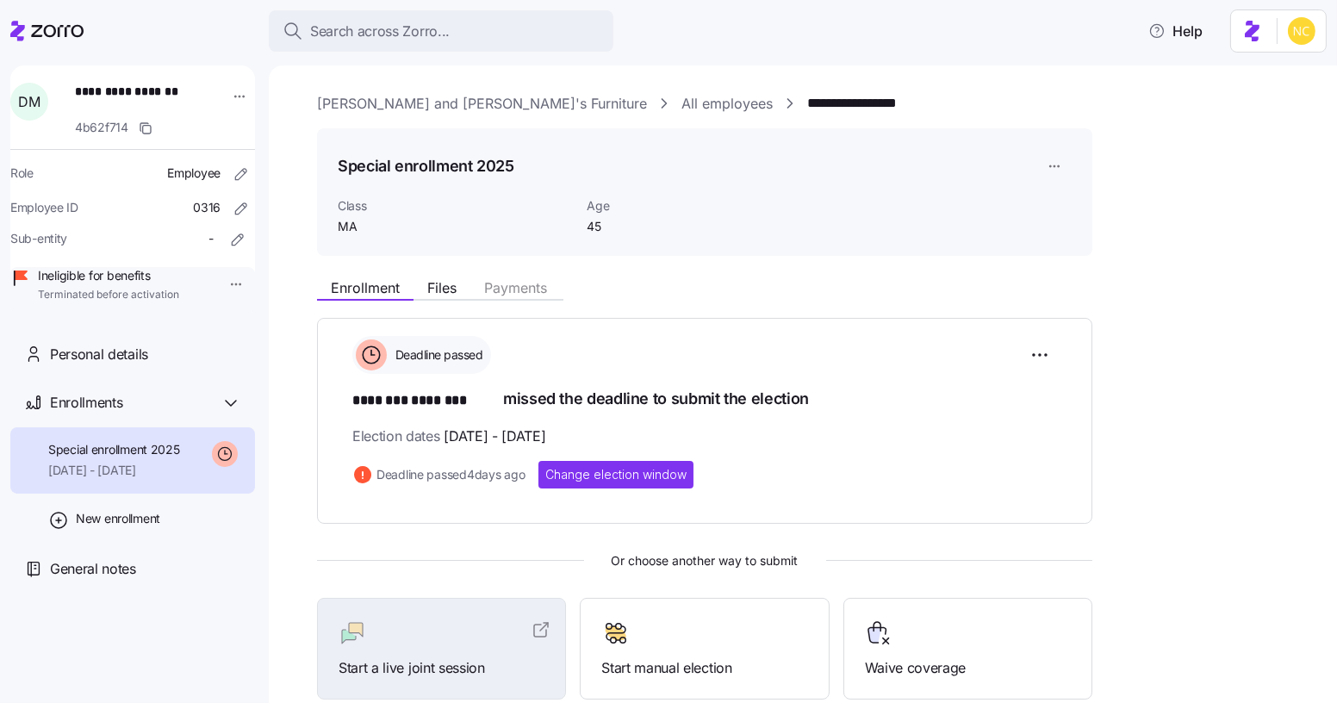
click at [723, 194] on div "Special enrollment 2025 Class MA Age [DEMOGRAPHIC_DATA]" at bounding box center [705, 192] width 734 height 87
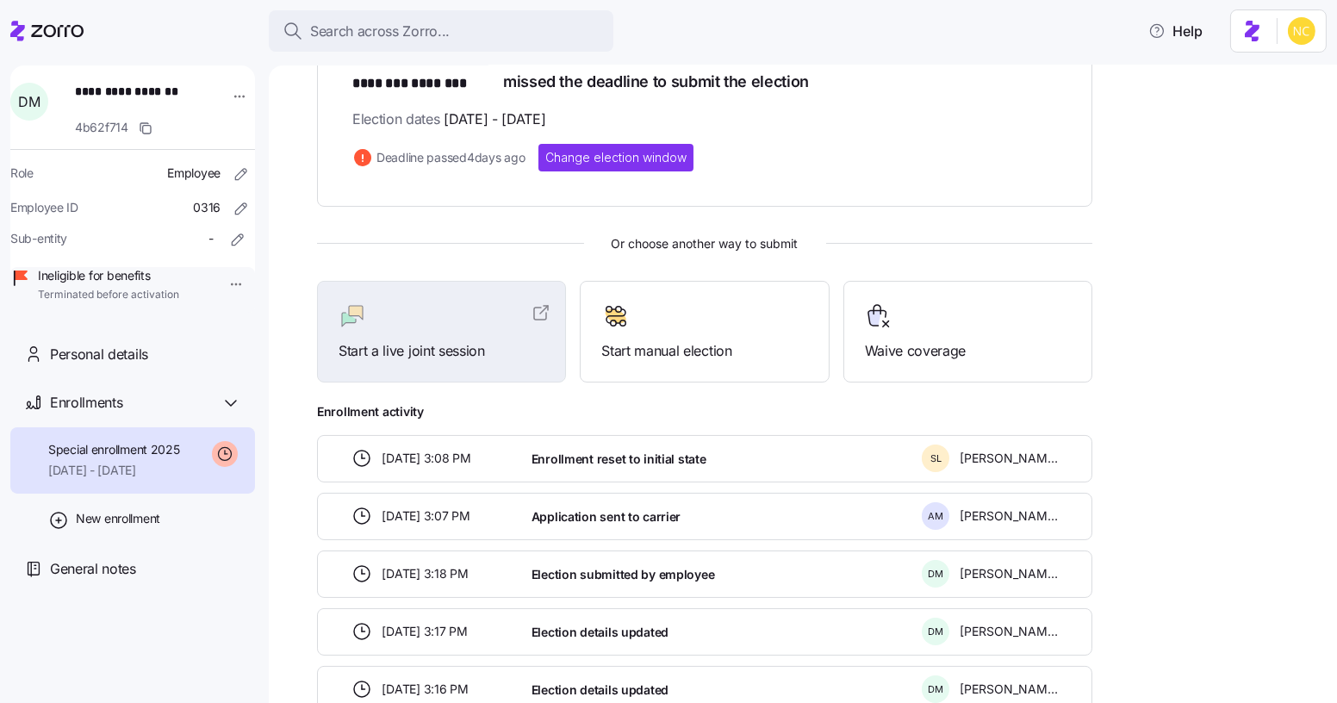
scroll to position [315, 0]
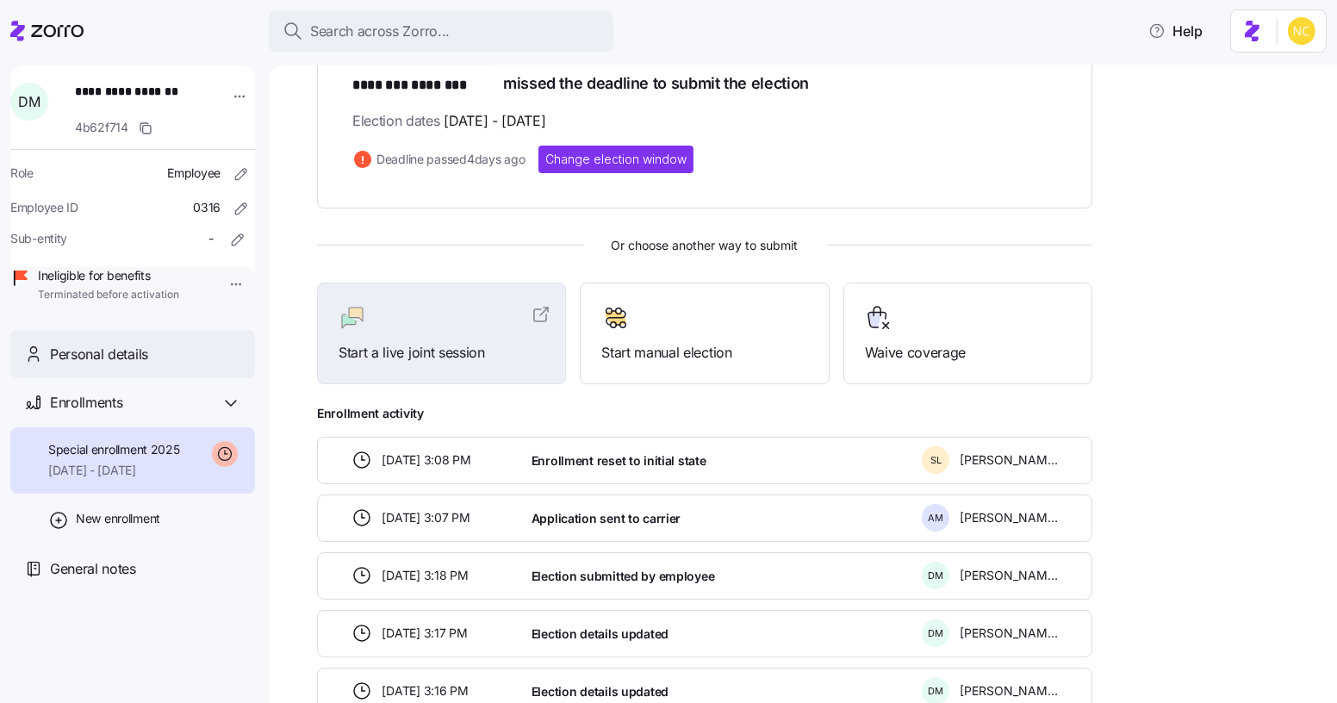
click at [179, 365] on div "Personal details" at bounding box center [145, 355] width 191 height 22
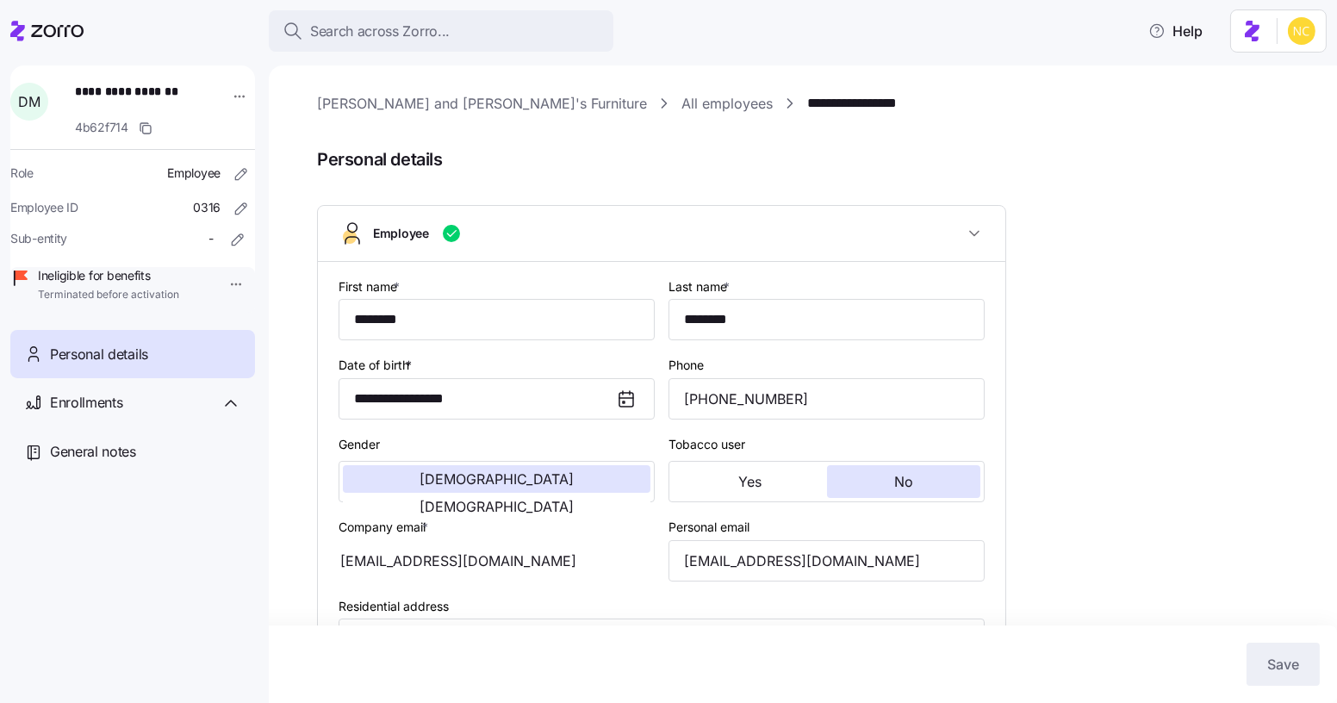
type input "MA"
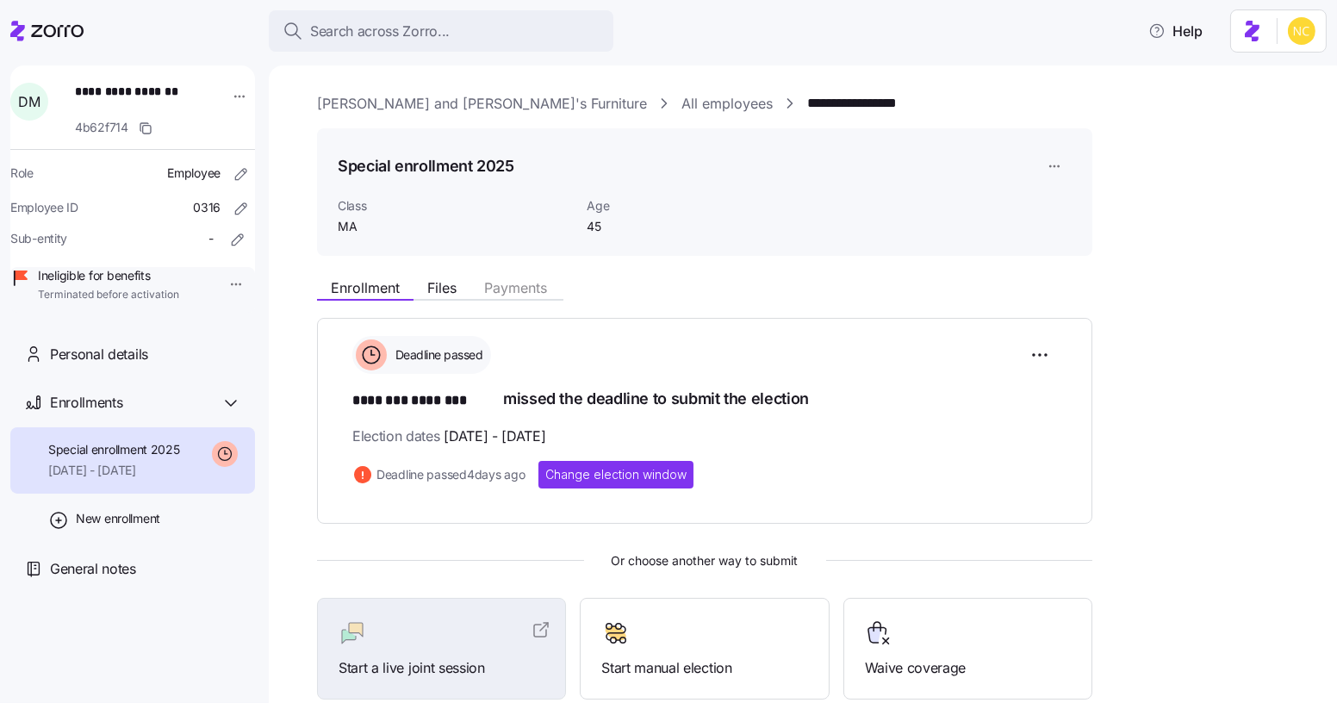
click at [437, 111] on link "[PERSON_NAME] and [PERSON_NAME]'s Furniture" at bounding box center [482, 104] width 330 height 22
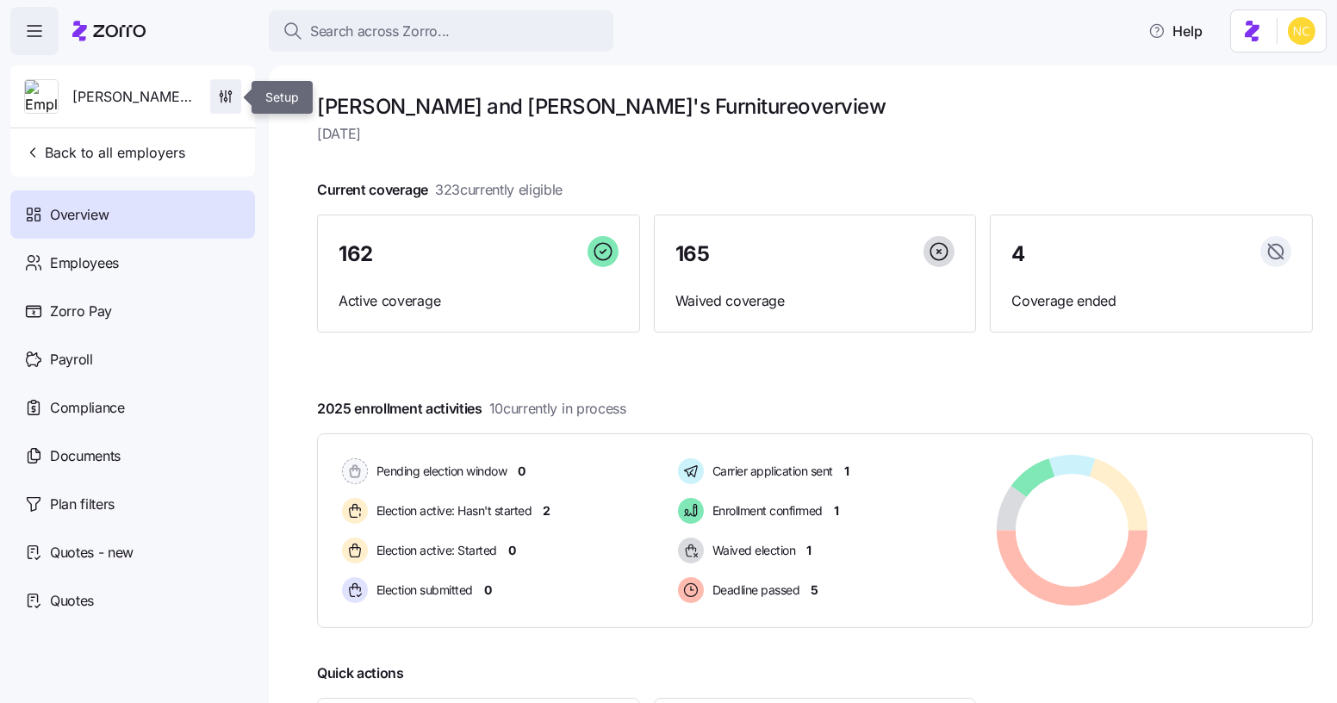
click at [217, 110] on span "button" at bounding box center [225, 96] width 29 height 33
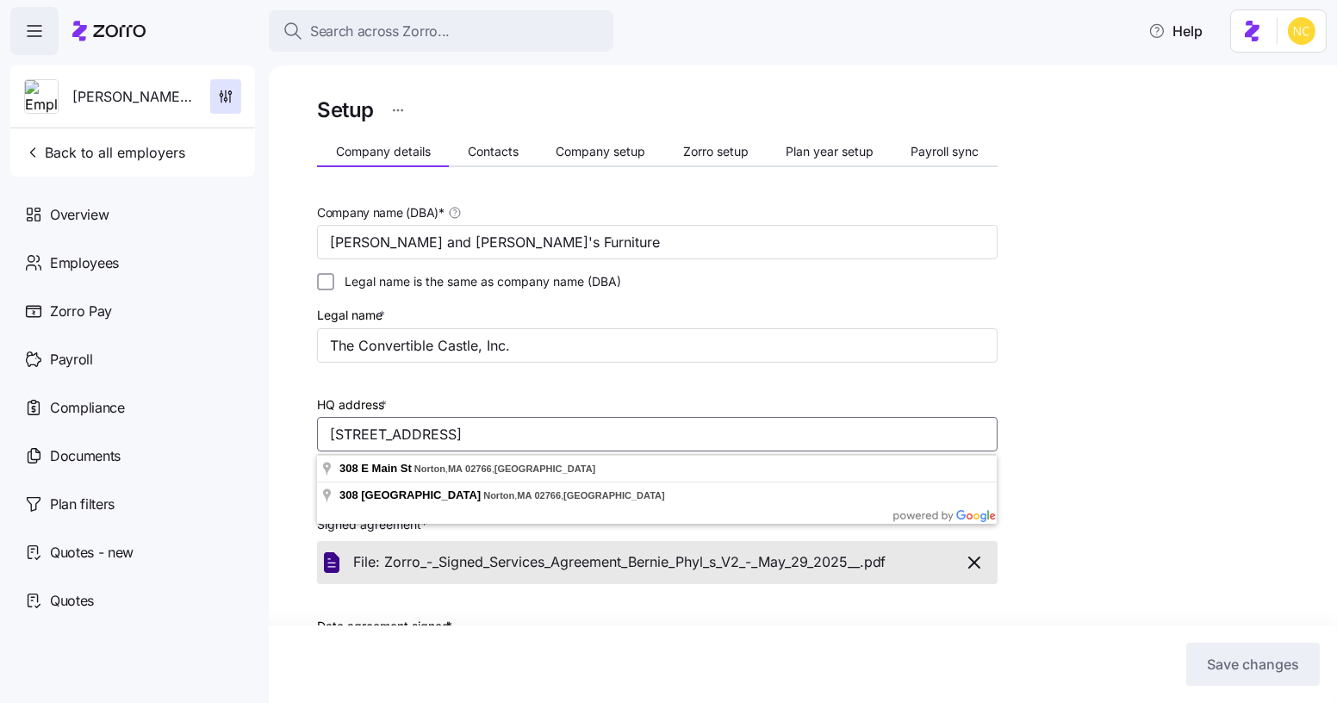
drag, startPoint x: 630, startPoint y: 438, endPoint x: 259, endPoint y: 429, distance: 370.5
click at [259, 429] on div "Search across Zorro... Help [PERSON_NAME] and [PERSON_NAME]'s Furniture Back to…" at bounding box center [668, 346] width 1337 height 693
click at [392, 31] on span "Search across Zorro..." at bounding box center [380, 32] width 140 height 22
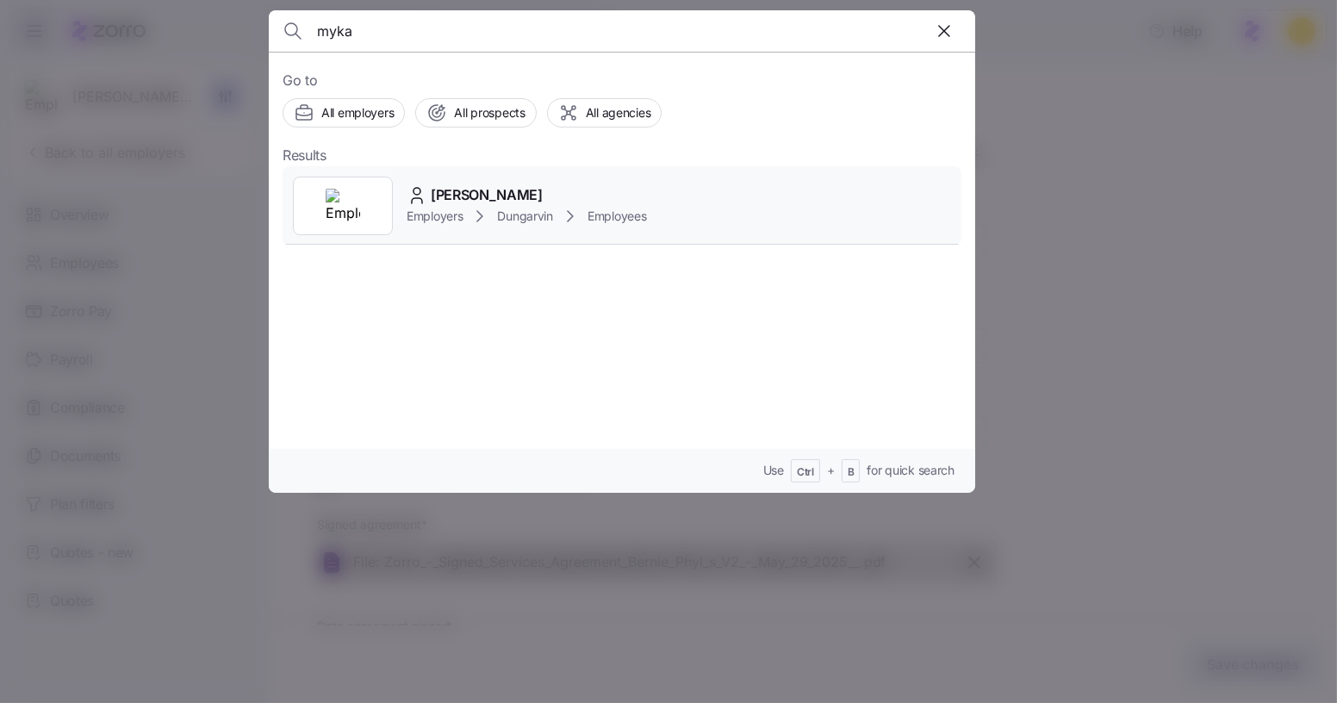
type input "myka"
click at [488, 189] on div "[PERSON_NAME] Employers Dungarvin Employees" at bounding box center [622, 205] width 679 height 79
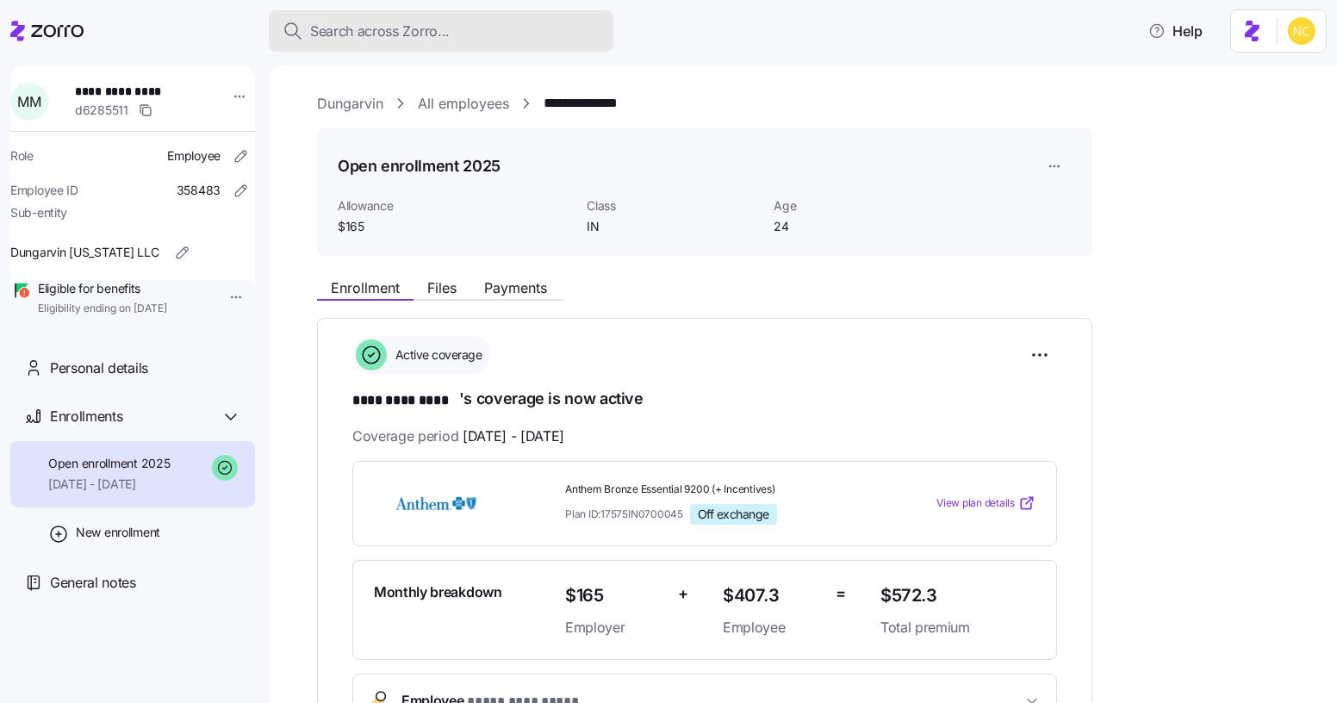
click at [341, 47] on button "Search across Zorro..." at bounding box center [441, 30] width 345 height 41
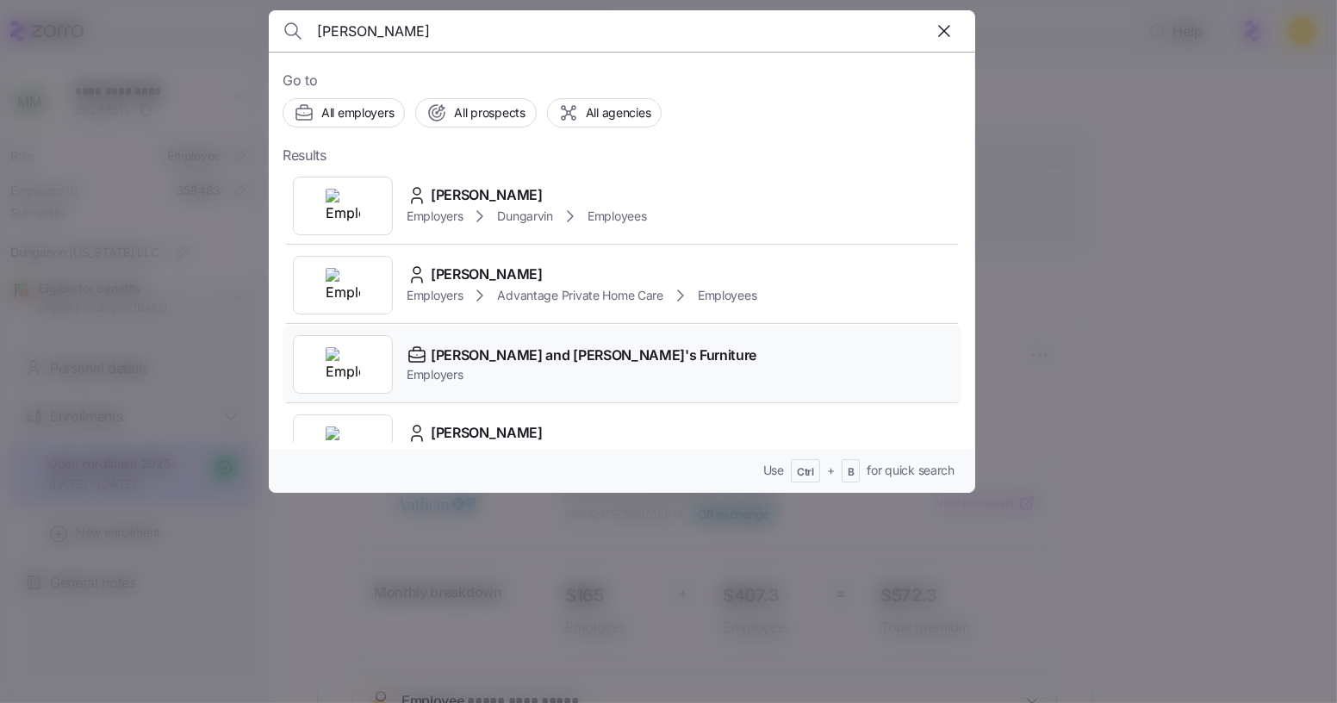
type input "[PERSON_NAME]"
click at [522, 356] on span "[PERSON_NAME] and [PERSON_NAME]'s Furniture" at bounding box center [594, 356] width 326 height 22
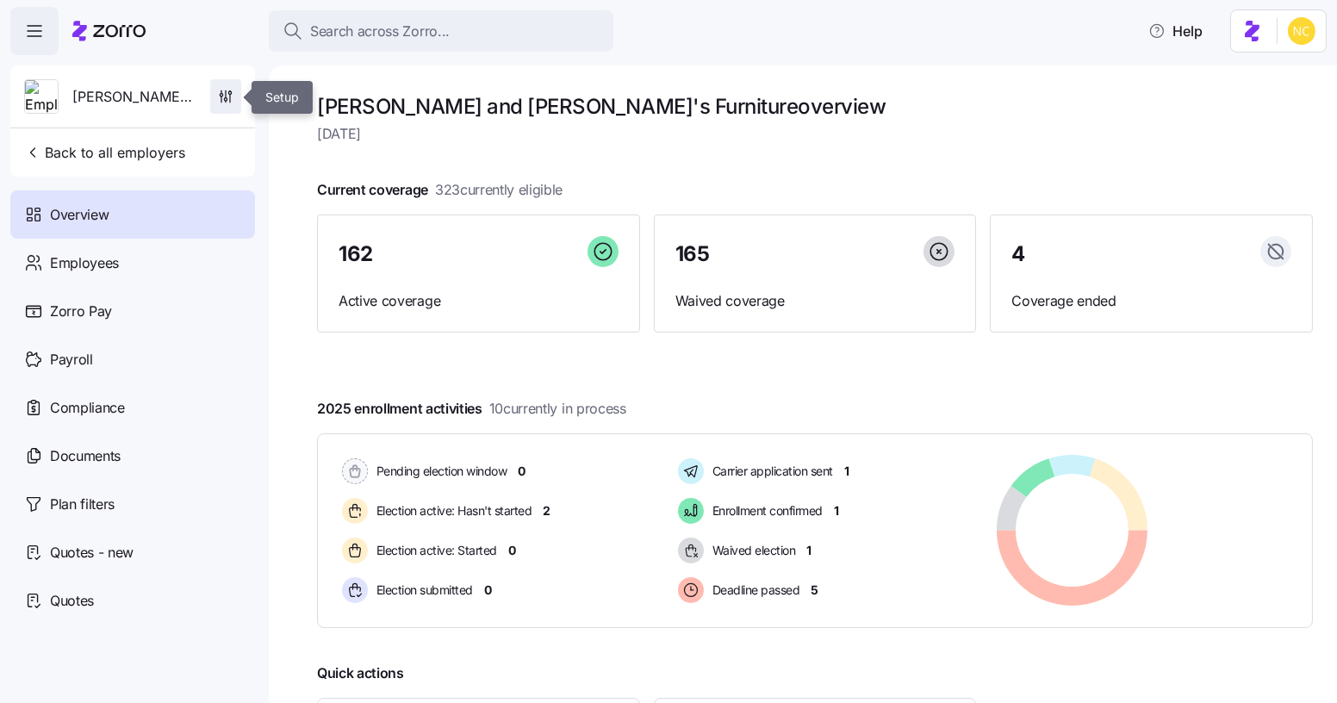
click at [220, 90] on icon "button" at bounding box center [225, 96] width 17 height 17
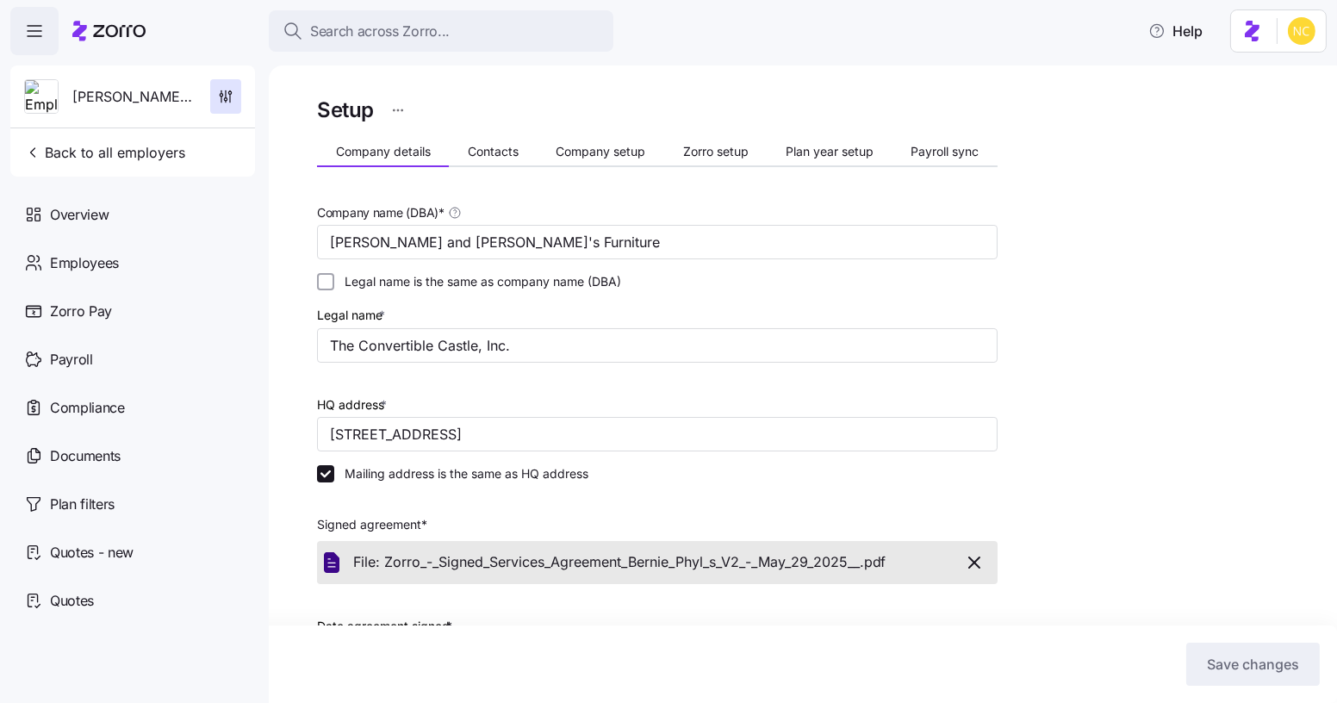
scroll to position [213, 0]
